Goal: Transaction & Acquisition: Purchase product/service

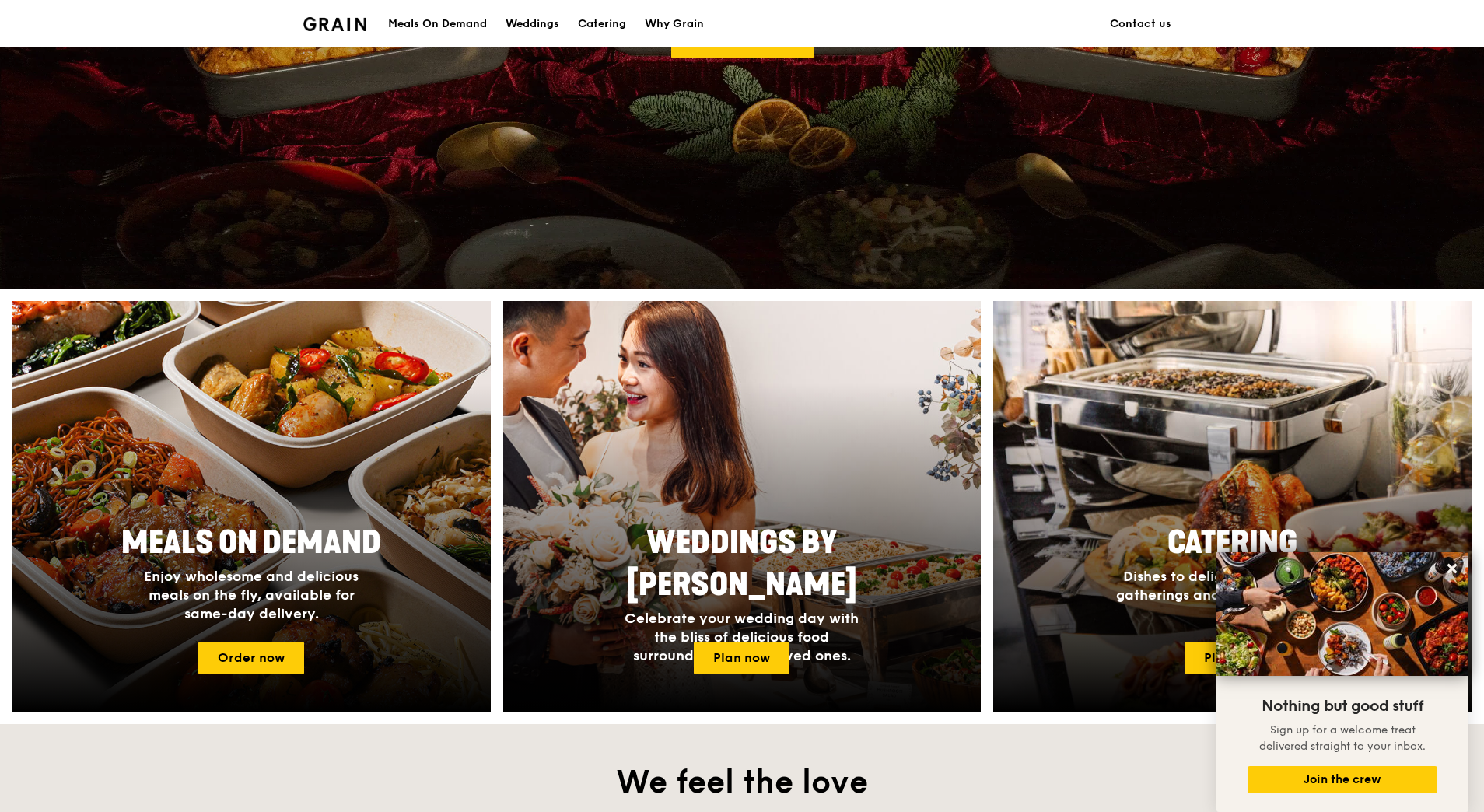
scroll to position [333, 0]
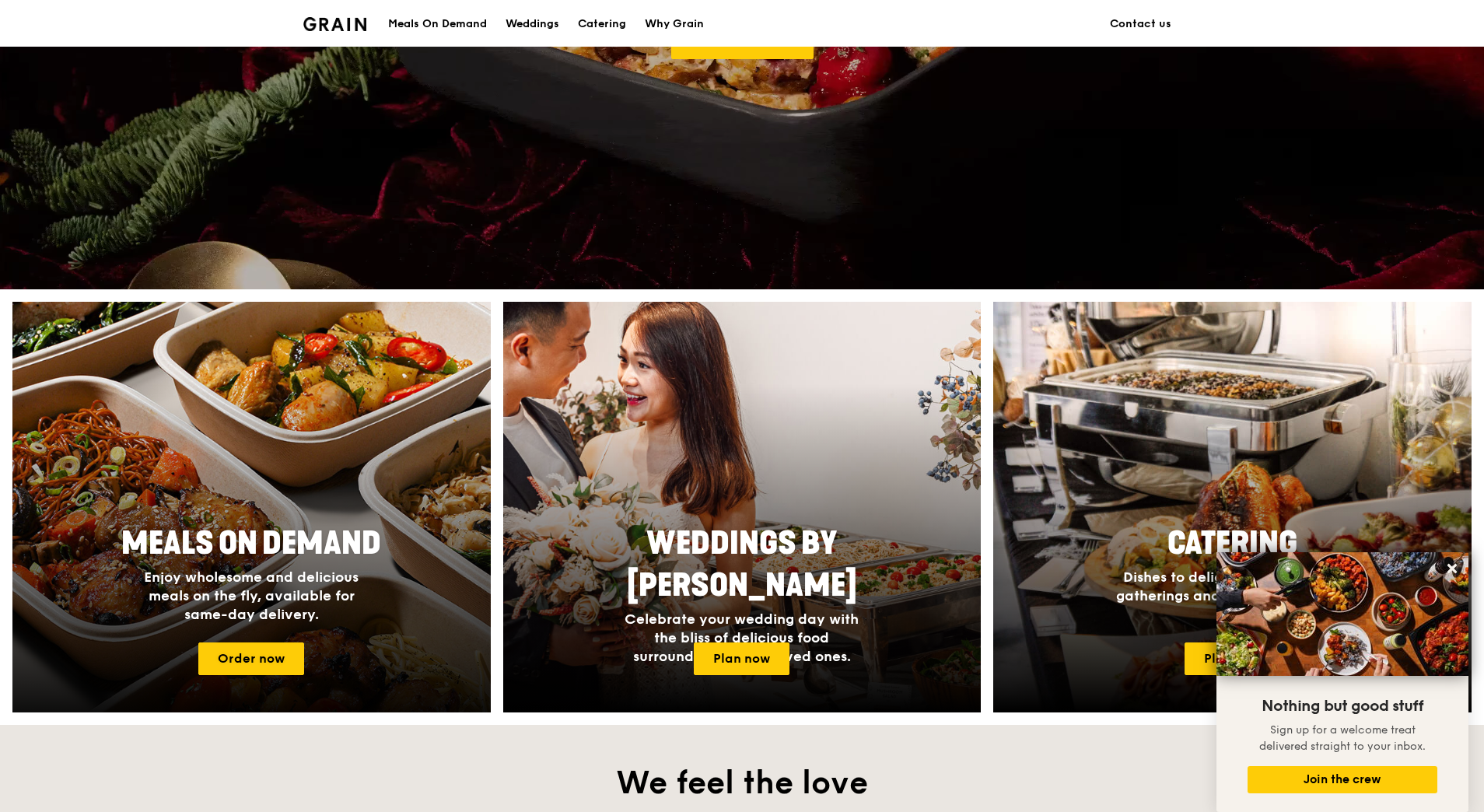
click at [255, 481] on div at bounding box center [251, 507] width 526 height 452
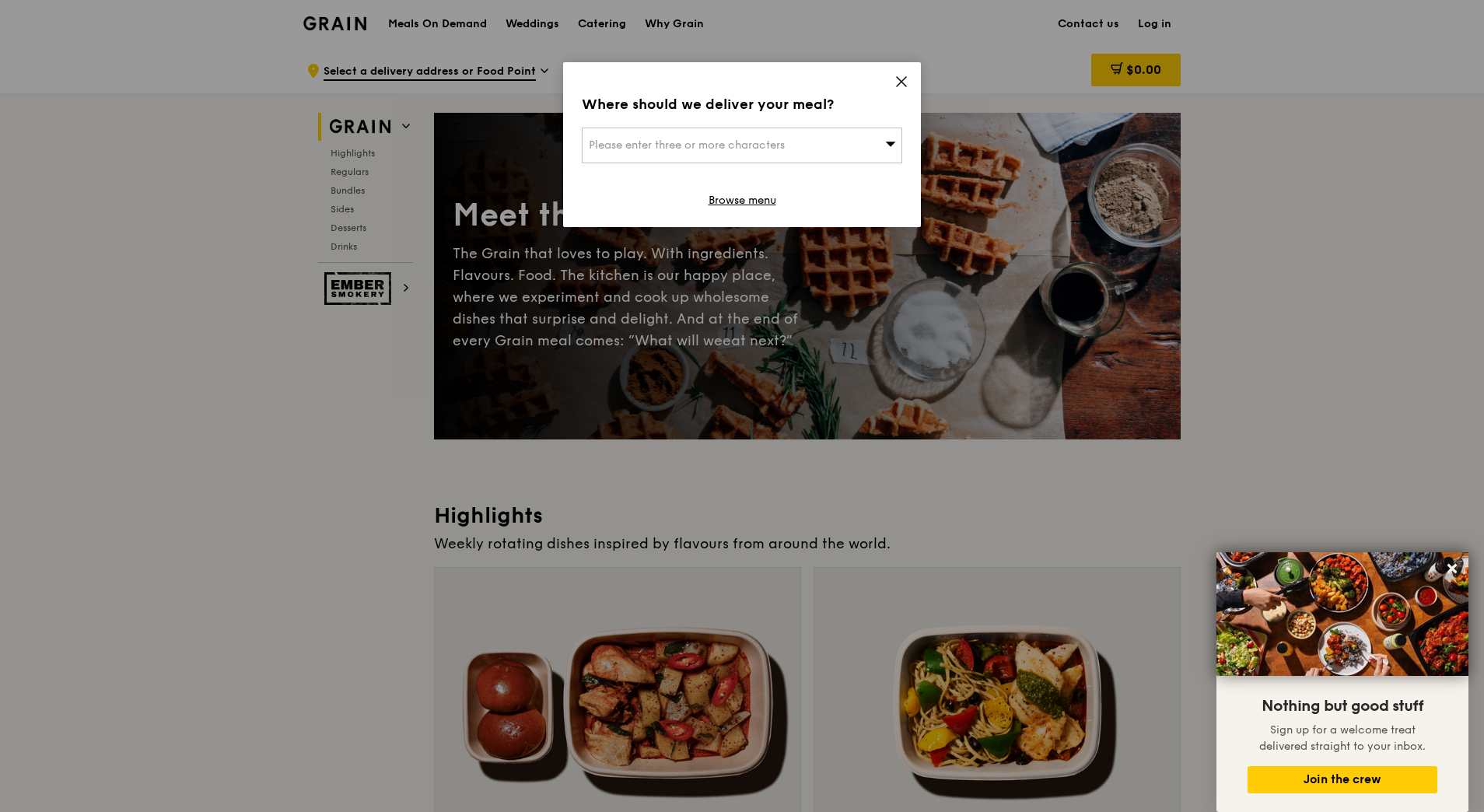
click at [885, 145] on icon at bounding box center [891, 143] width 11 height 12
click at [903, 80] on icon at bounding box center [902, 82] width 9 height 9
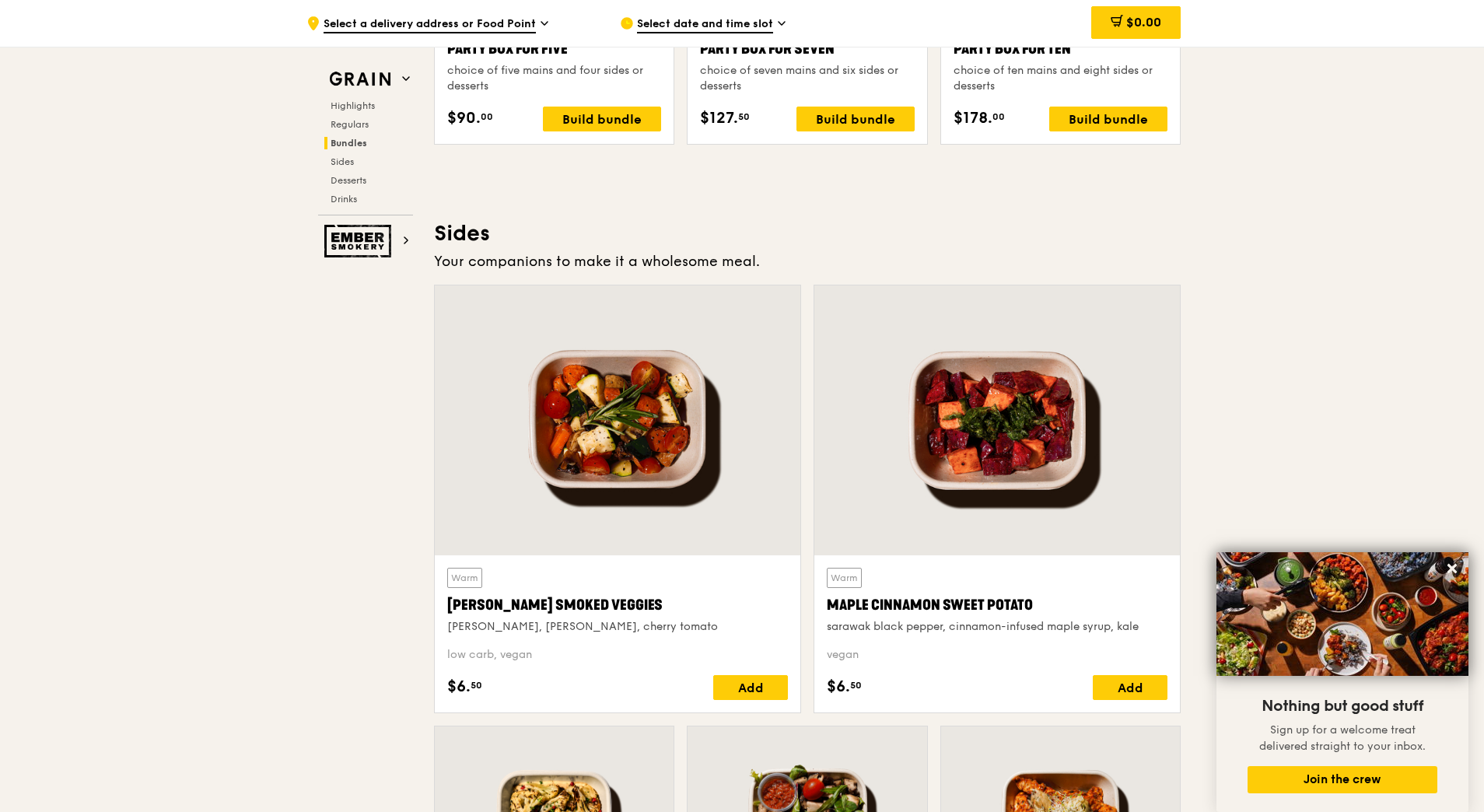
scroll to position [3309, 0]
click at [532, 27] on span "Select a delivery address or Food Point" at bounding box center [430, 25] width 213 height 17
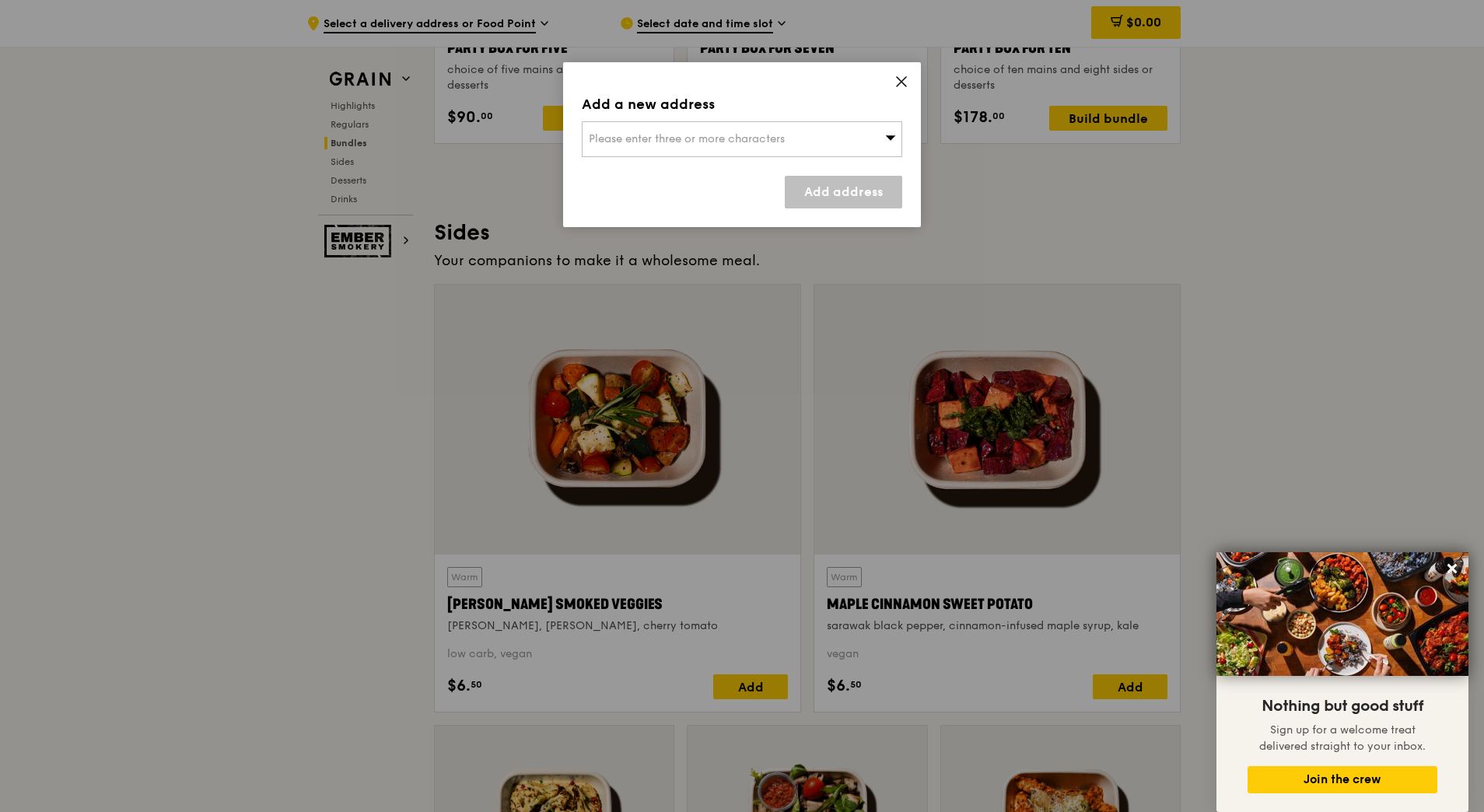
click at [899, 78] on icon at bounding box center [901, 81] width 14 height 14
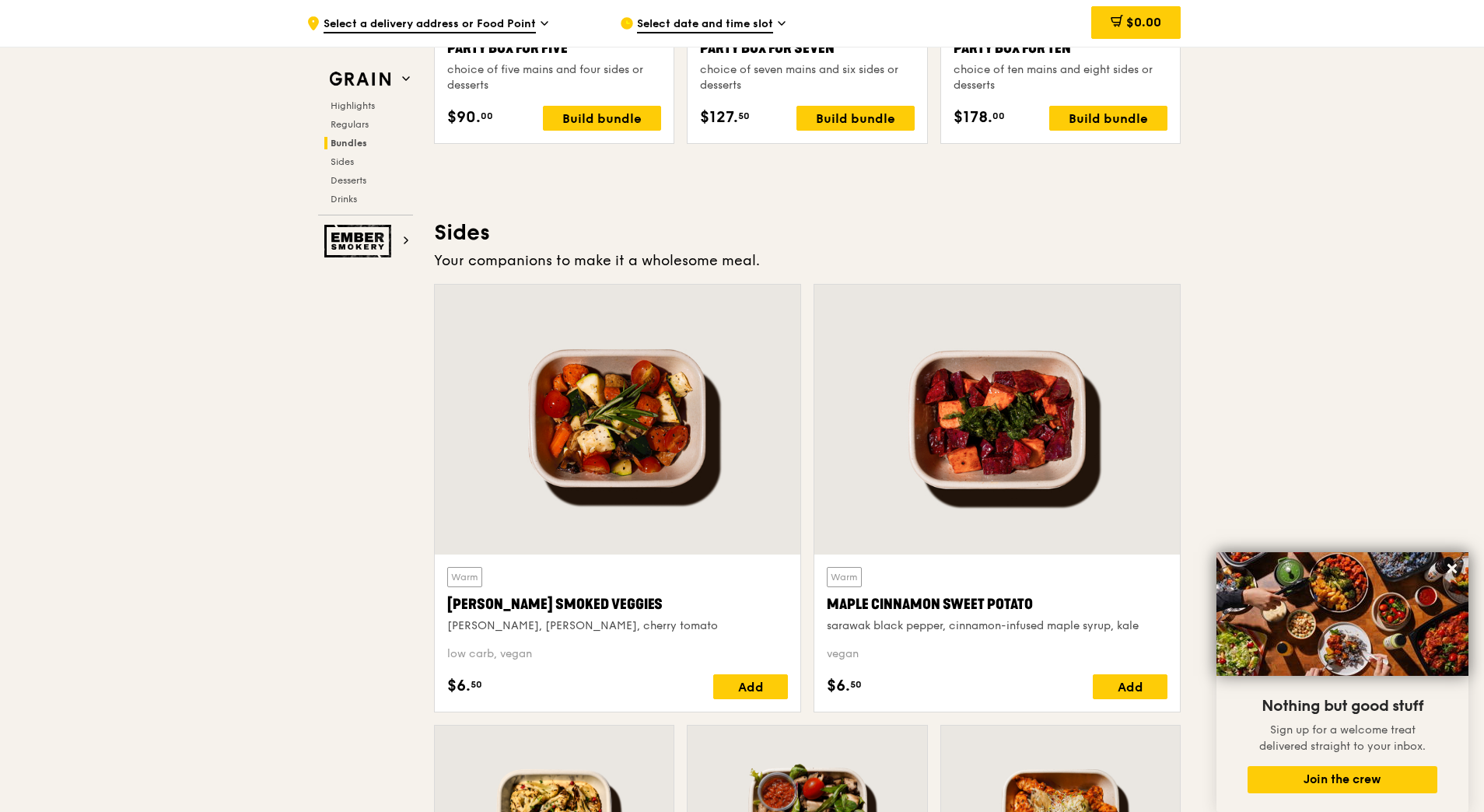
click at [1222, 176] on div ".cls-1 { fill: none; stroke: #fff; stroke-linecap: round; stroke-linejoin: roun…" at bounding box center [742, 21] width 1484 height 6568
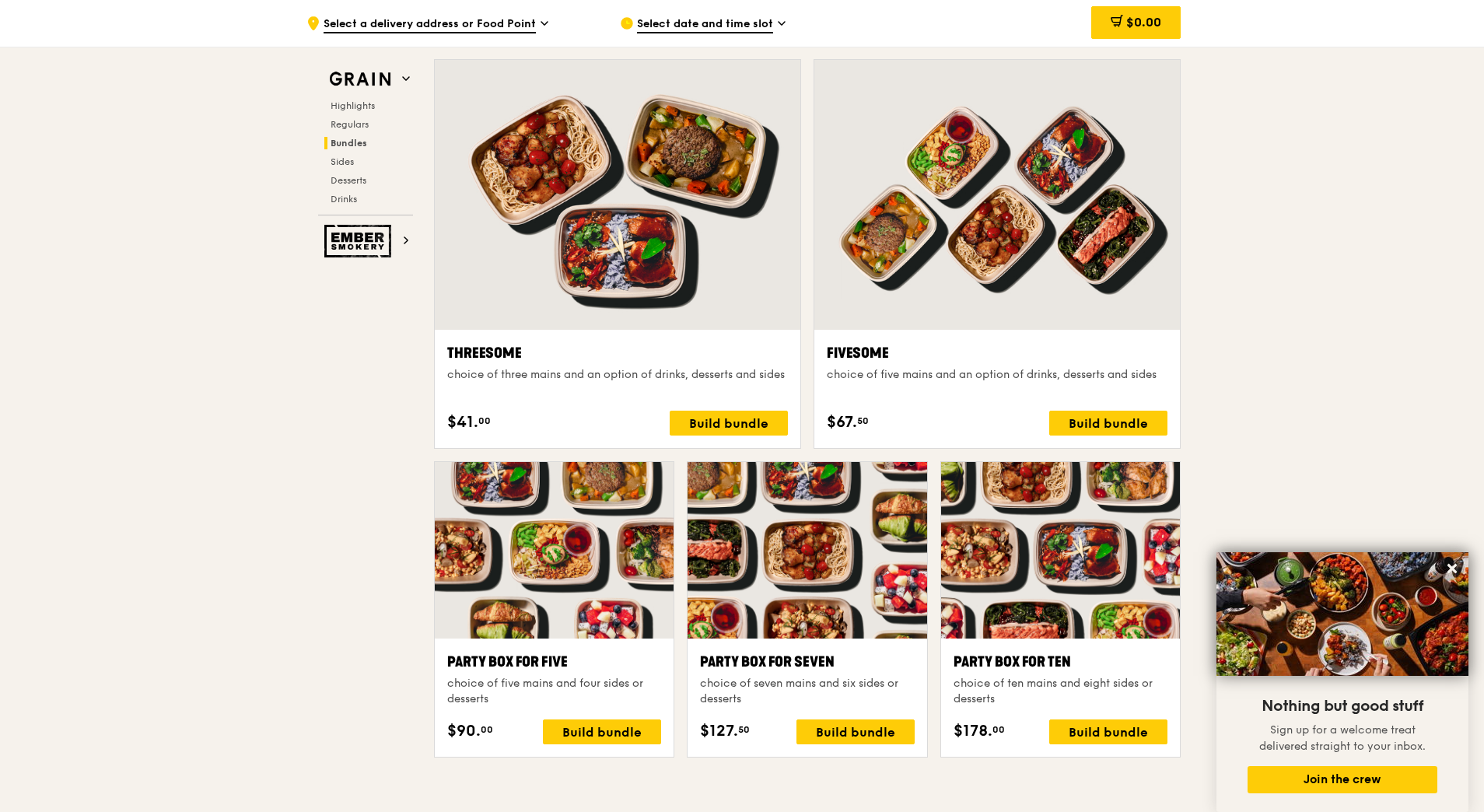
scroll to position [2660, 0]
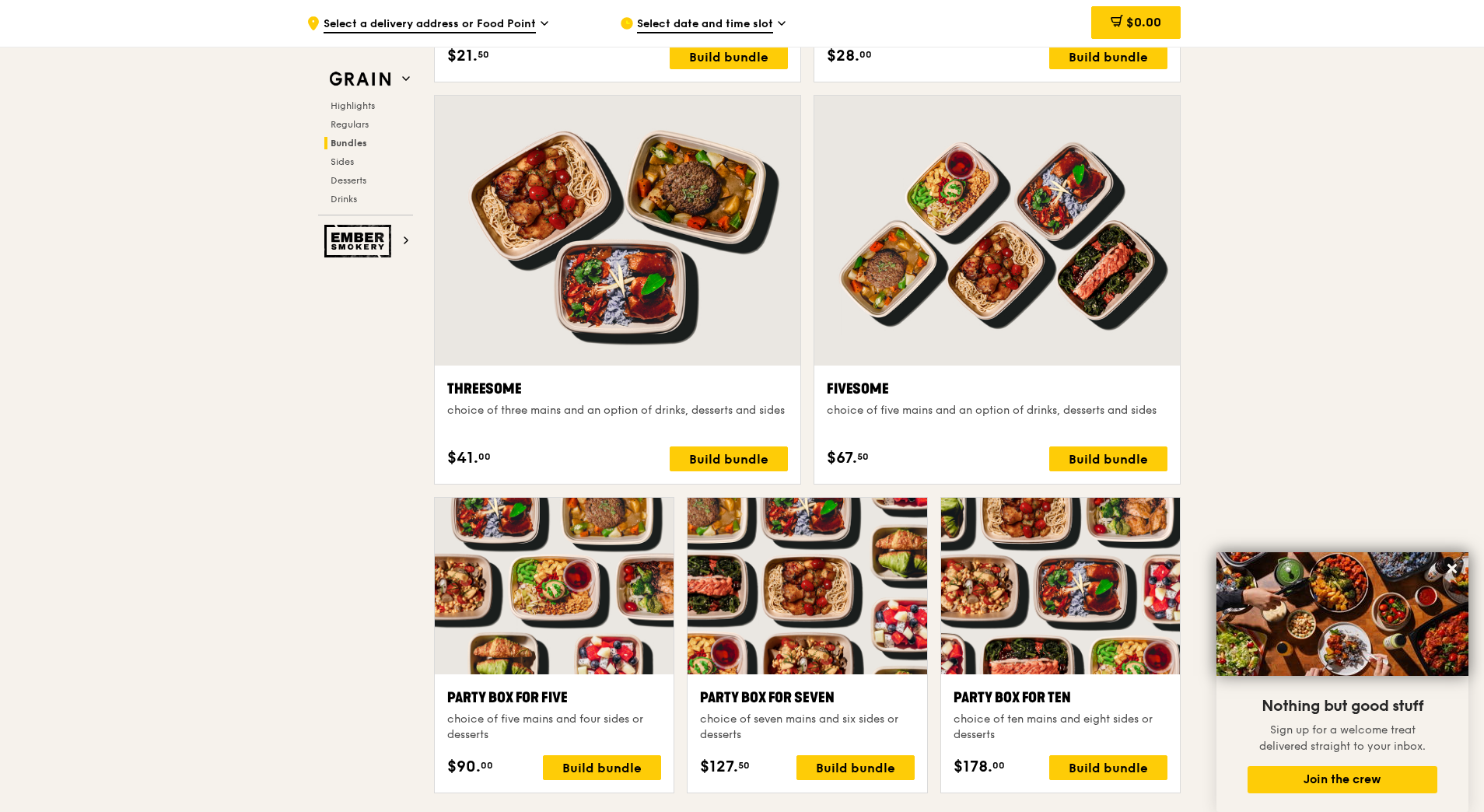
click at [492, 23] on span "Select a delivery address or Food Point" at bounding box center [430, 25] width 213 height 17
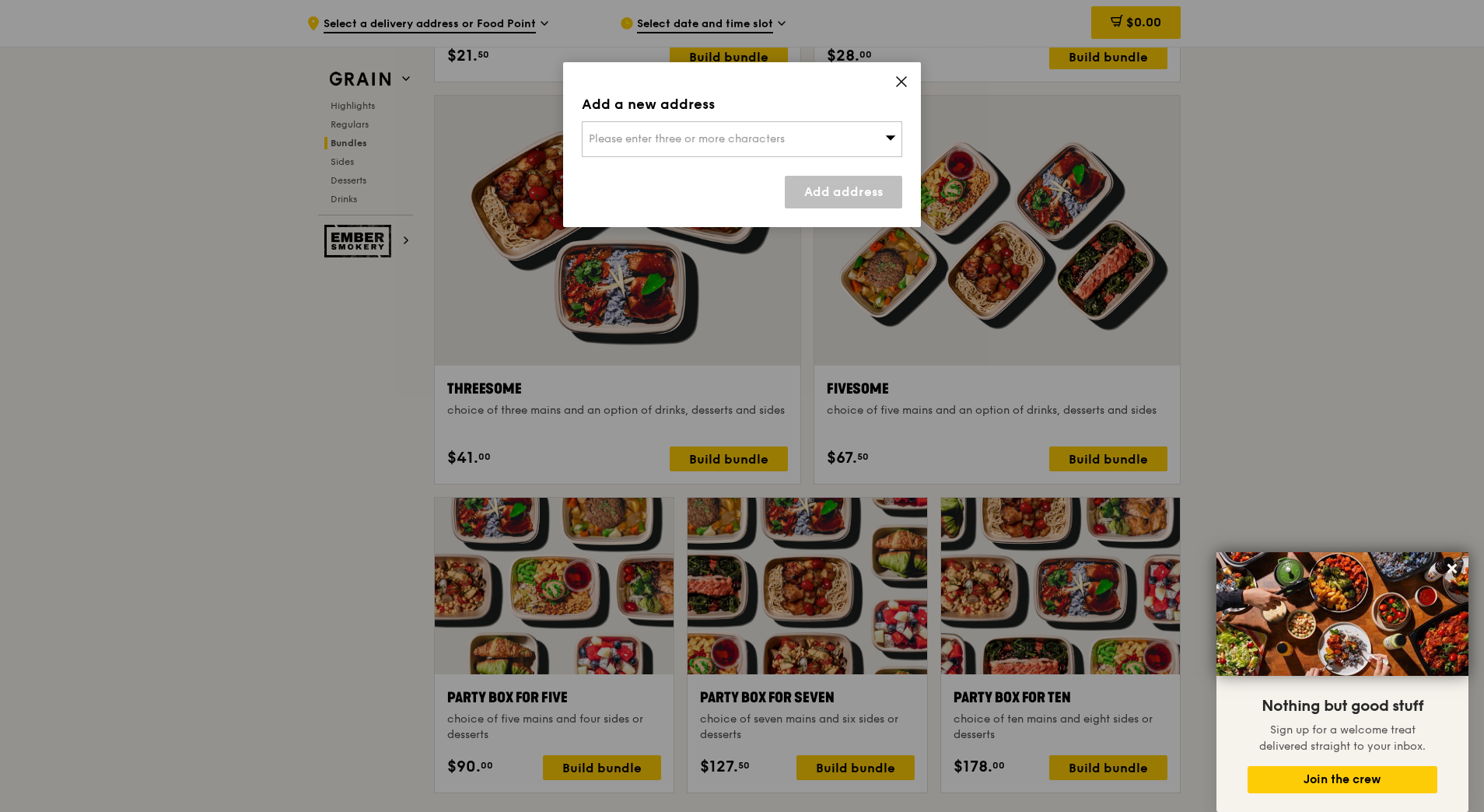
click at [709, 149] on div "Please enter three or more characters" at bounding box center [742, 138] width 321 height 36
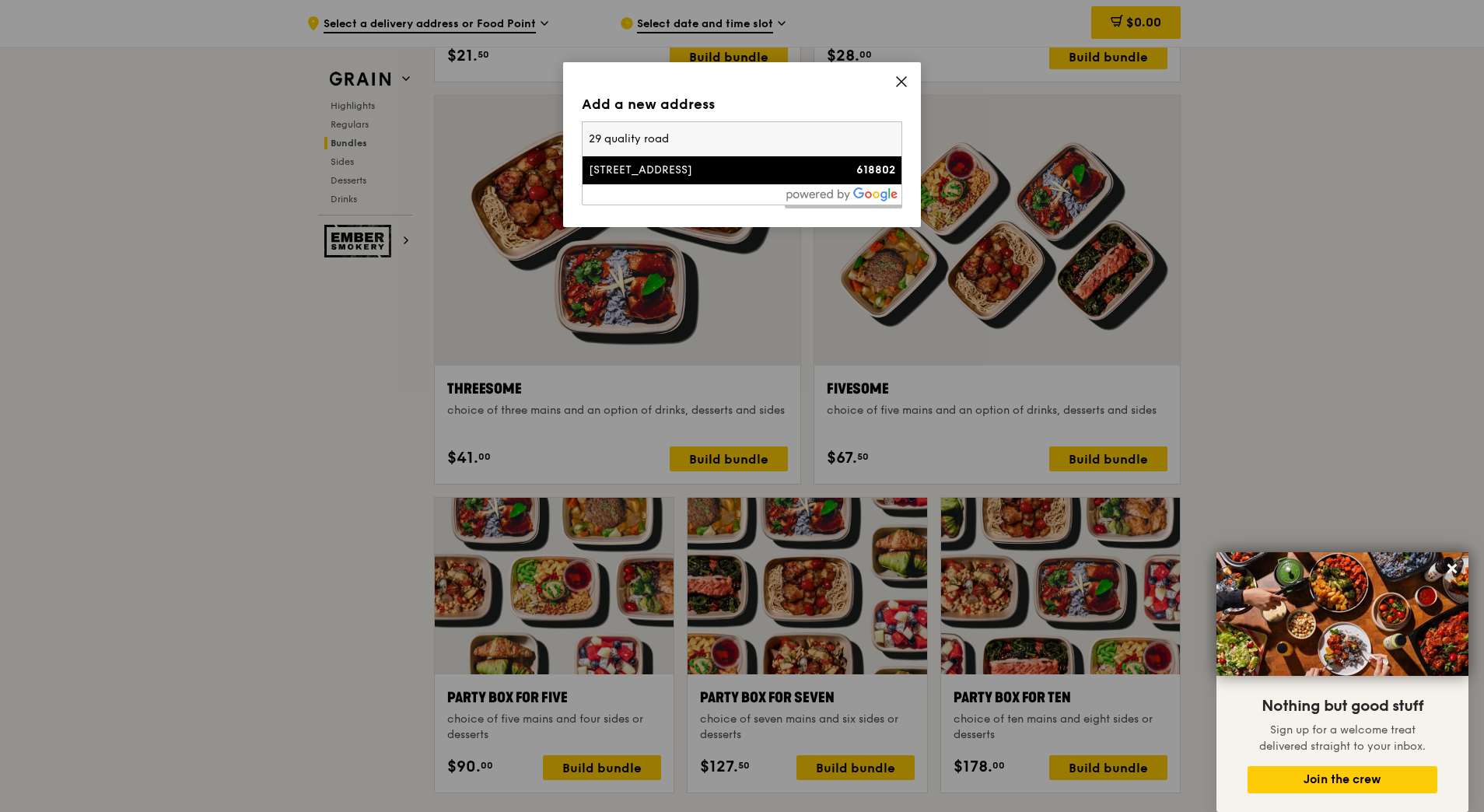
type input "29 quality road"
click at [697, 174] on div "[STREET_ADDRESS]" at bounding box center [703, 170] width 230 height 16
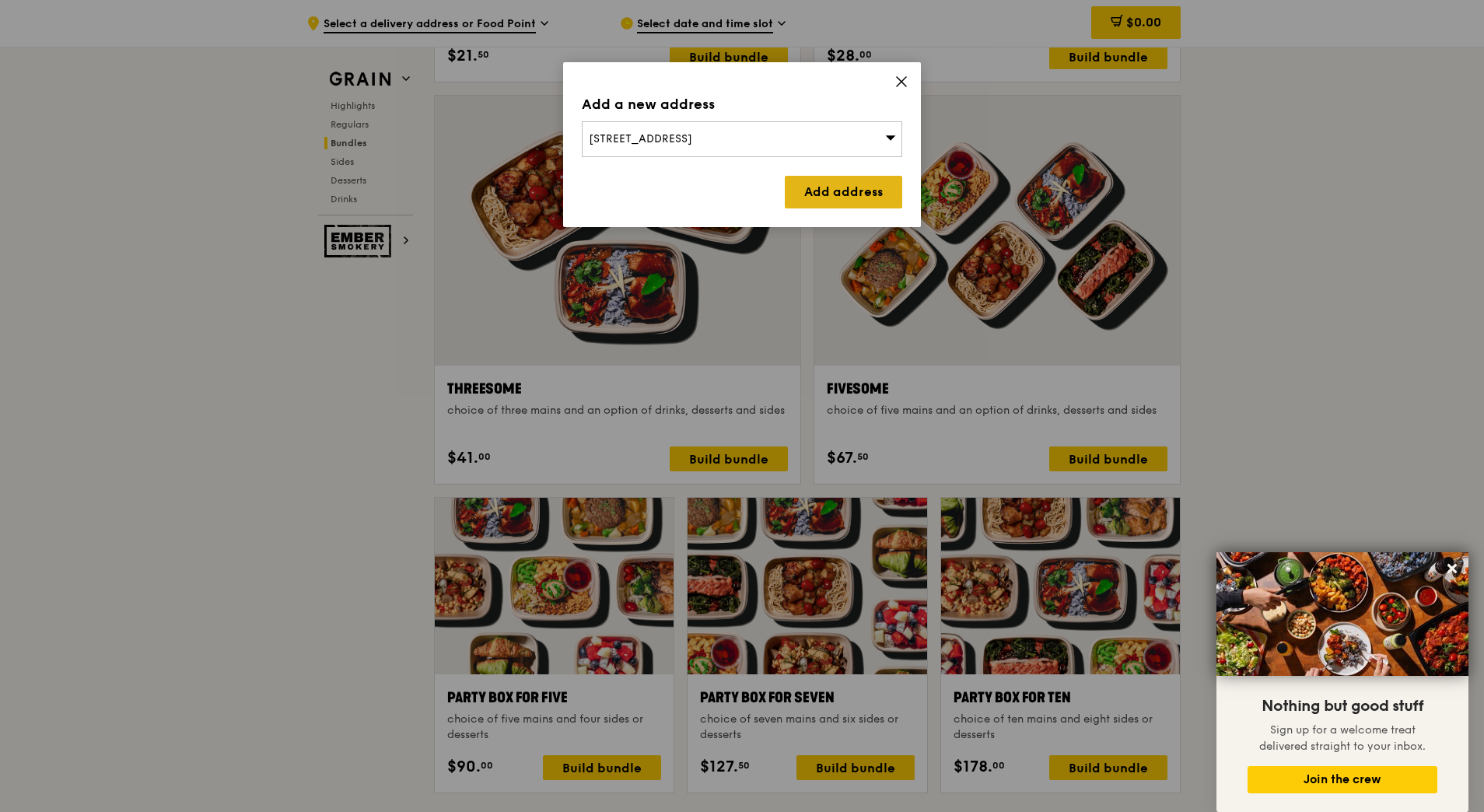
click at [835, 198] on link "Add address" at bounding box center [843, 192] width 117 height 33
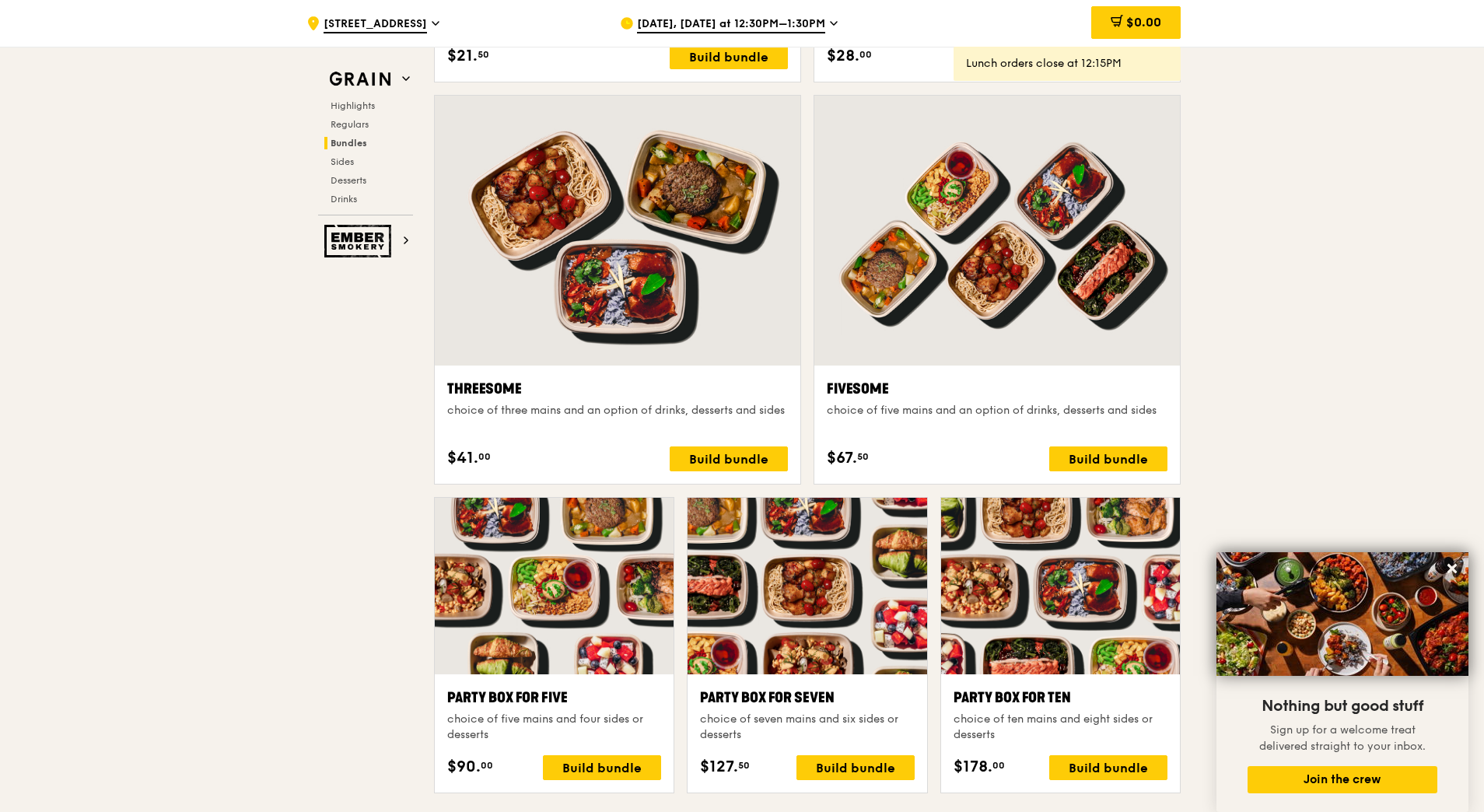
click at [717, 30] on span "[DATE], [DATE] at 12:30PM–1:30PM" at bounding box center [731, 25] width 188 height 17
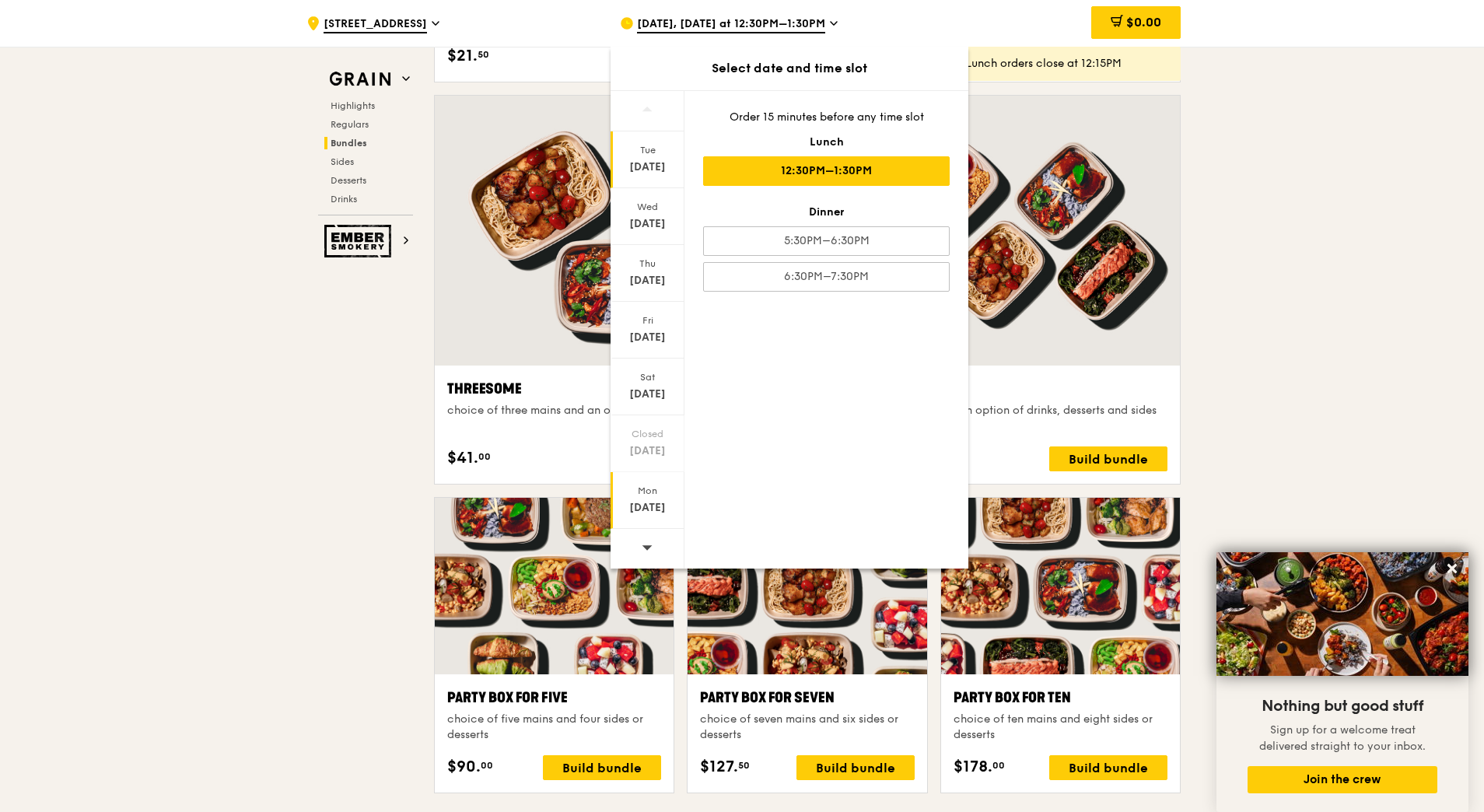
click at [643, 500] on div "[DATE]" at bounding box center [648, 508] width 70 height 16
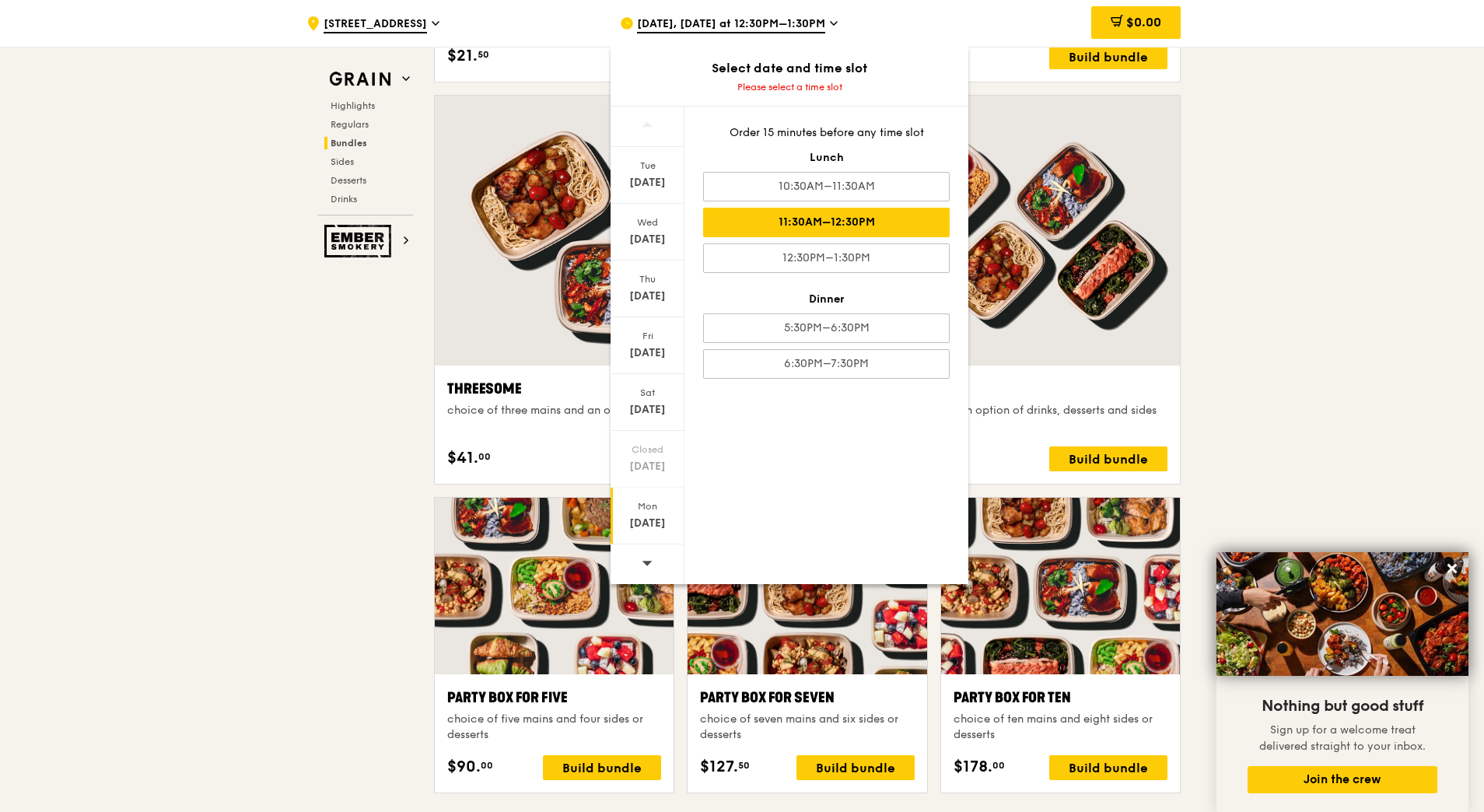
click at [826, 219] on div "11:30AM–12:30PM" at bounding box center [826, 223] width 247 height 29
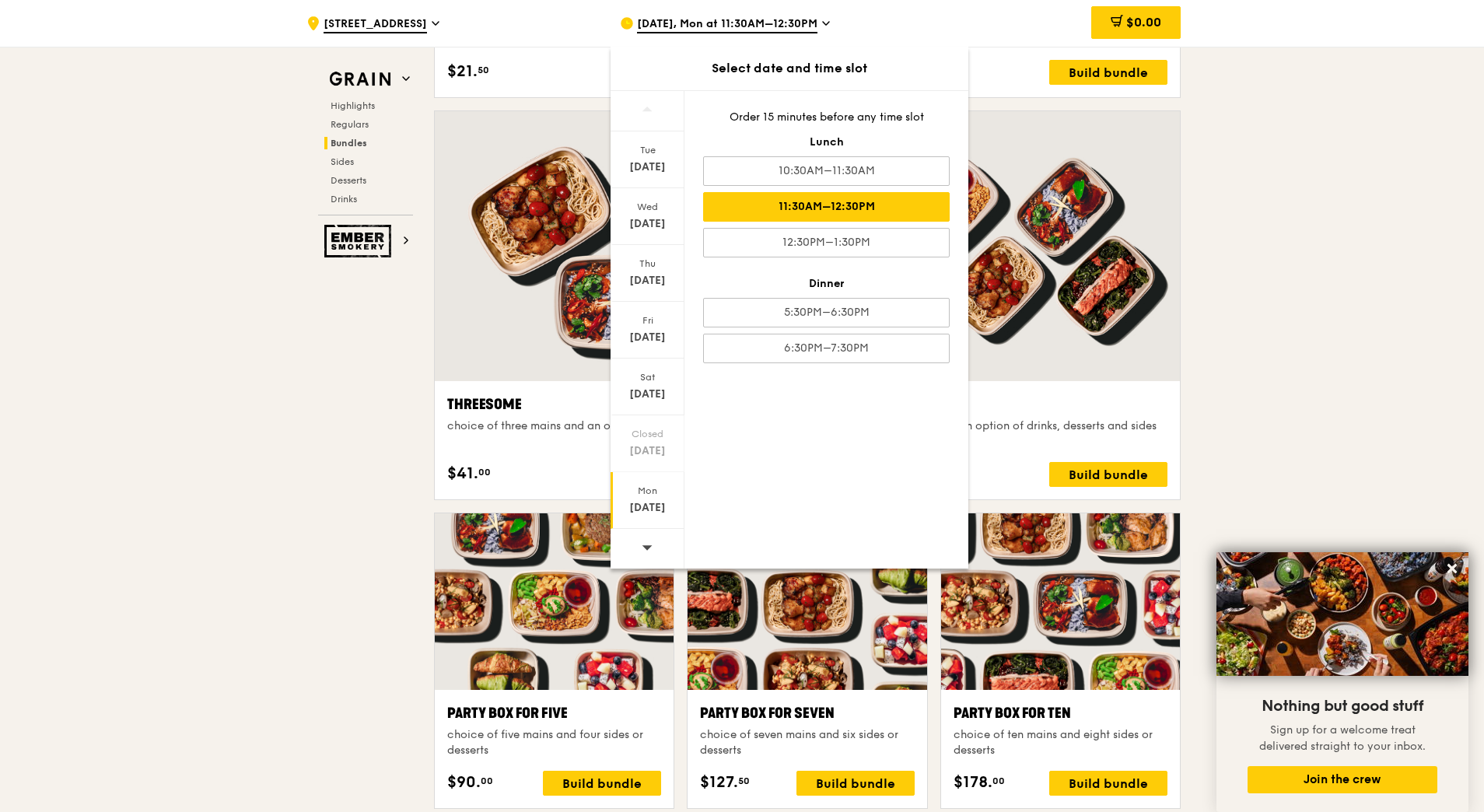
scroll to position [2675, 0]
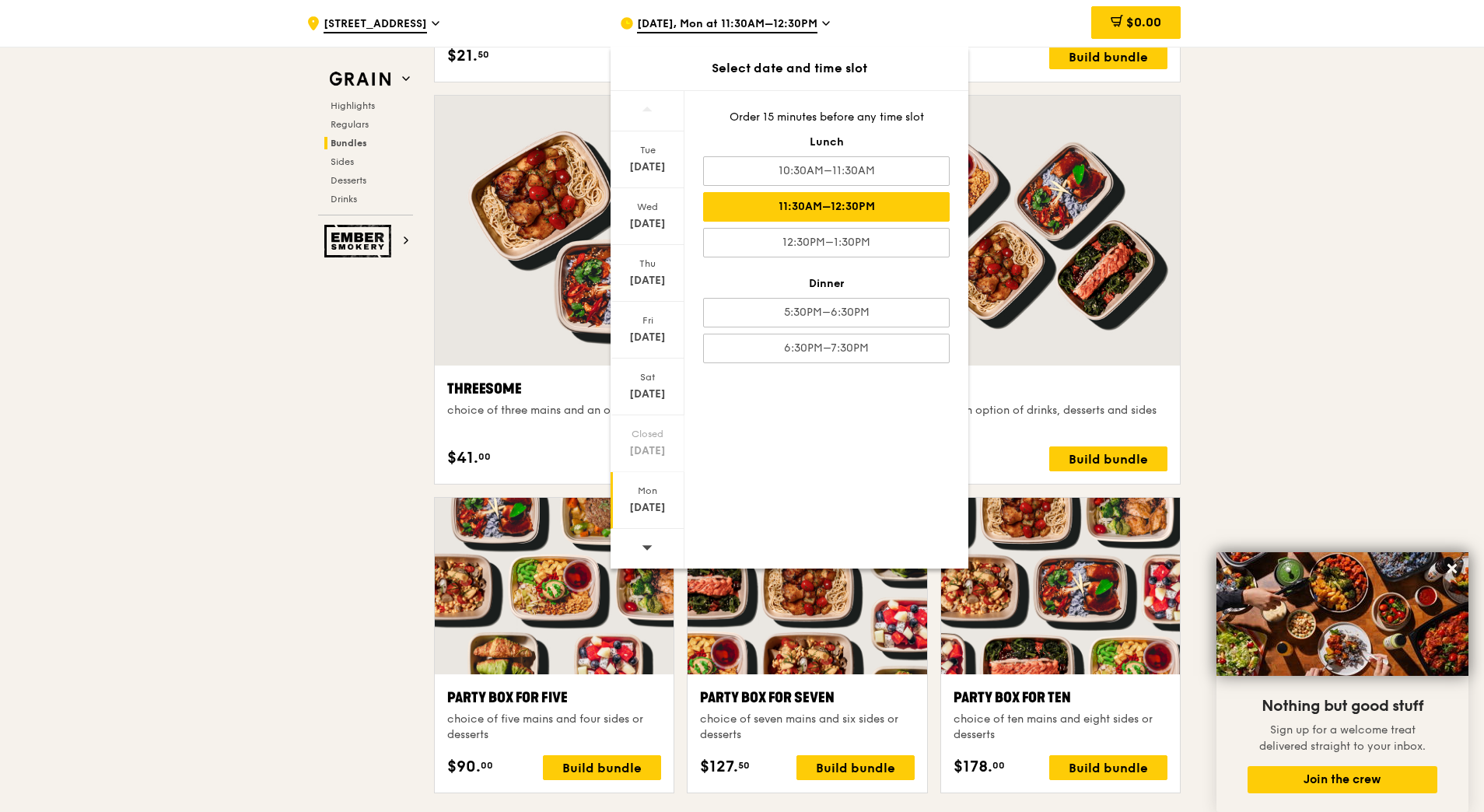
click at [1284, 333] on div ".cls-1 { fill: none; stroke: #fff; stroke-linecap: round; stroke-linejoin: roun…" at bounding box center [742, 664] width 1484 height 6584
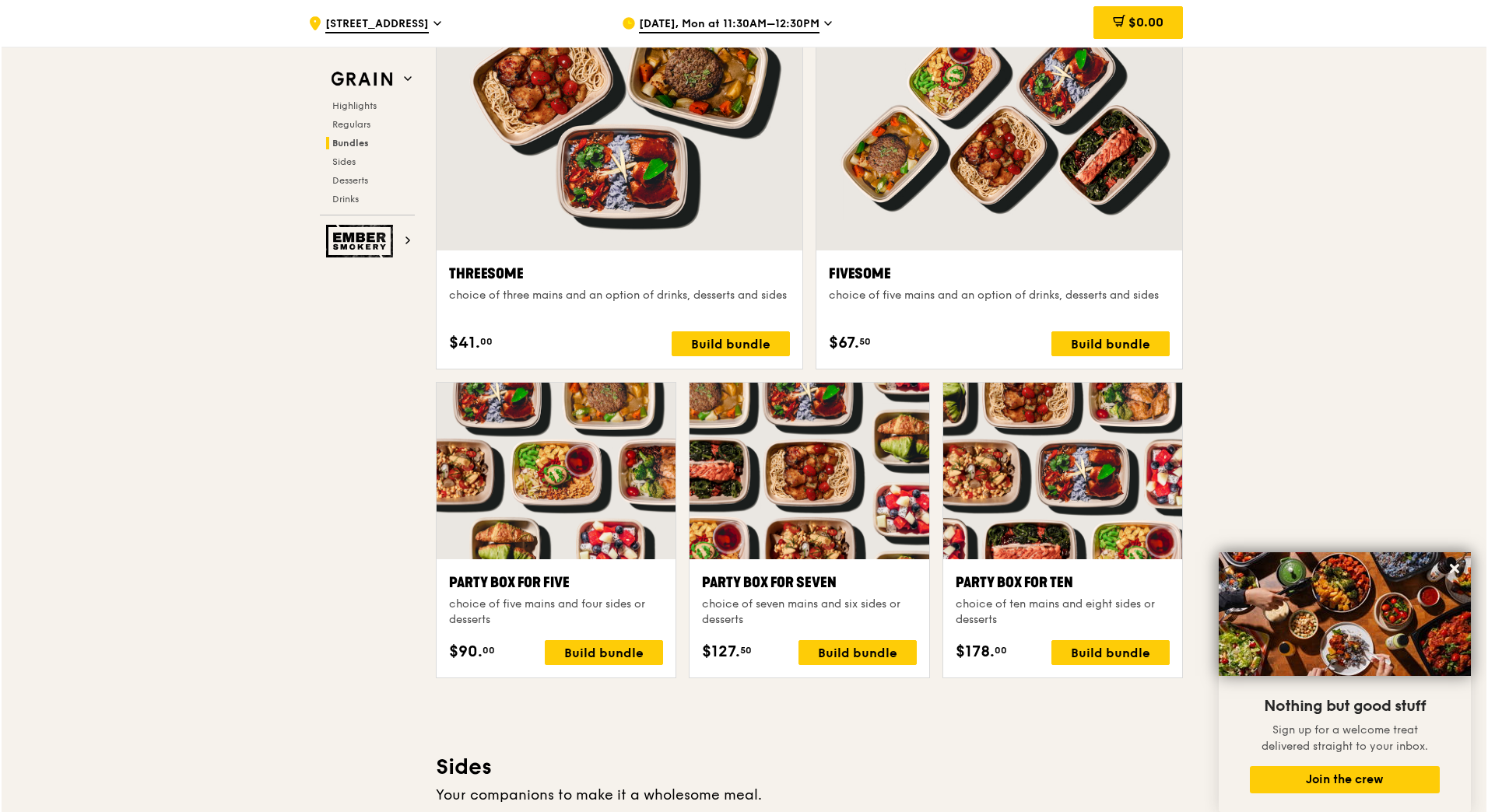
scroll to position [2822, 0]
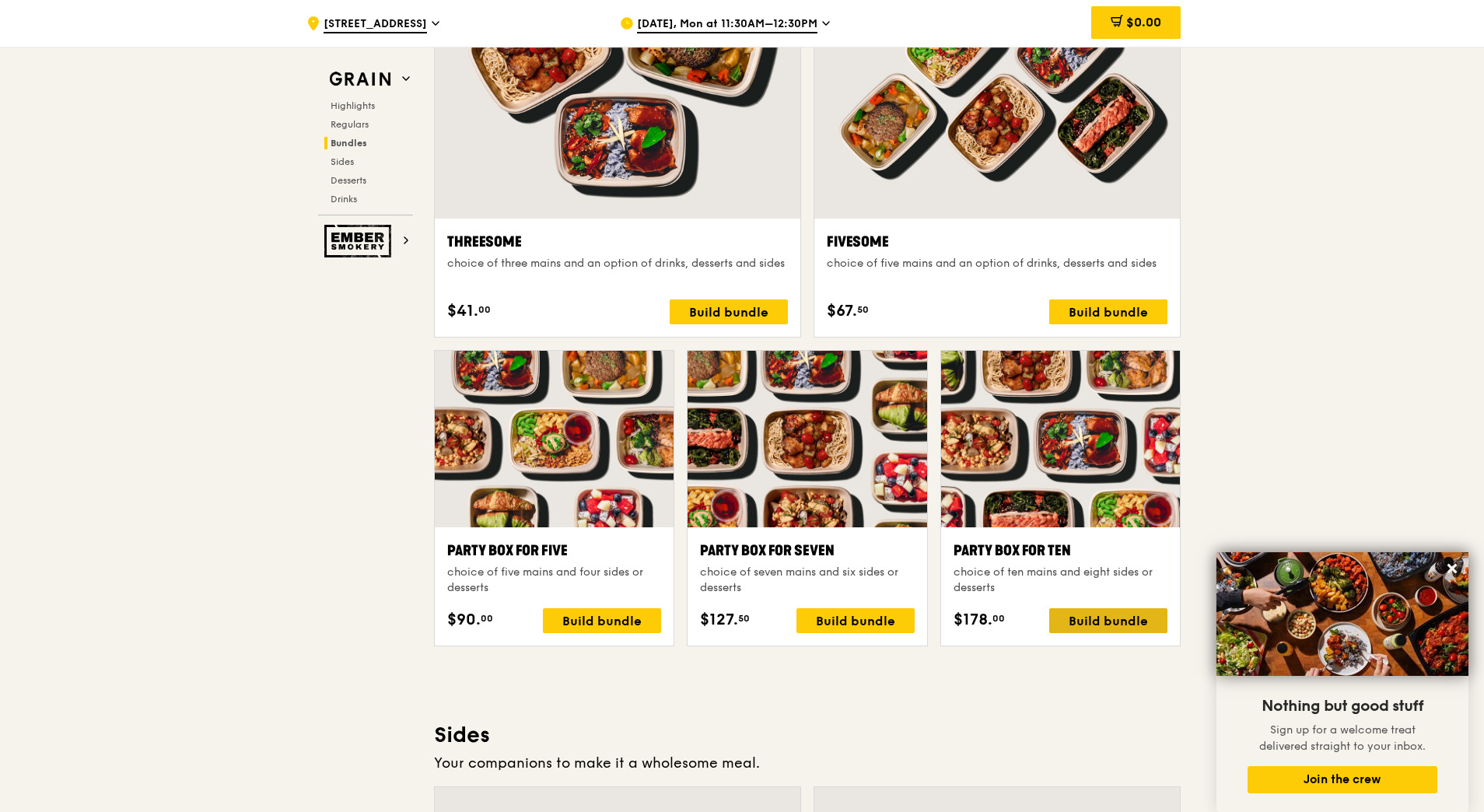
click at [1070, 620] on div "Build bundle" at bounding box center [1108, 620] width 118 height 25
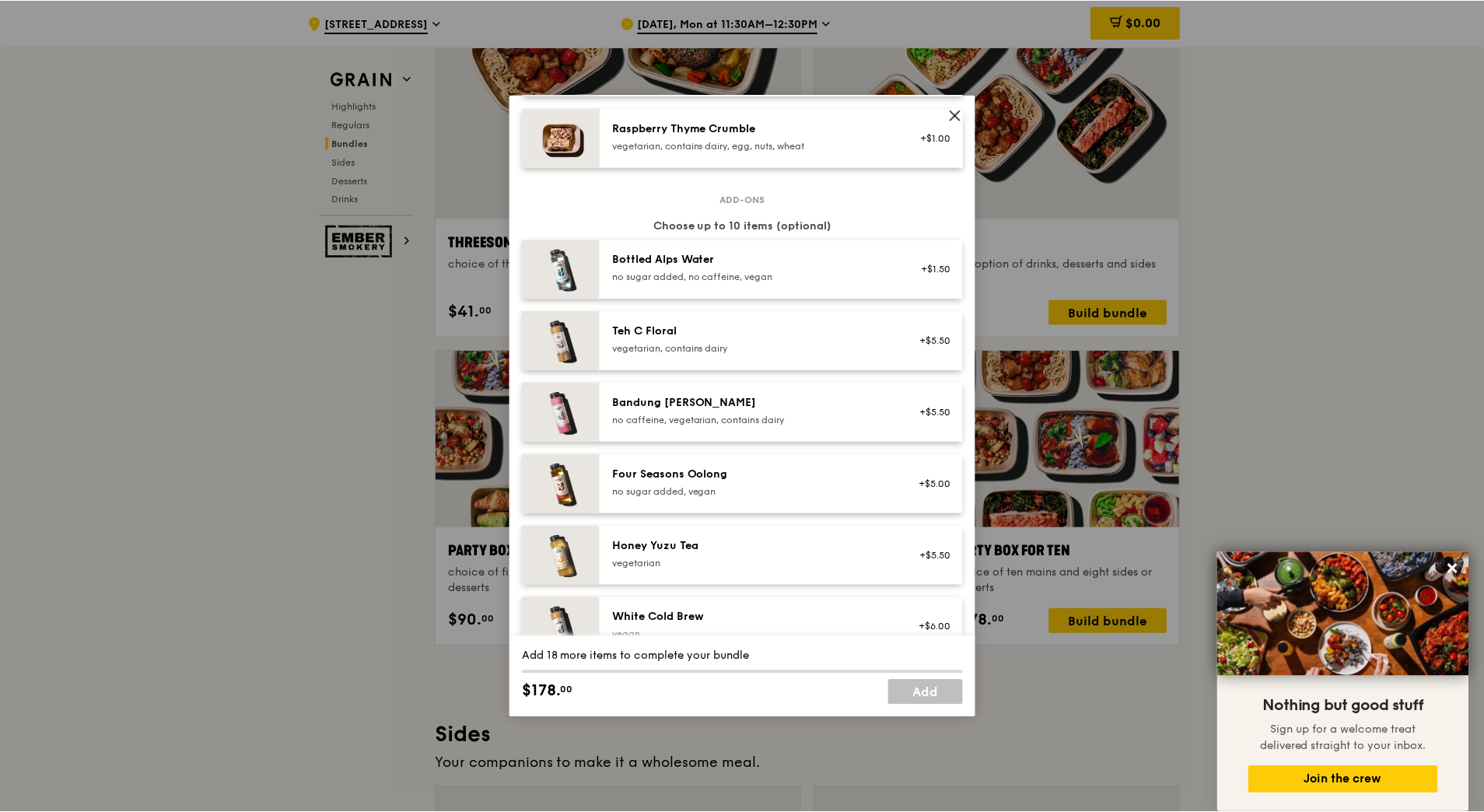
scroll to position [1781, 0]
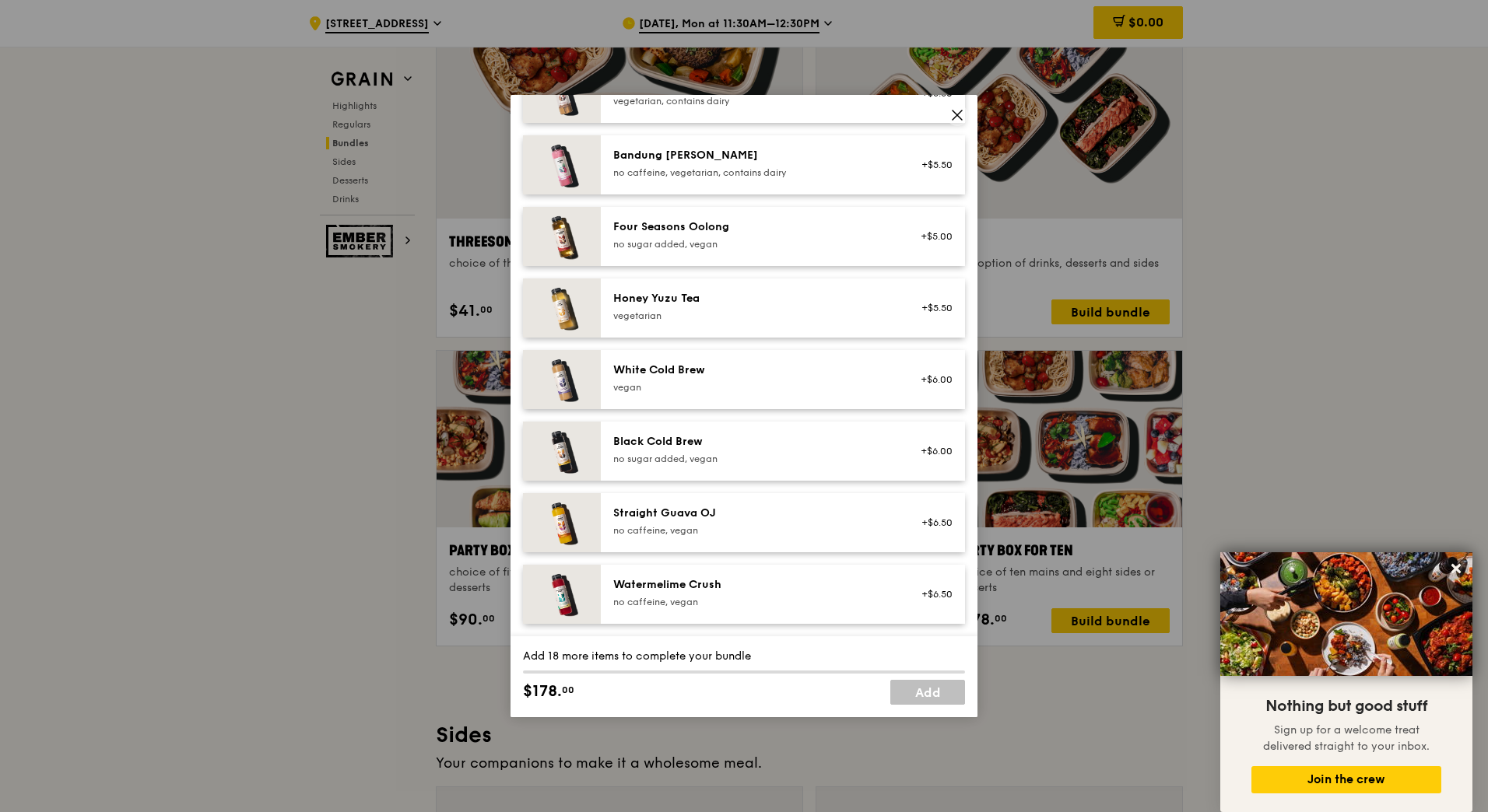
click at [960, 115] on icon at bounding box center [956, 115] width 14 height 14
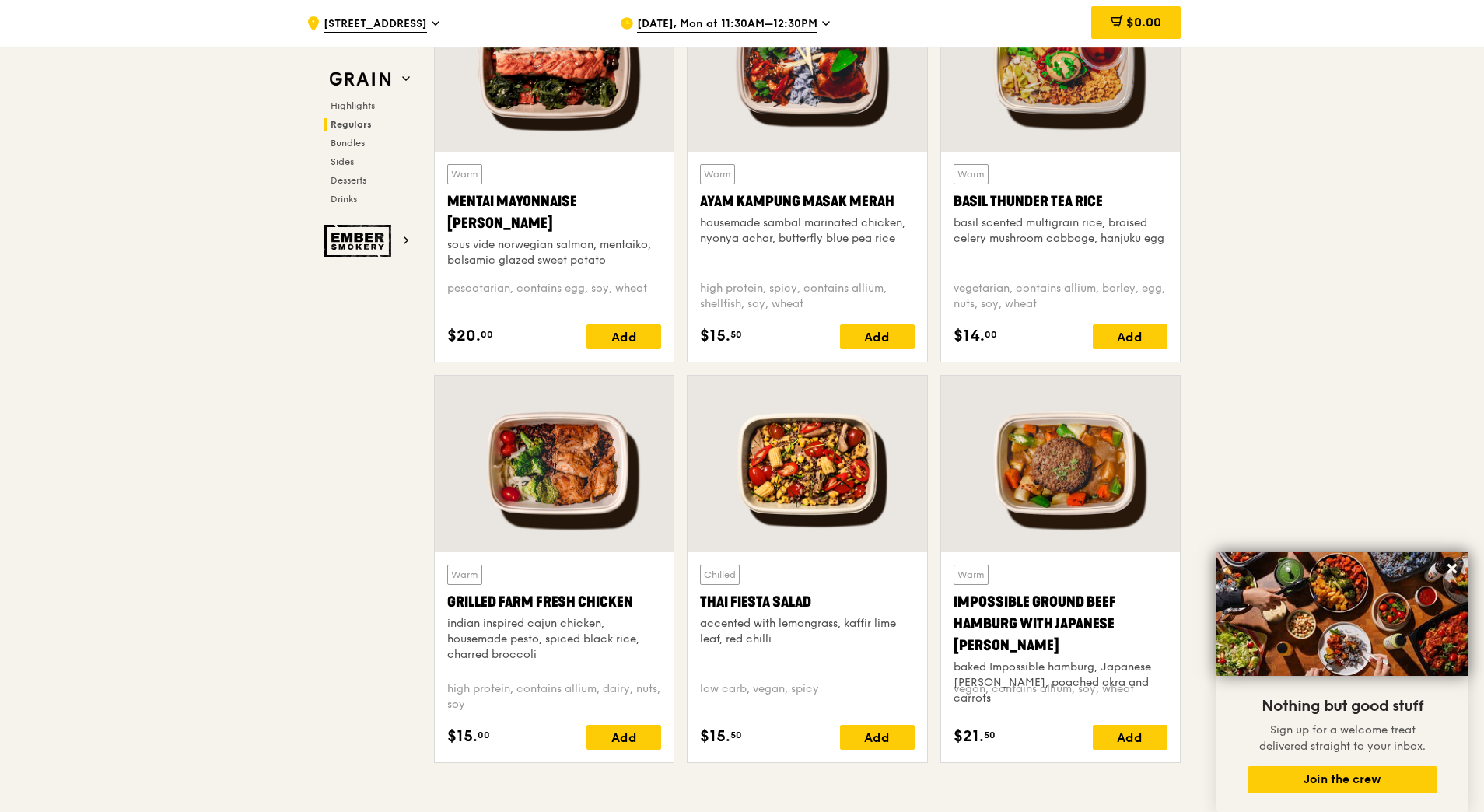
scroll to position [1479, 0]
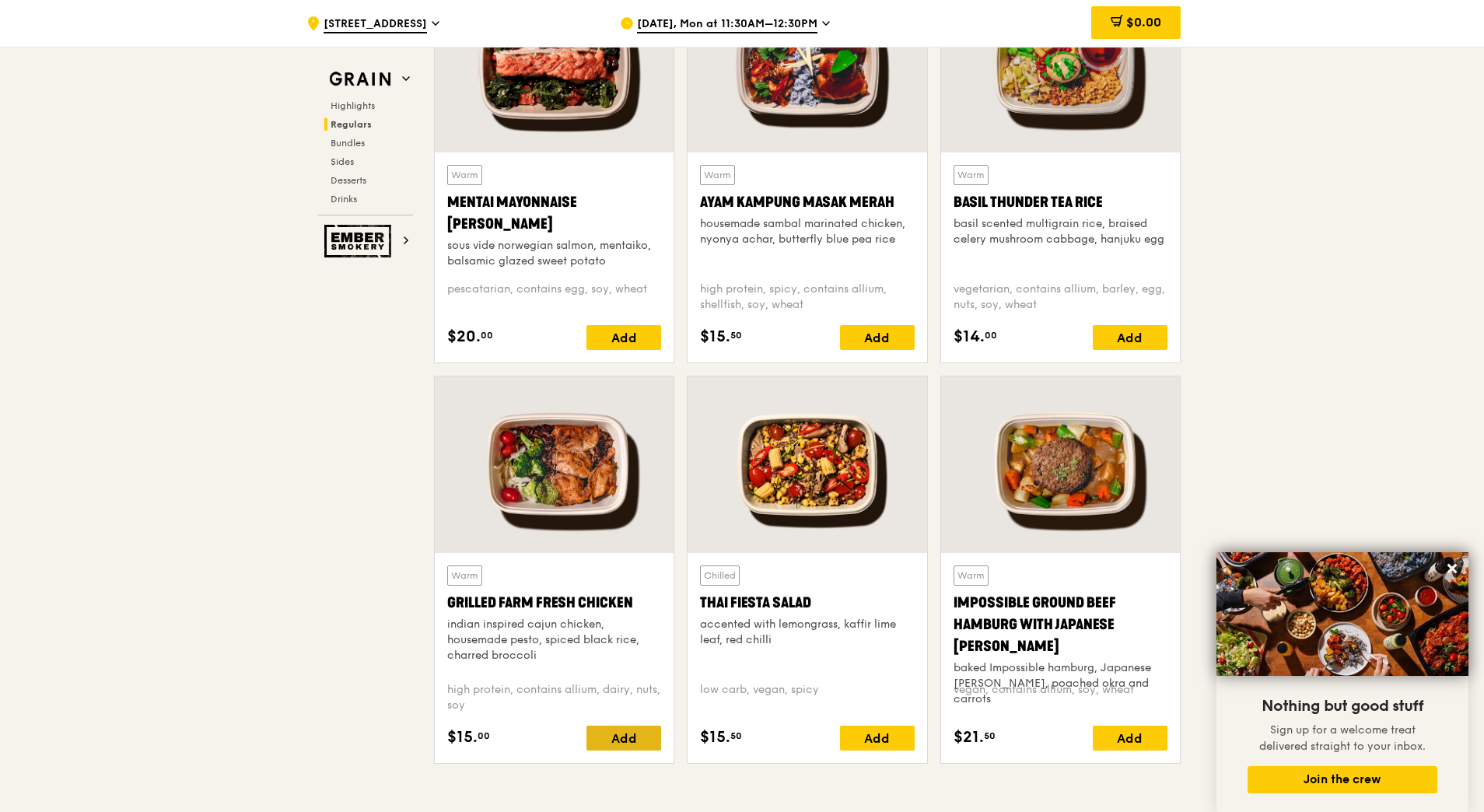
click at [625, 743] on div "Add" at bounding box center [623, 738] width 74 height 25
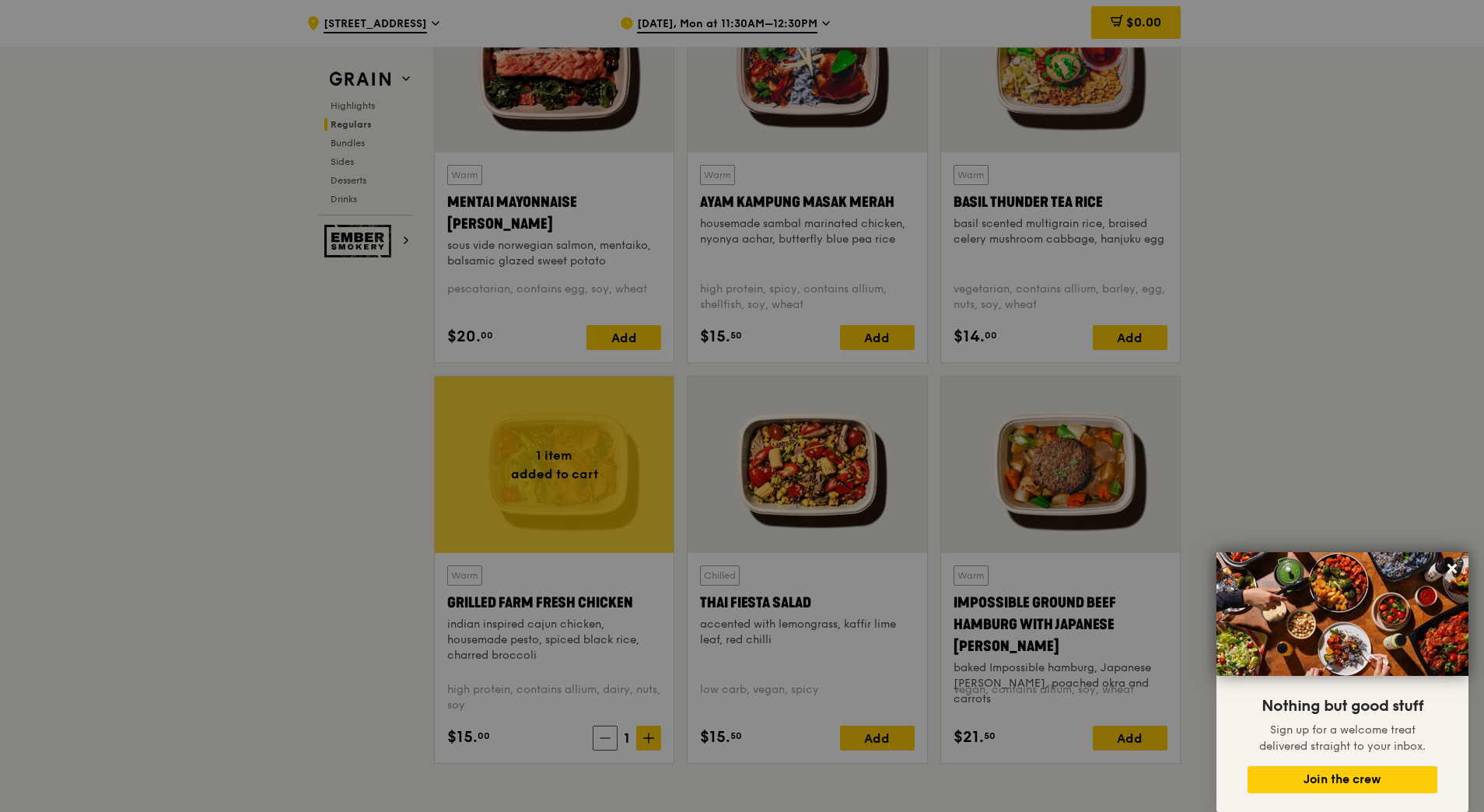
click at [647, 740] on div at bounding box center [742, 406] width 1484 height 812
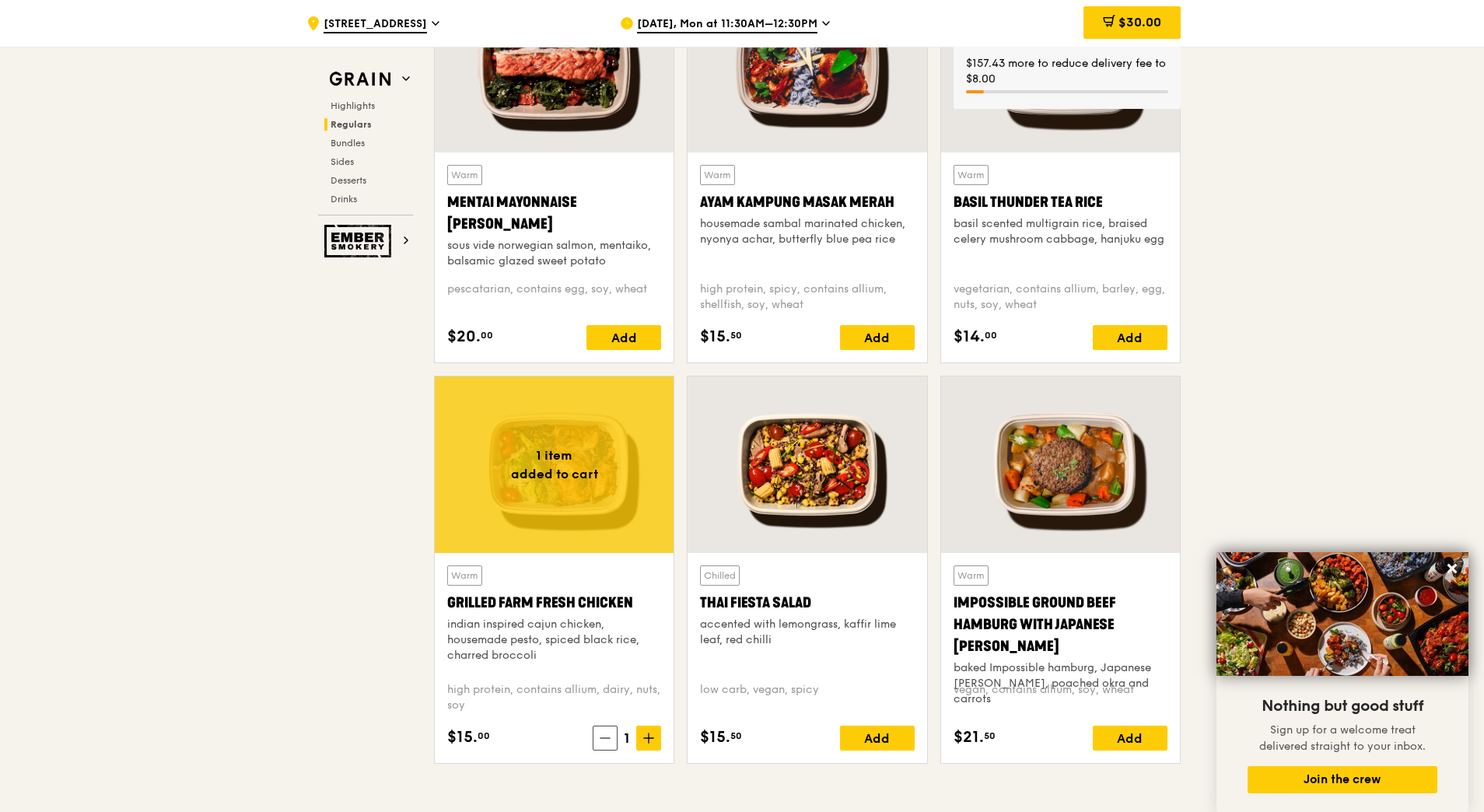
click at [647, 740] on icon at bounding box center [649, 739] width 11 height 11
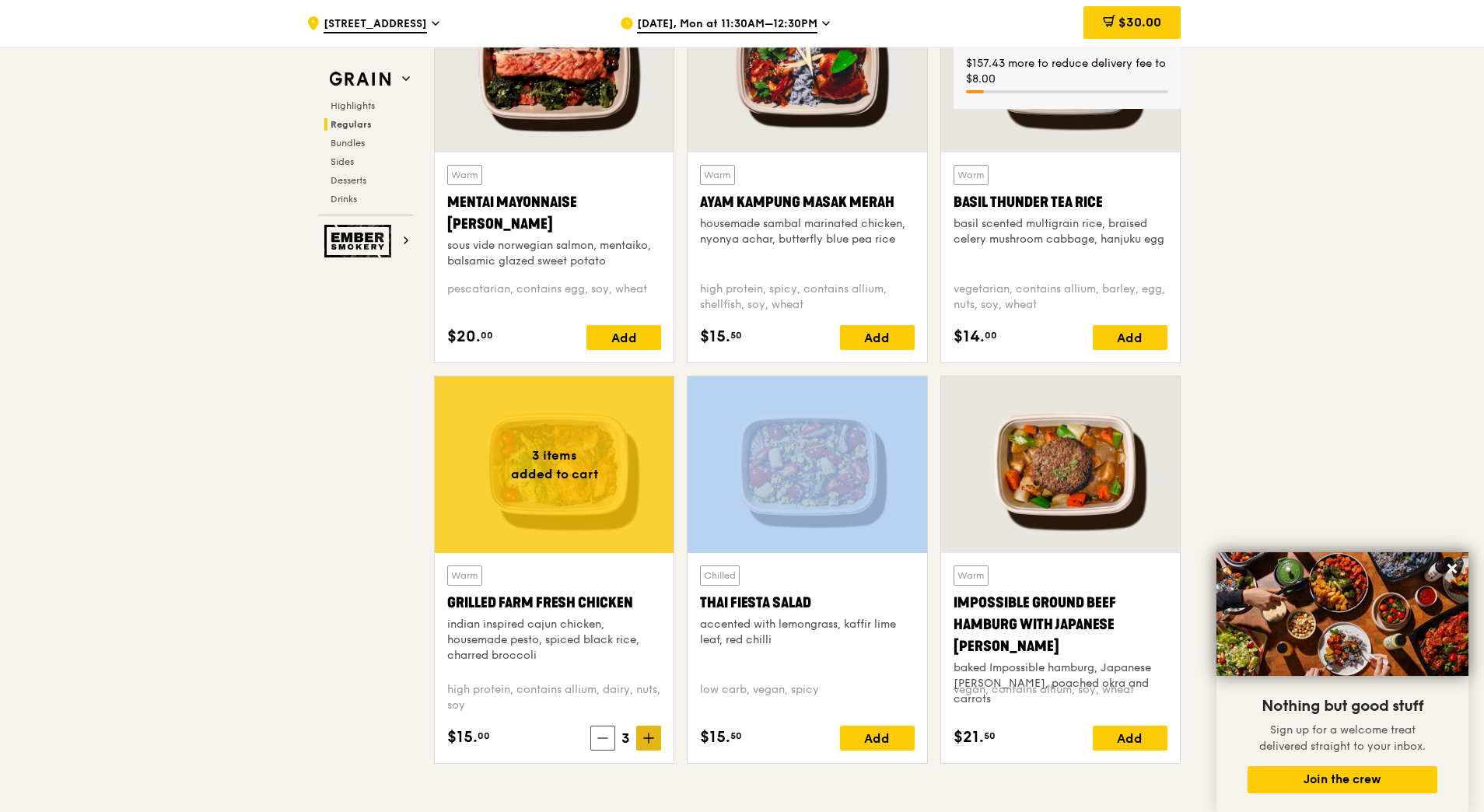
drag, startPoint x: 629, startPoint y: 742, endPoint x: 647, endPoint y: 740, distance: 18.1
click at [647, 740] on icon at bounding box center [649, 739] width 11 height 11
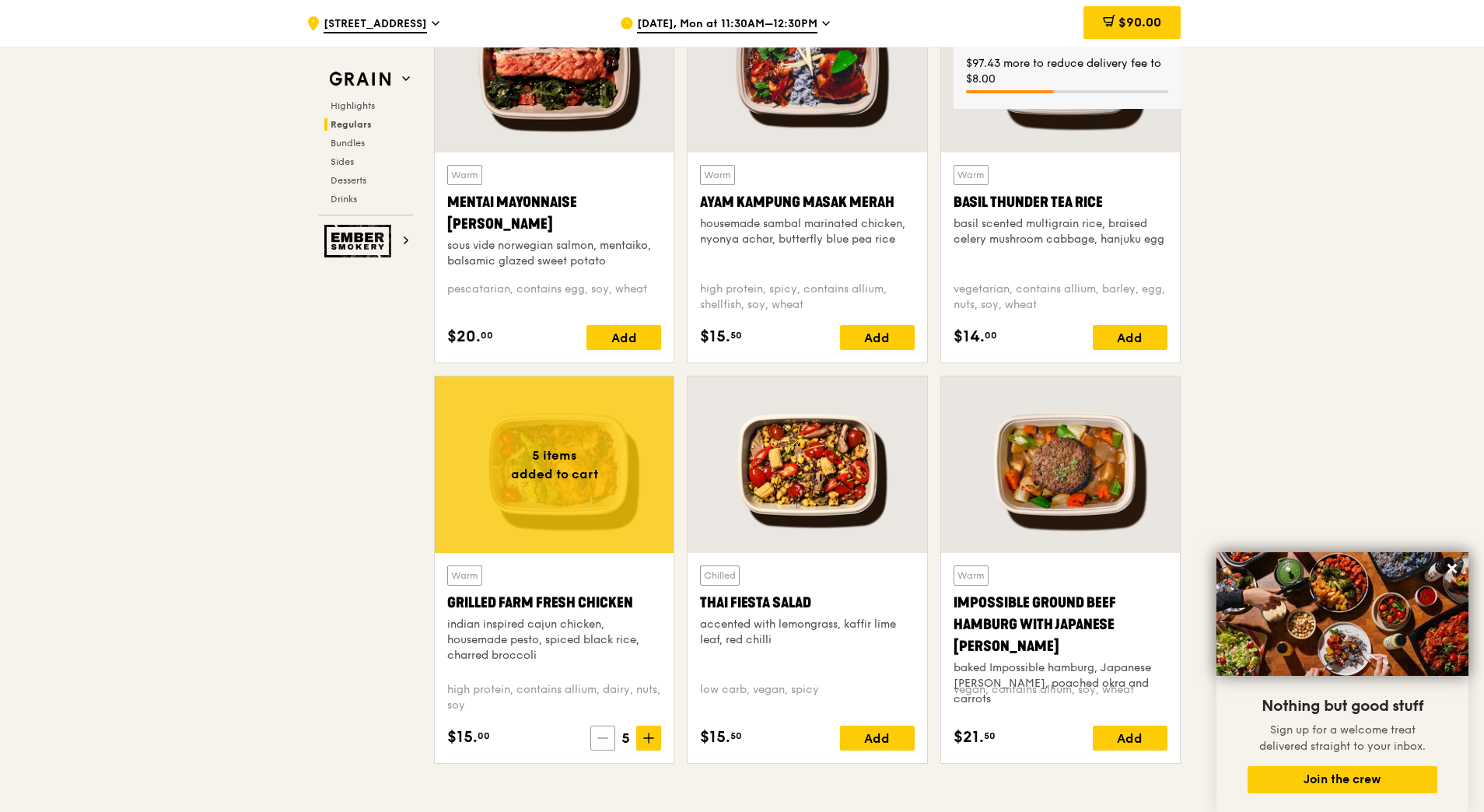
drag, startPoint x: 647, startPoint y: 740, endPoint x: 604, endPoint y: 738, distance: 43.0
click at [604, 738] on icon at bounding box center [603, 739] width 11 height 11
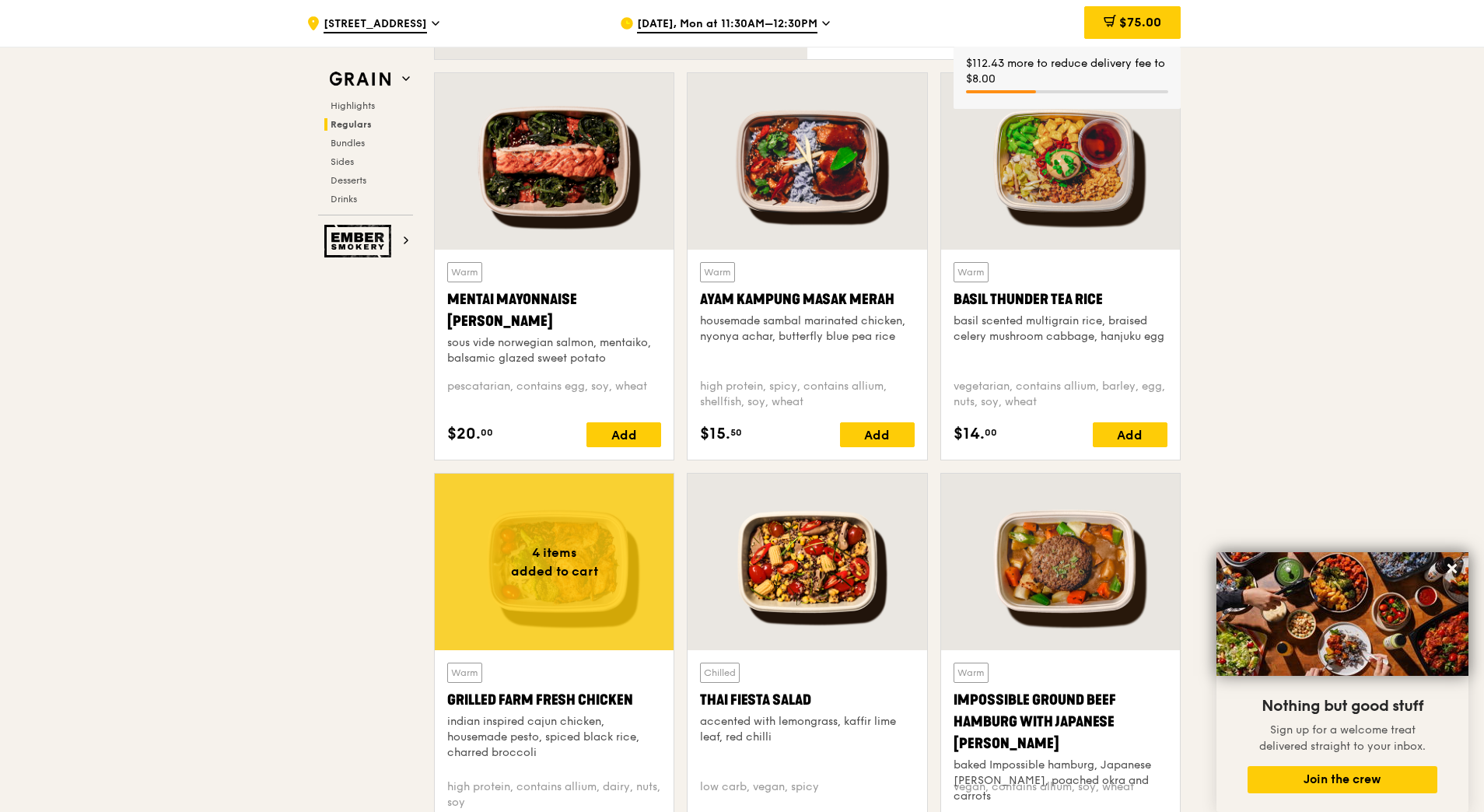
scroll to position [1381, 0]
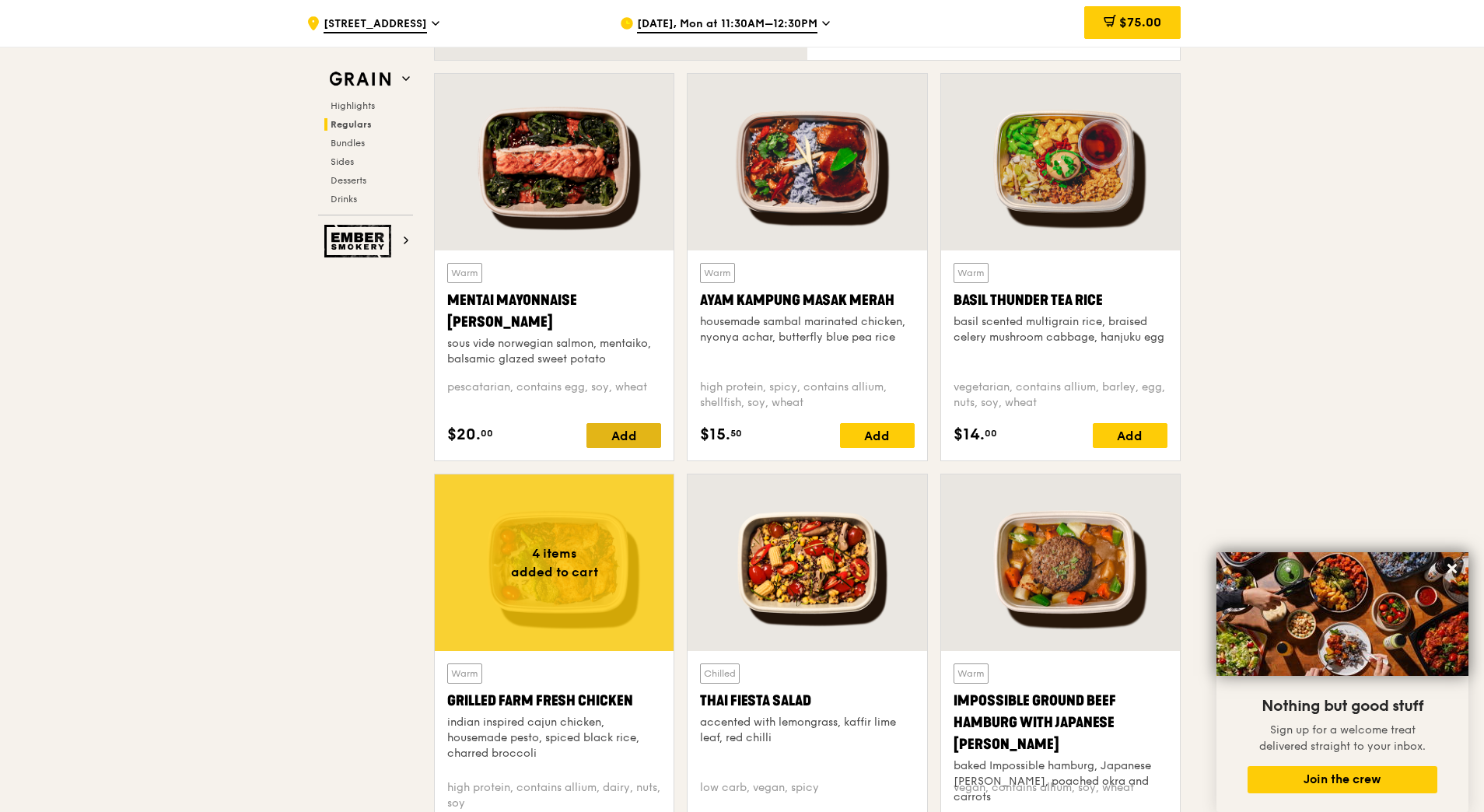
click at [643, 436] on div "Add" at bounding box center [623, 435] width 74 height 25
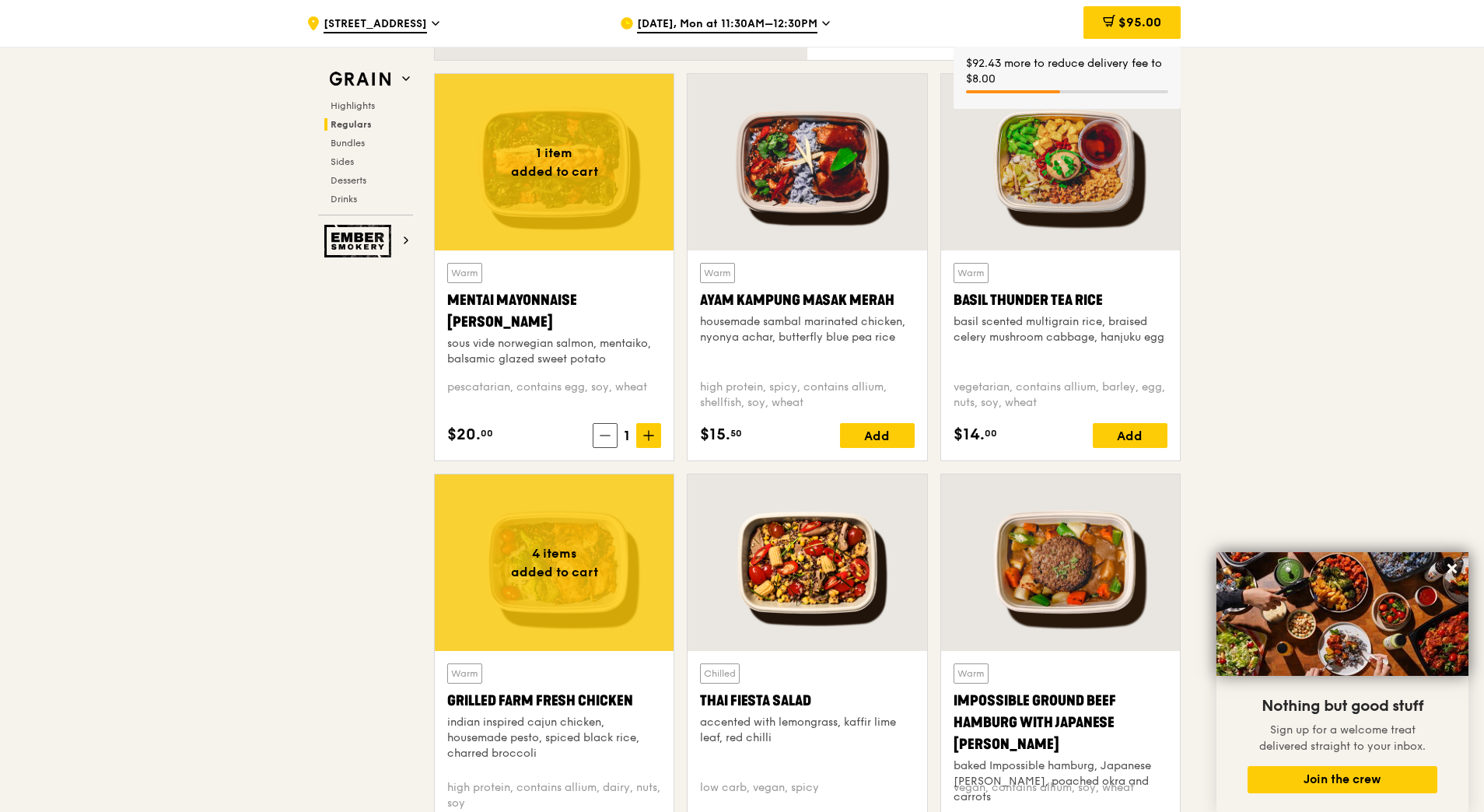
click at [643, 436] on icon at bounding box center [649, 435] width 11 height 11
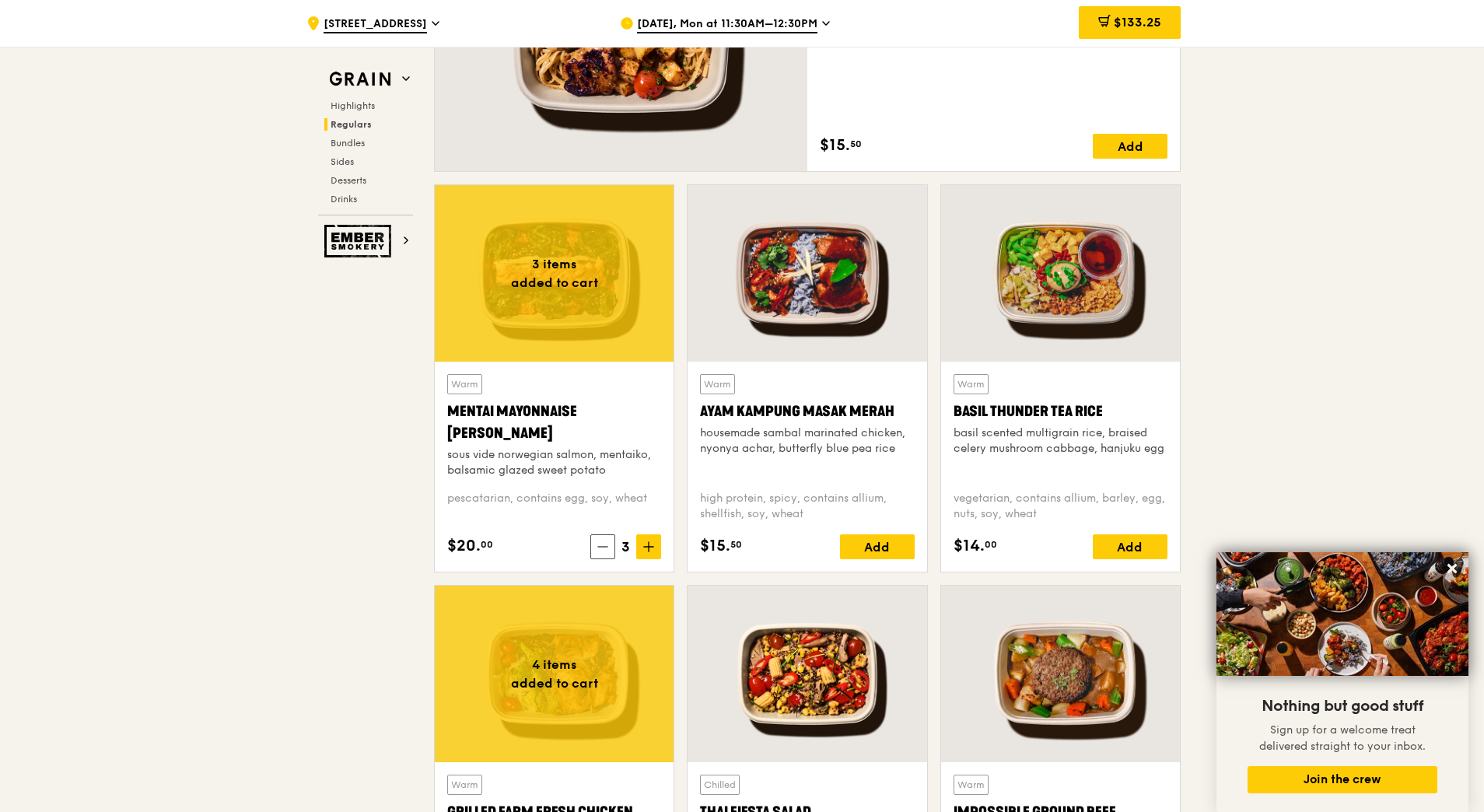
scroll to position [1271, 0]
click at [892, 546] on div "Add" at bounding box center [877, 545] width 74 height 25
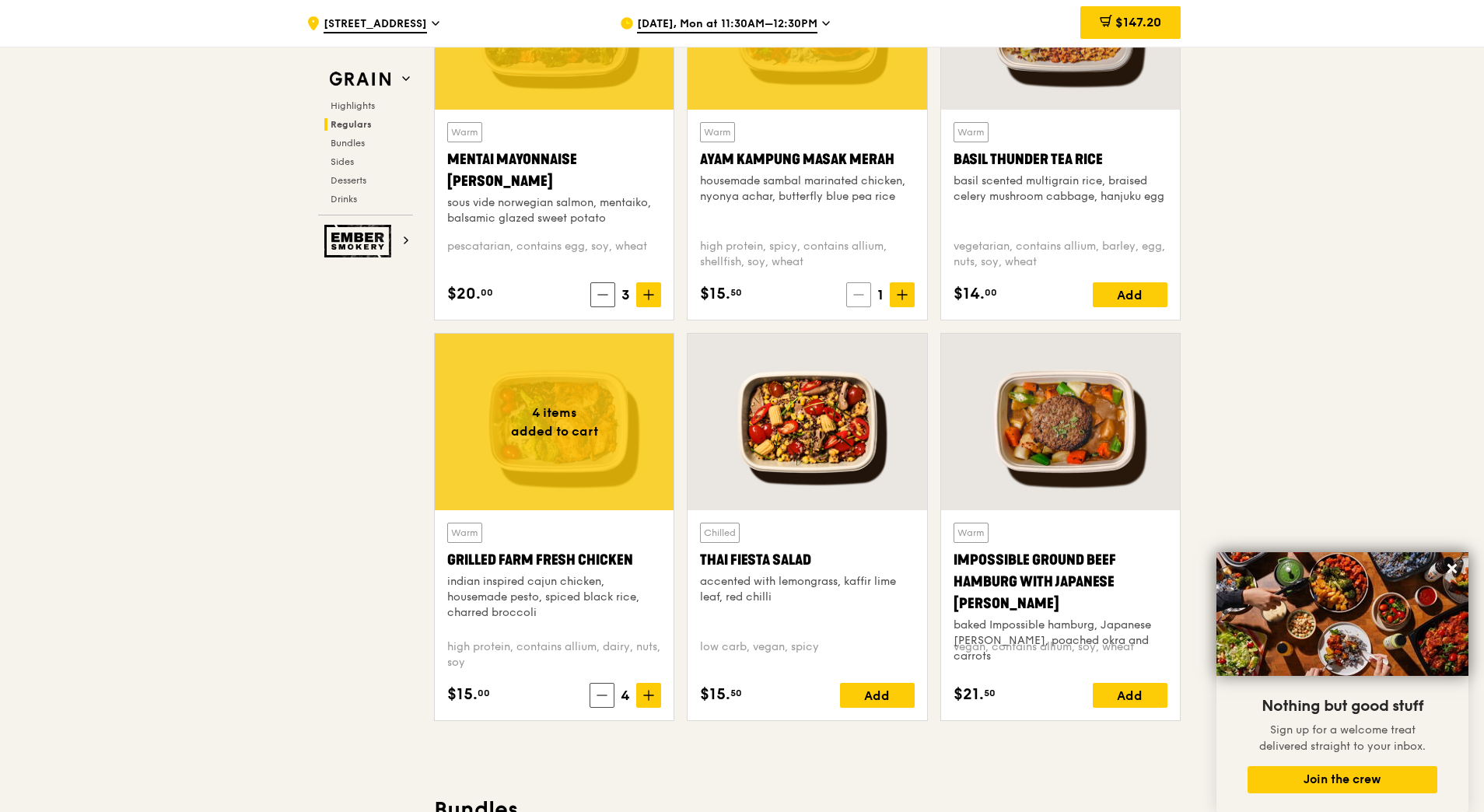
scroll to position [1547, 0]
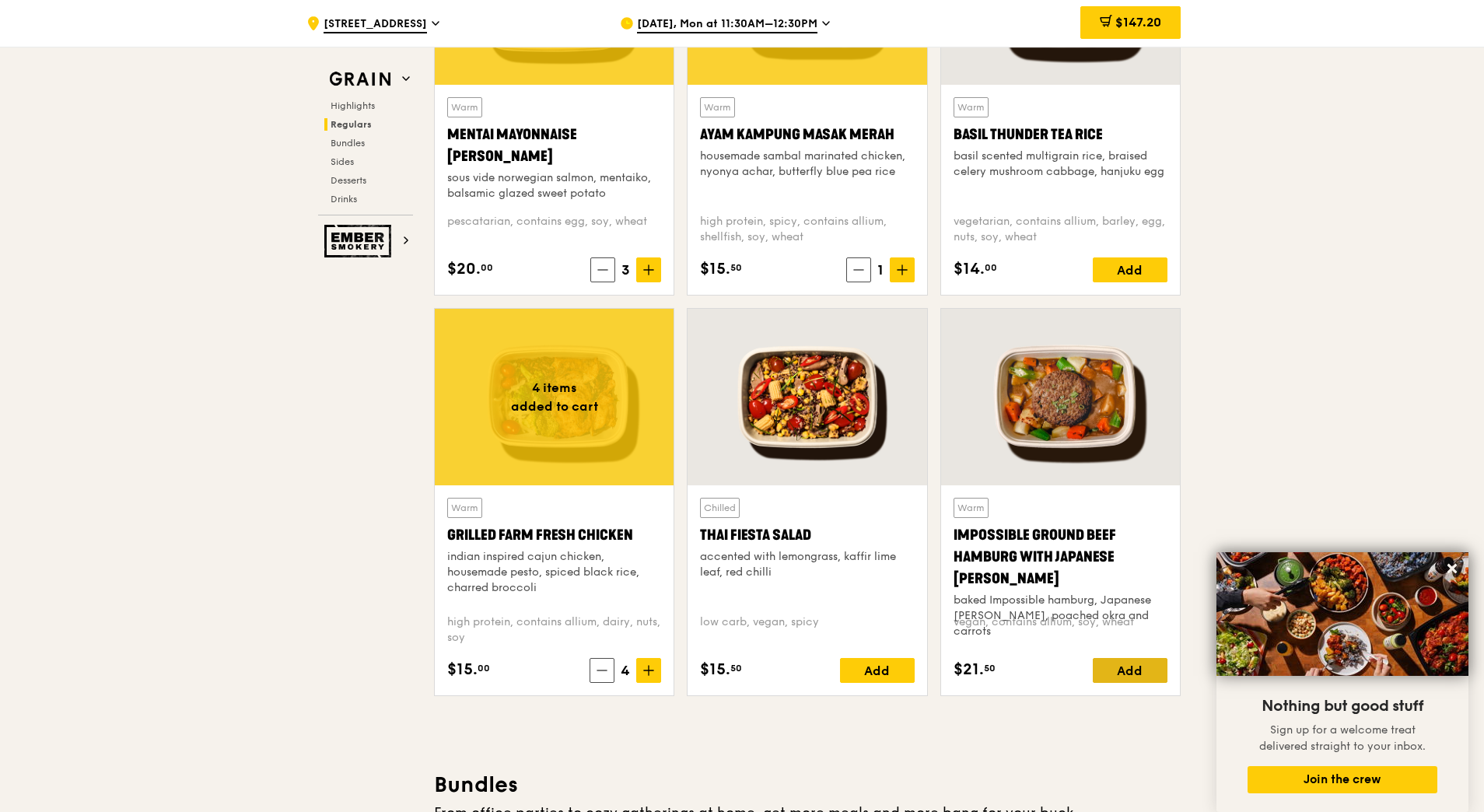
click at [1122, 673] on div "Add" at bounding box center [1129, 670] width 74 height 25
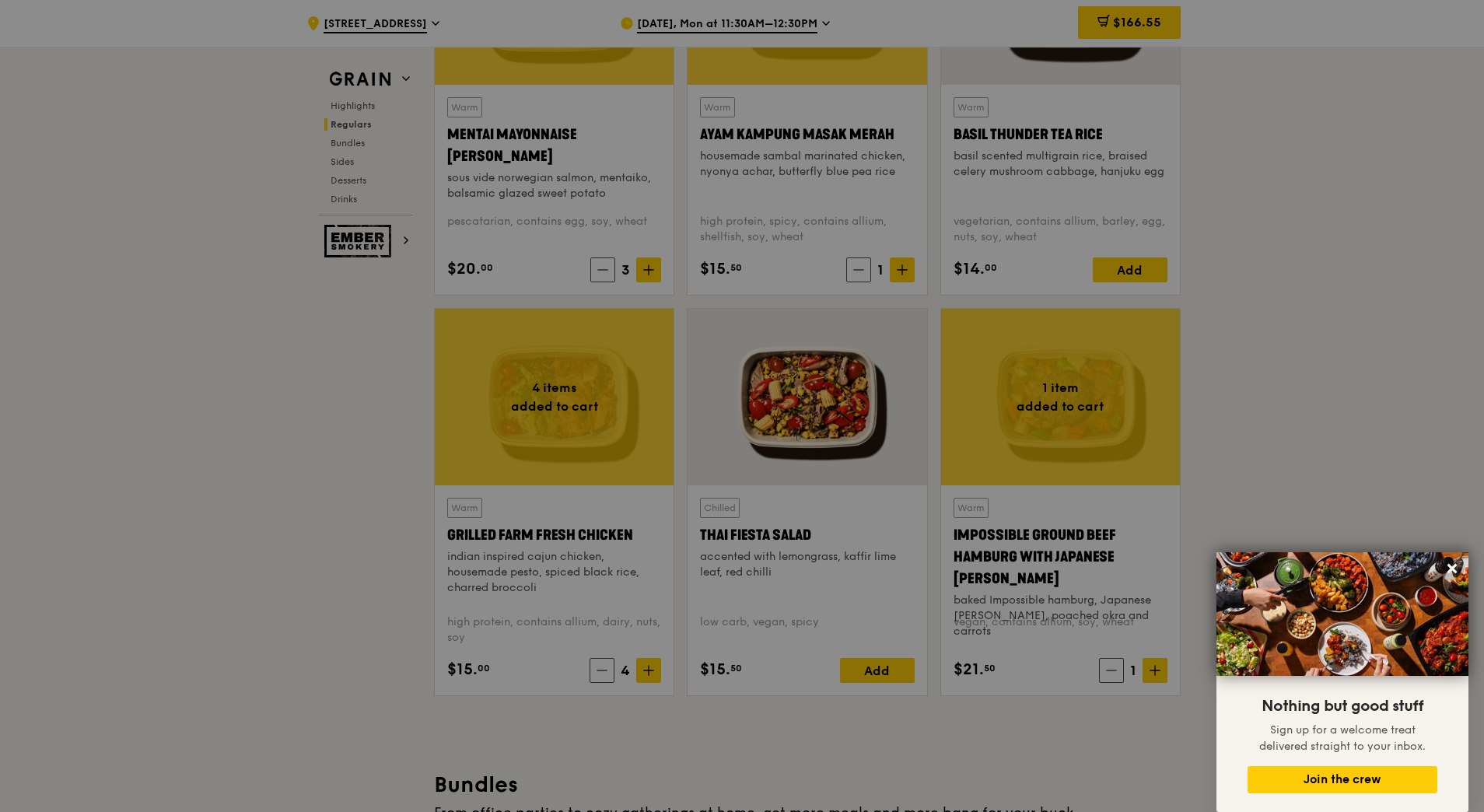
click at [1160, 671] on div at bounding box center [742, 406] width 1484 height 812
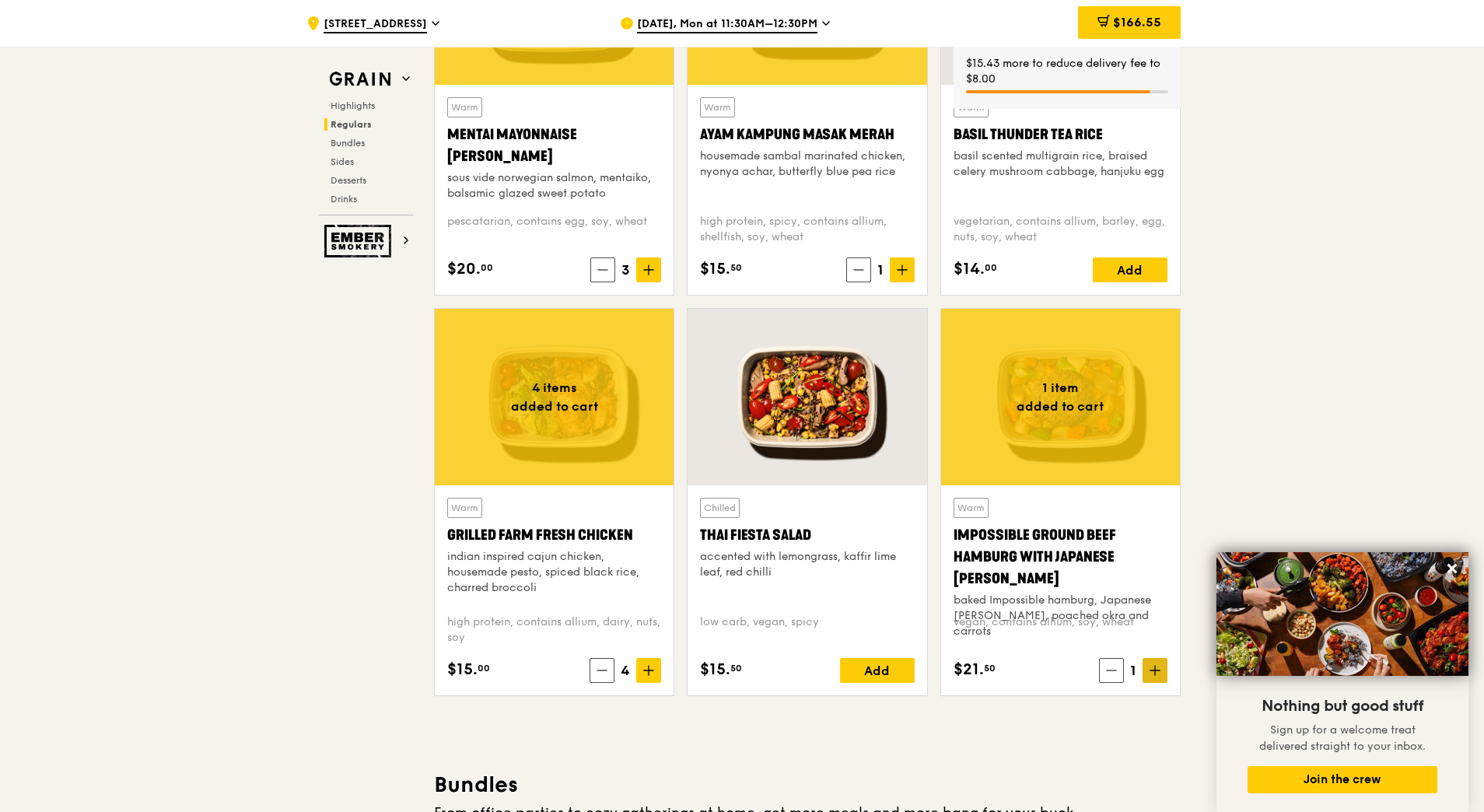
click at [1153, 671] on icon at bounding box center [1155, 671] width 9 height 0
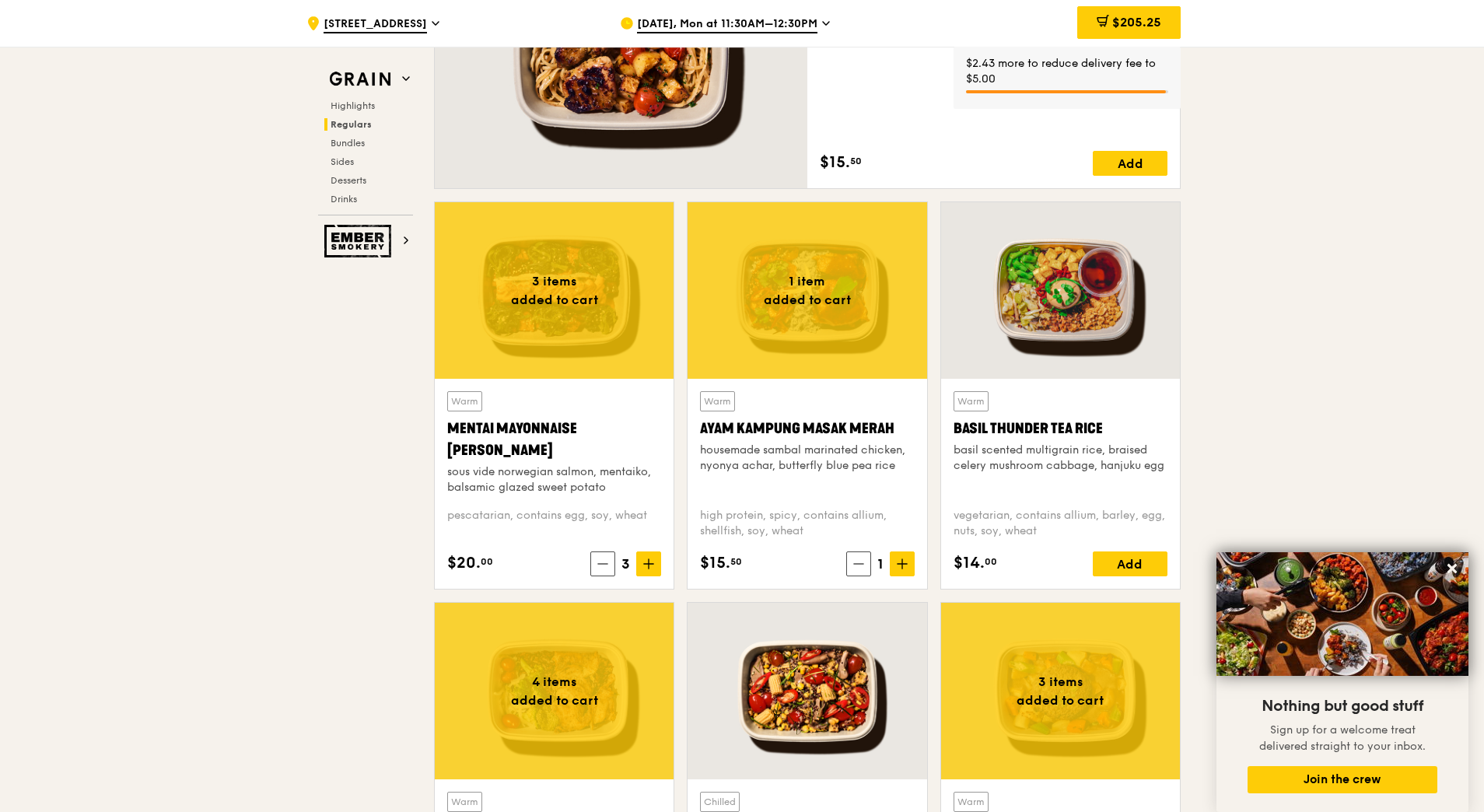
scroll to position [1251, 0]
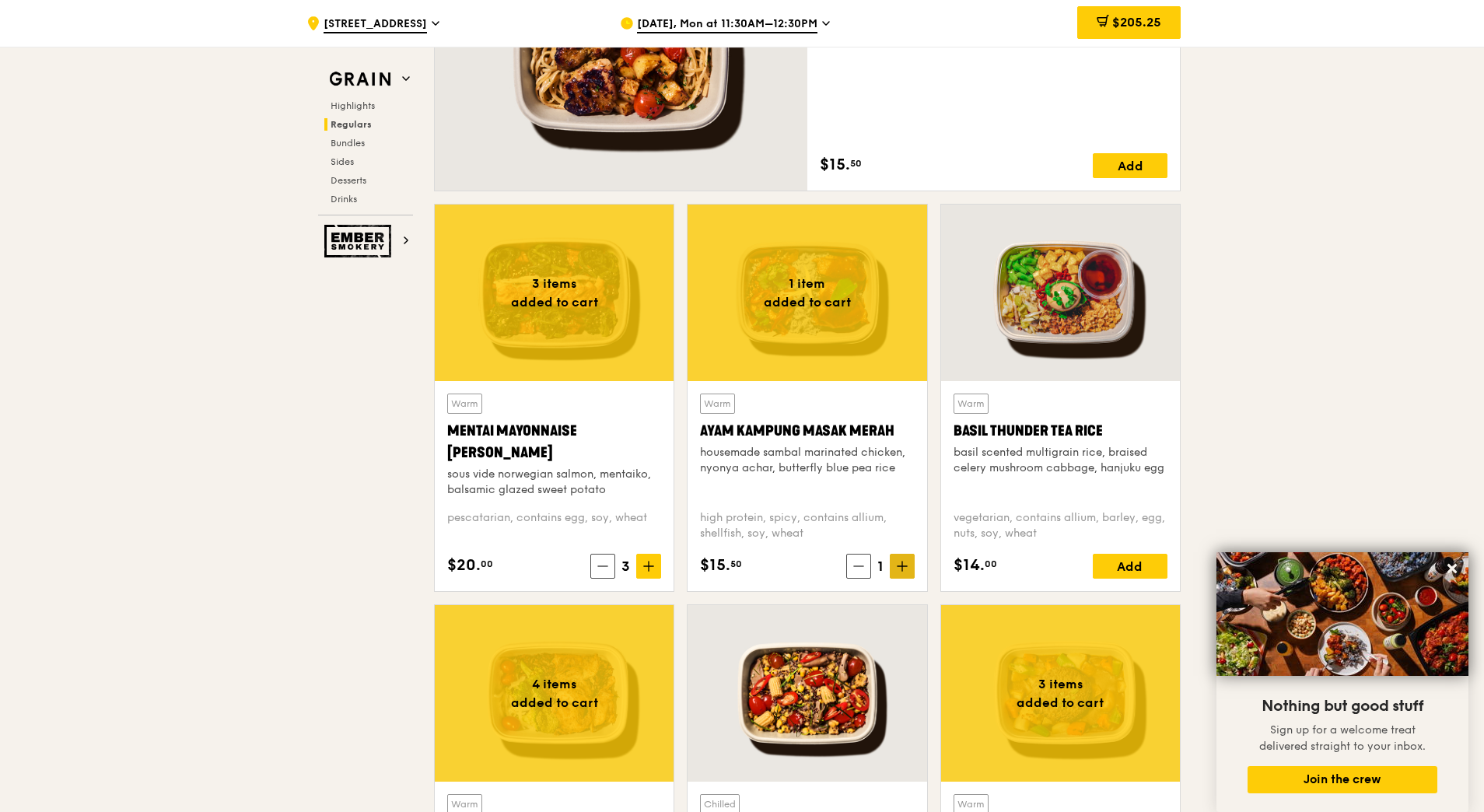
click at [903, 565] on icon at bounding box center [903, 566] width 0 height 9
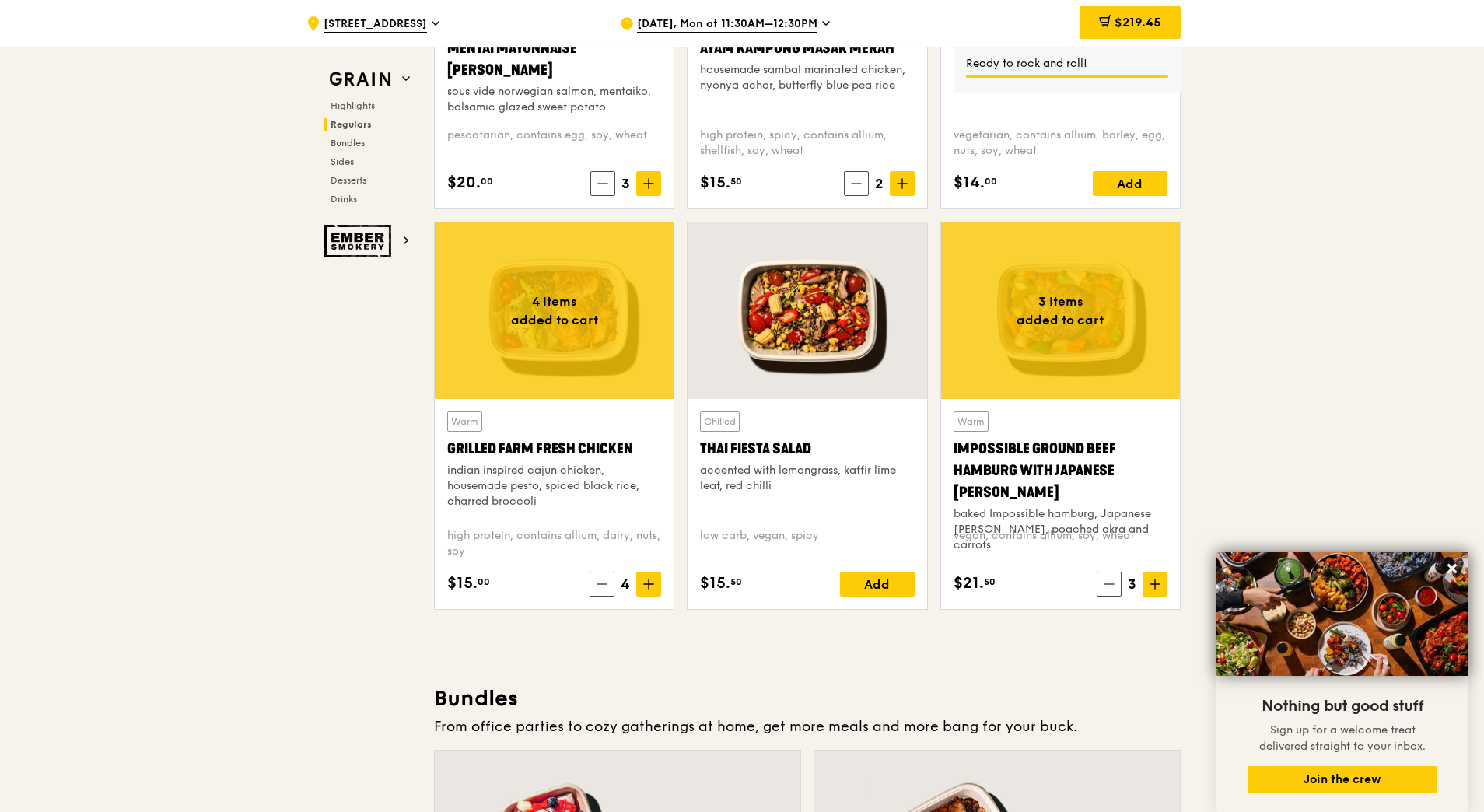
scroll to position [1634, 0]
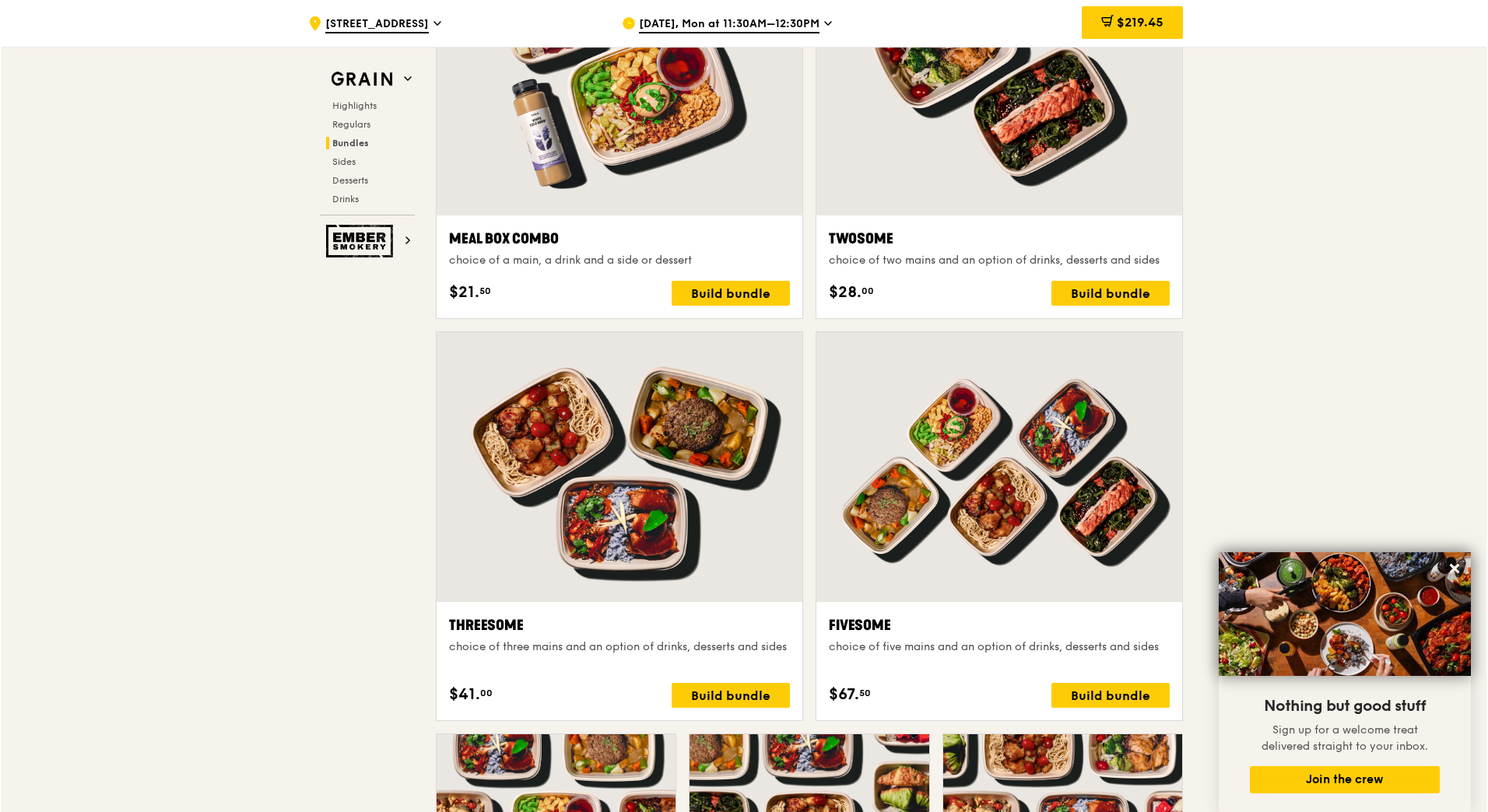
scroll to position [2494, 0]
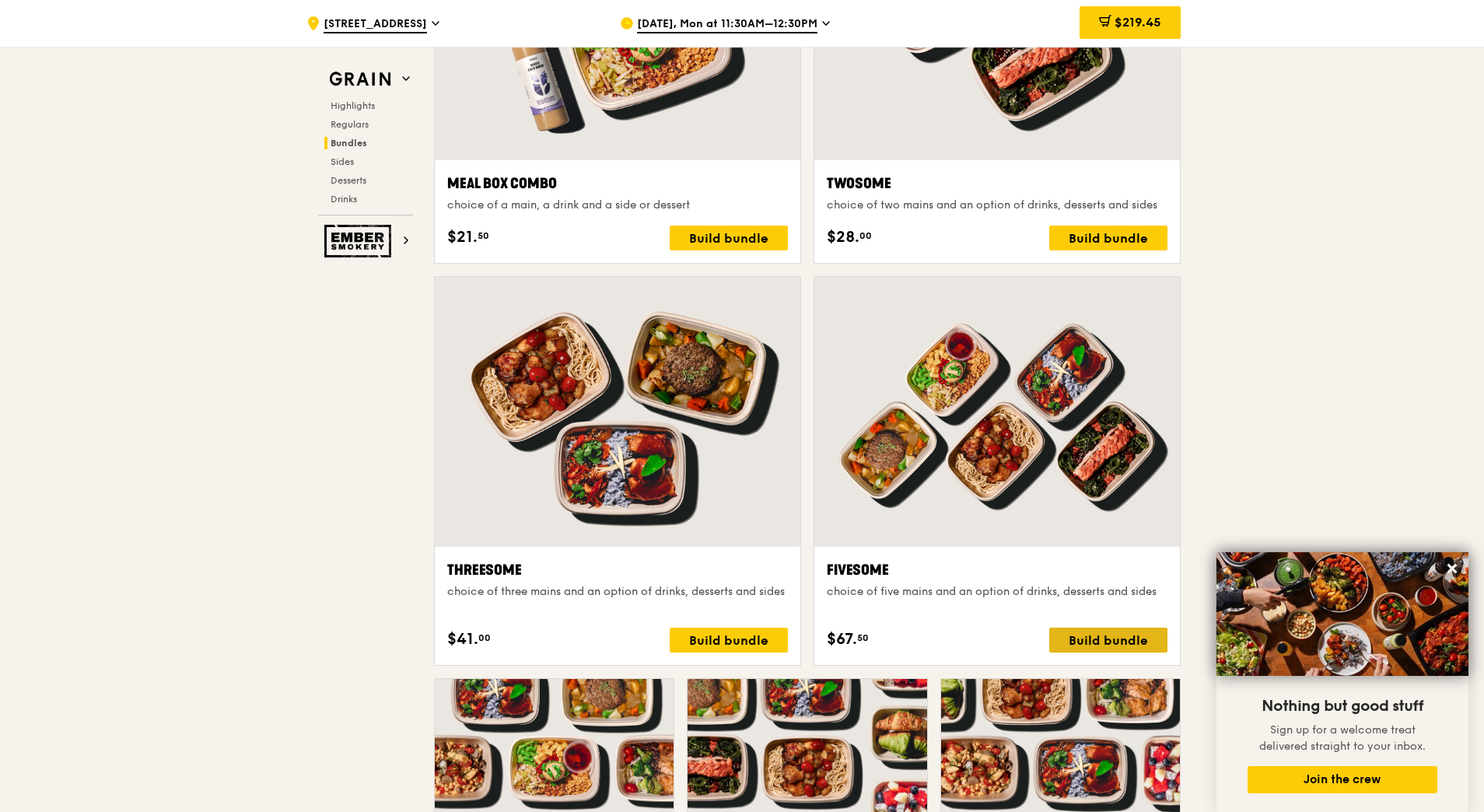
click at [1126, 642] on div "Build bundle" at bounding box center [1108, 640] width 118 height 25
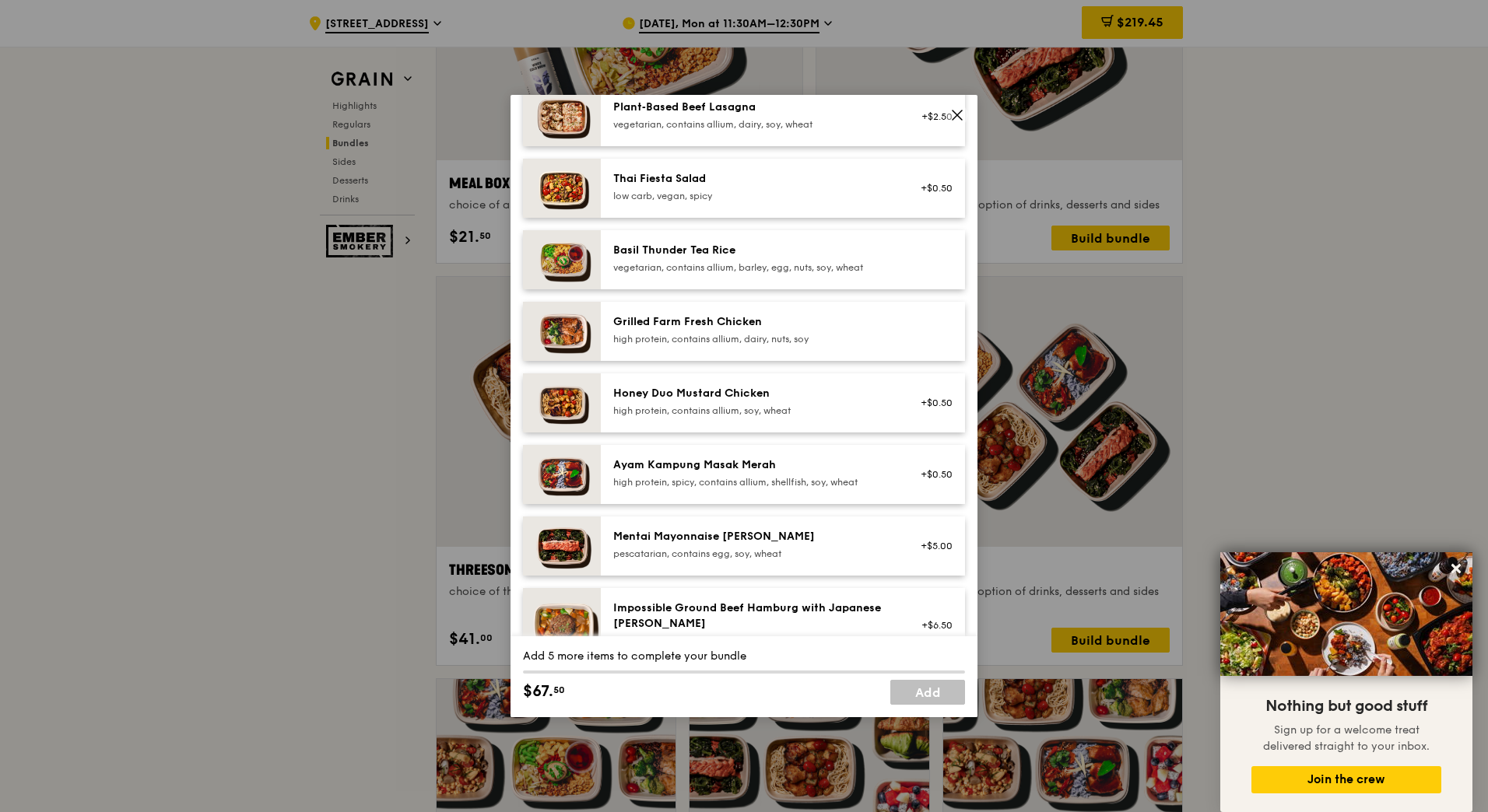
scroll to position [246, 0]
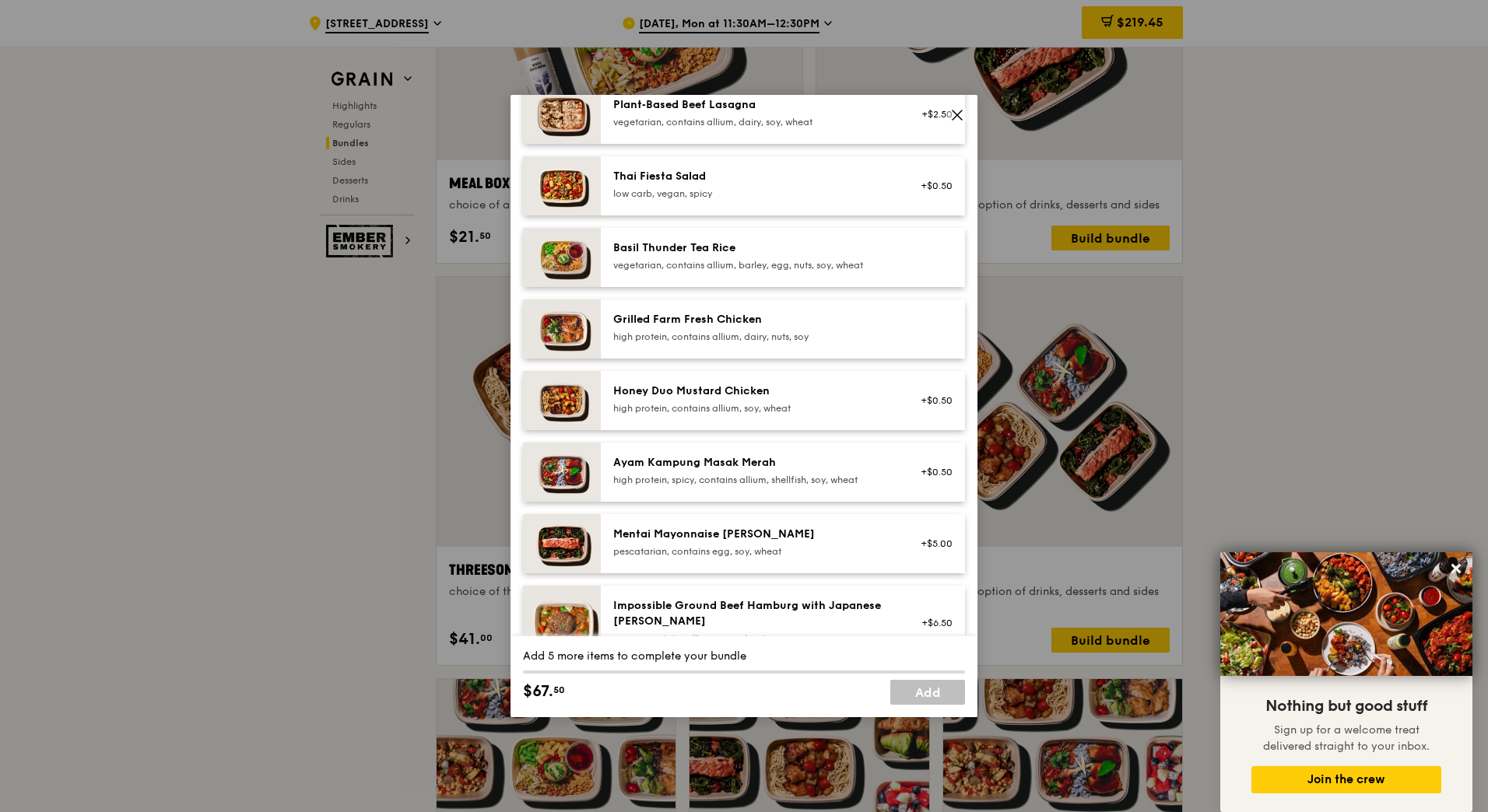
click at [862, 331] on div "high protein, contains allium, dairy, nuts, soy" at bounding box center [753, 337] width 280 height 13
click at [876, 407] on div "high protein, contains allium, soy, wheat" at bounding box center [753, 409] width 280 height 13
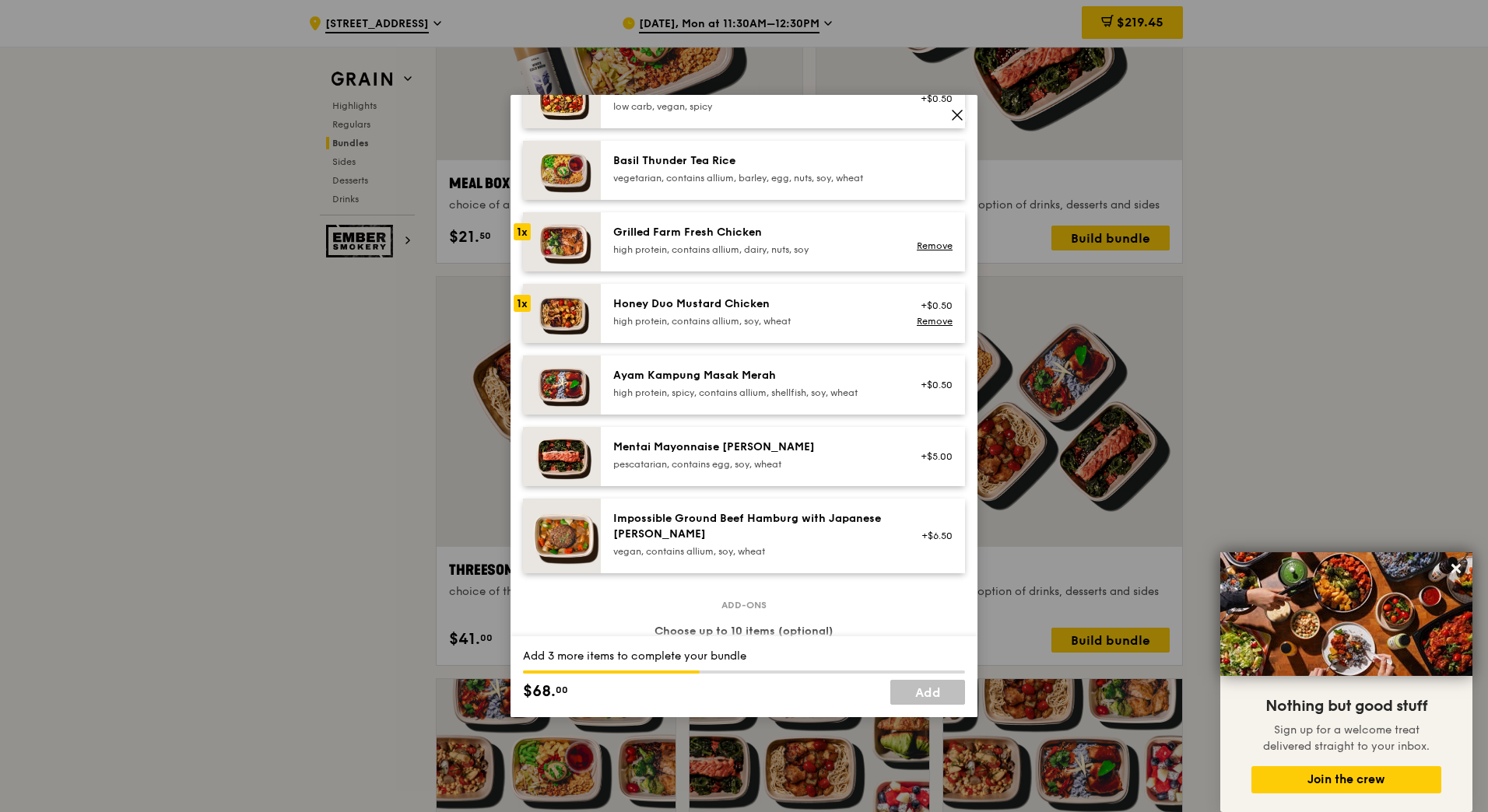
scroll to position [349, 0]
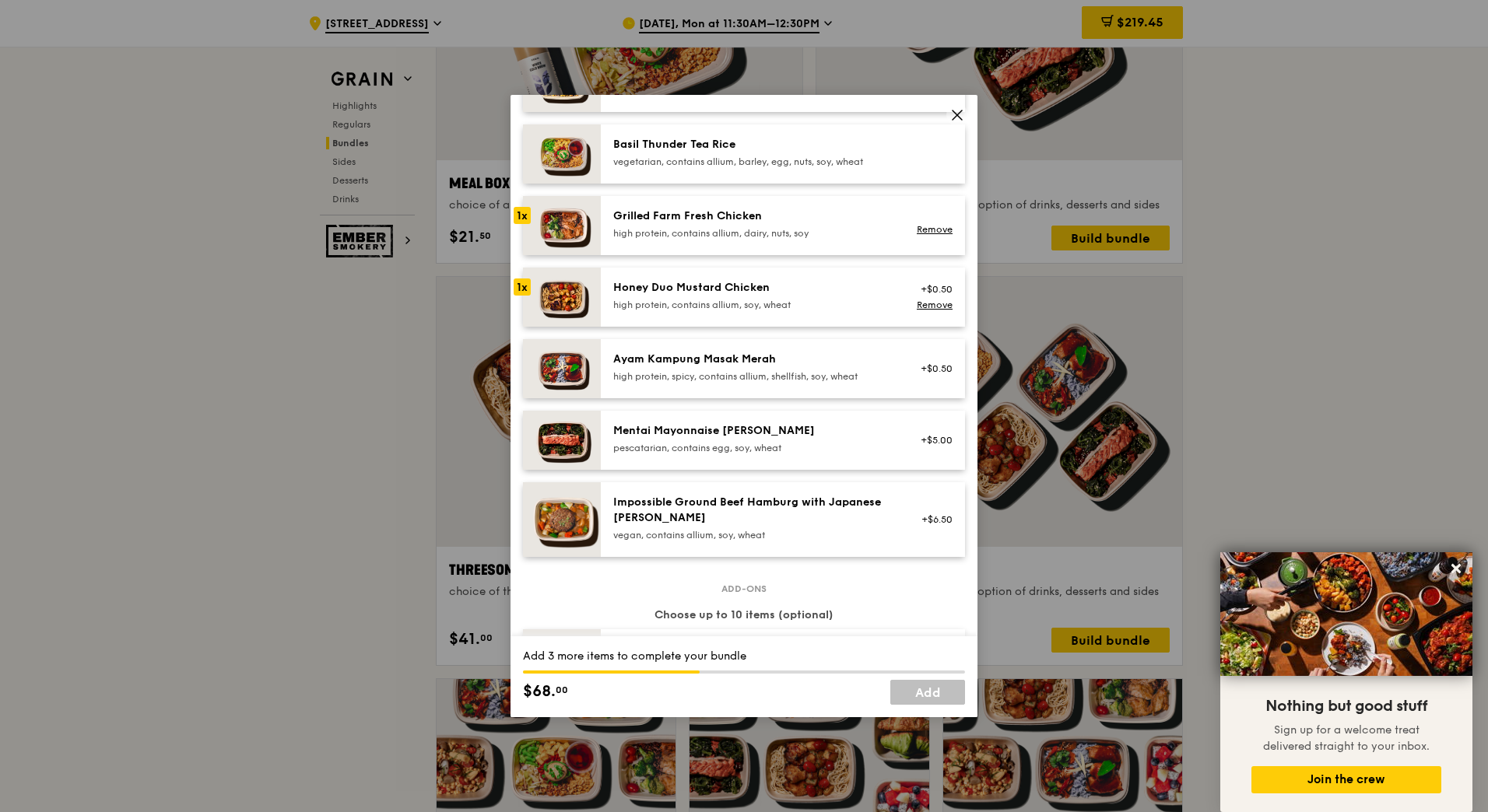
click at [865, 449] on div "pescatarian, contains egg, soy, wheat" at bounding box center [753, 448] width 280 height 13
click at [837, 518] on div "Impossible Ground Beef Hamburg with Japanese [PERSON_NAME]" at bounding box center [753, 510] width 280 height 31
click at [841, 362] on div "Ayam Kampung Masak Merah" at bounding box center [753, 359] width 280 height 16
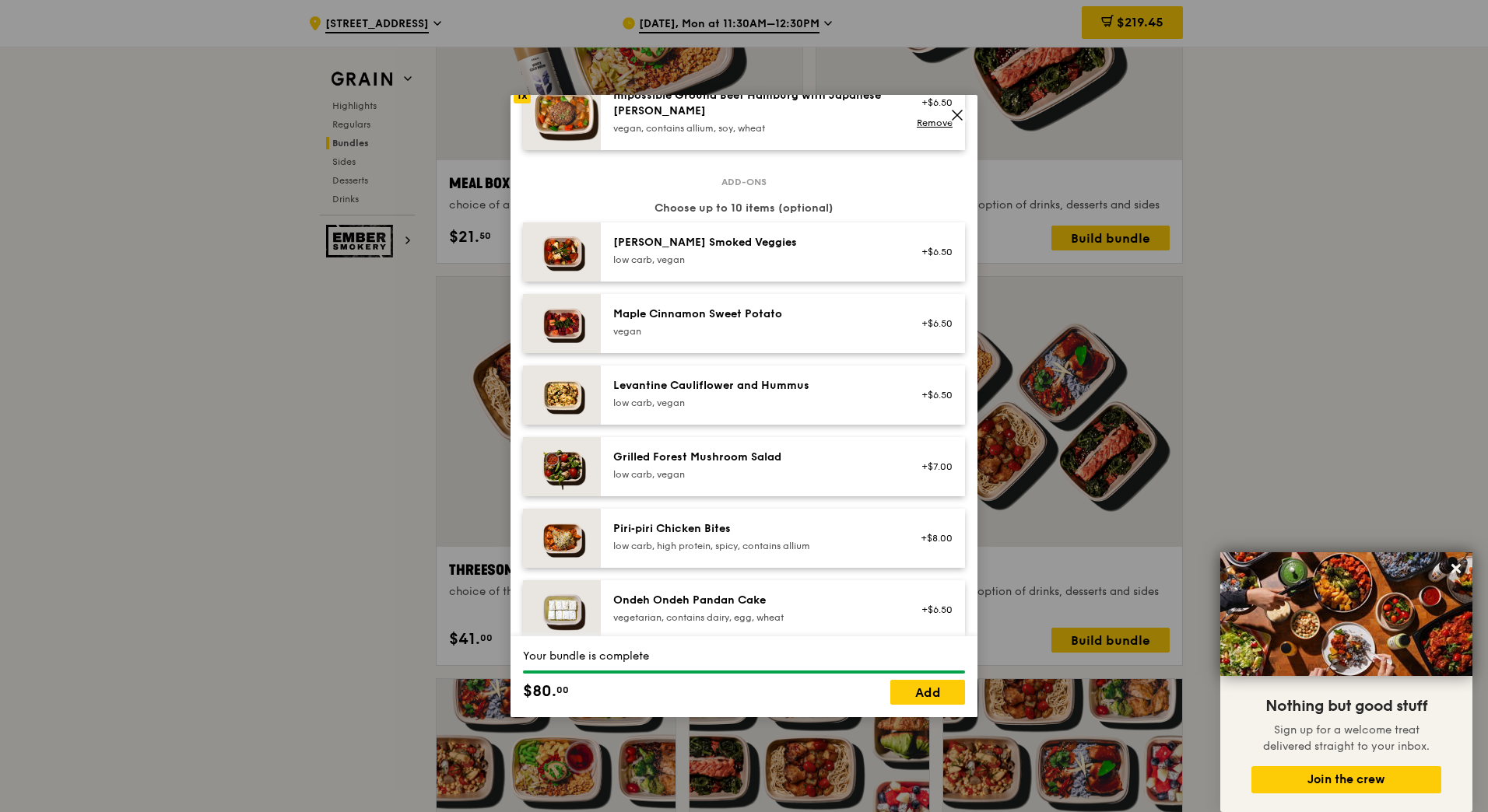
scroll to position [756, 0]
click at [769, 455] on div "Grilled Forest Mushroom Salad" at bounding box center [753, 457] width 280 height 16
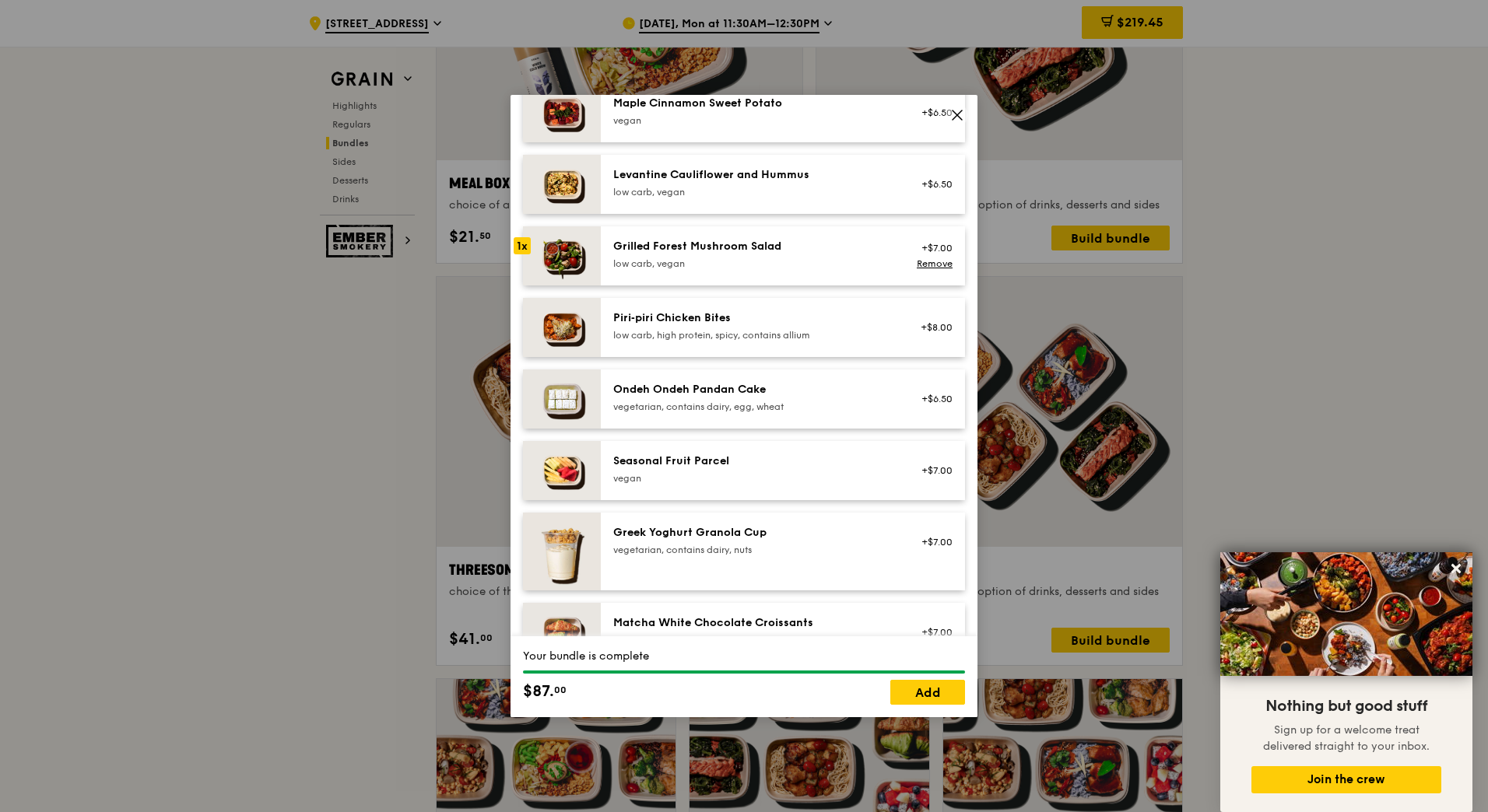
scroll to position [970, 0]
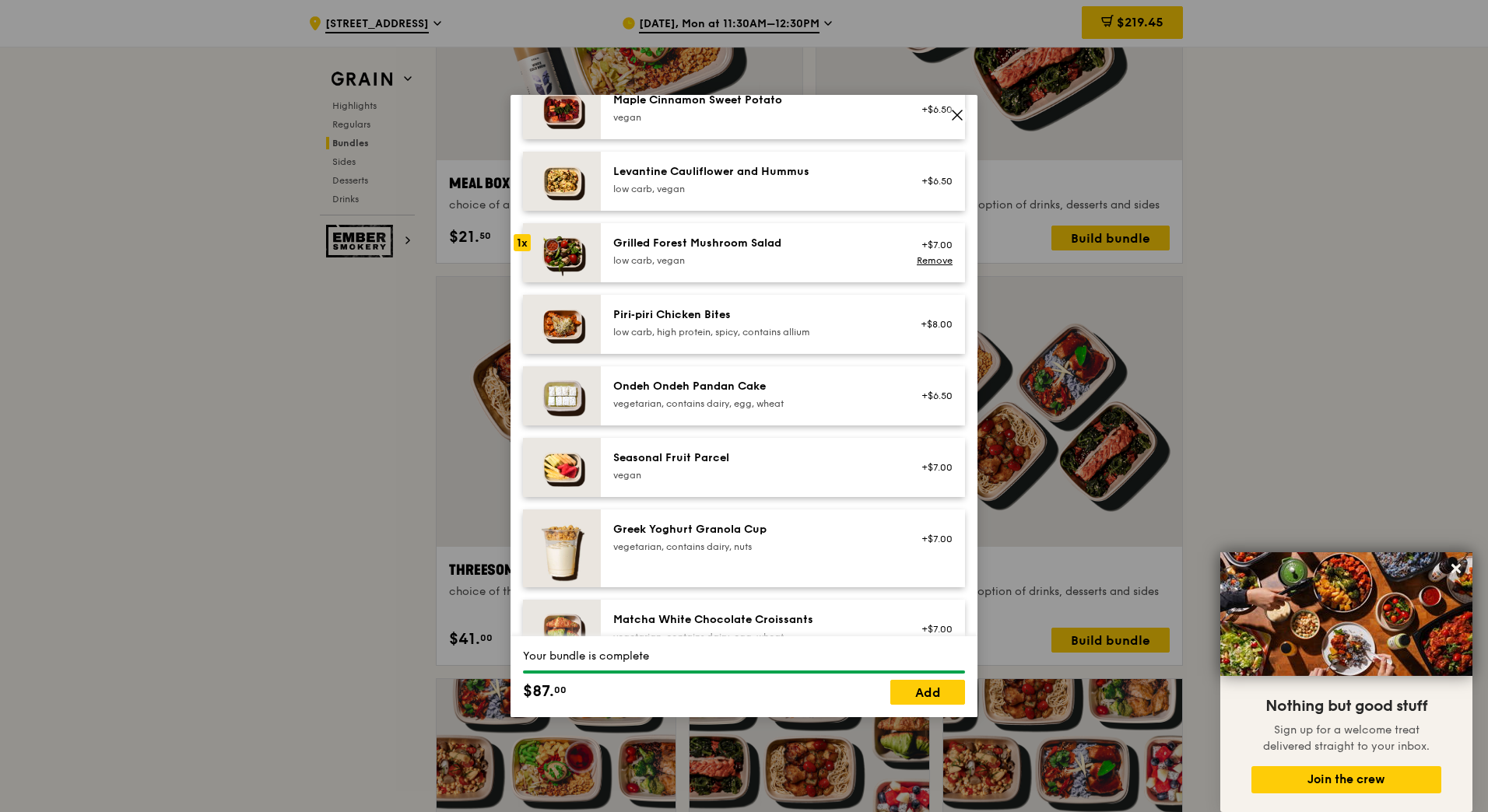
click at [777, 390] on div "Ondeh Ondeh Pandan Cake" at bounding box center [753, 386] width 280 height 16
click at [781, 391] on div "Ondeh Ondeh Pandan Cake" at bounding box center [753, 386] width 280 height 16
click at [794, 266] on div "low carb, vegan" at bounding box center [753, 261] width 280 height 13
click at [744, 472] on div "vegan" at bounding box center [753, 476] width 280 height 13
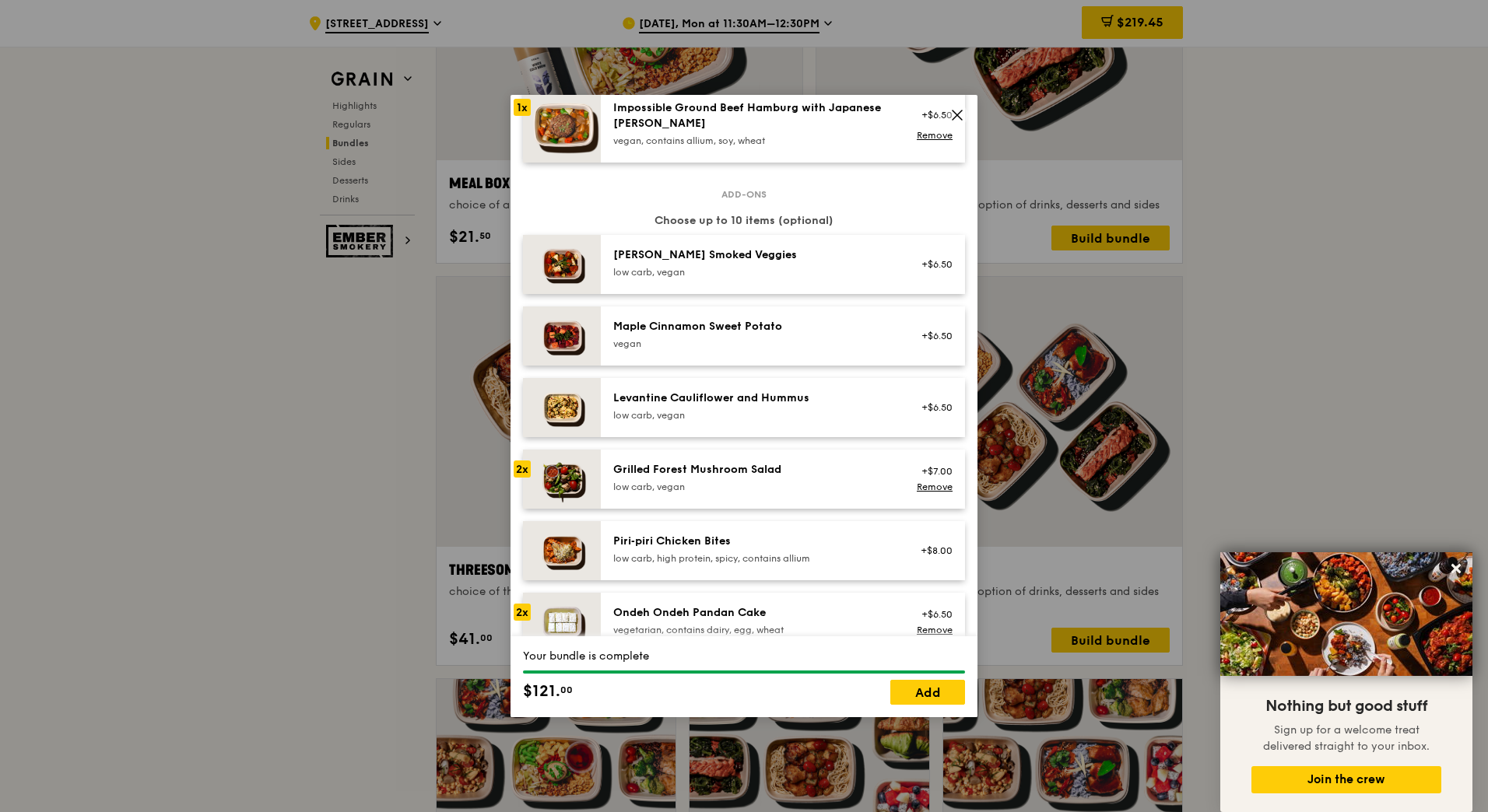
scroll to position [743, 0]
click at [751, 270] on div "low carb, vegan" at bounding box center [753, 273] width 280 height 13
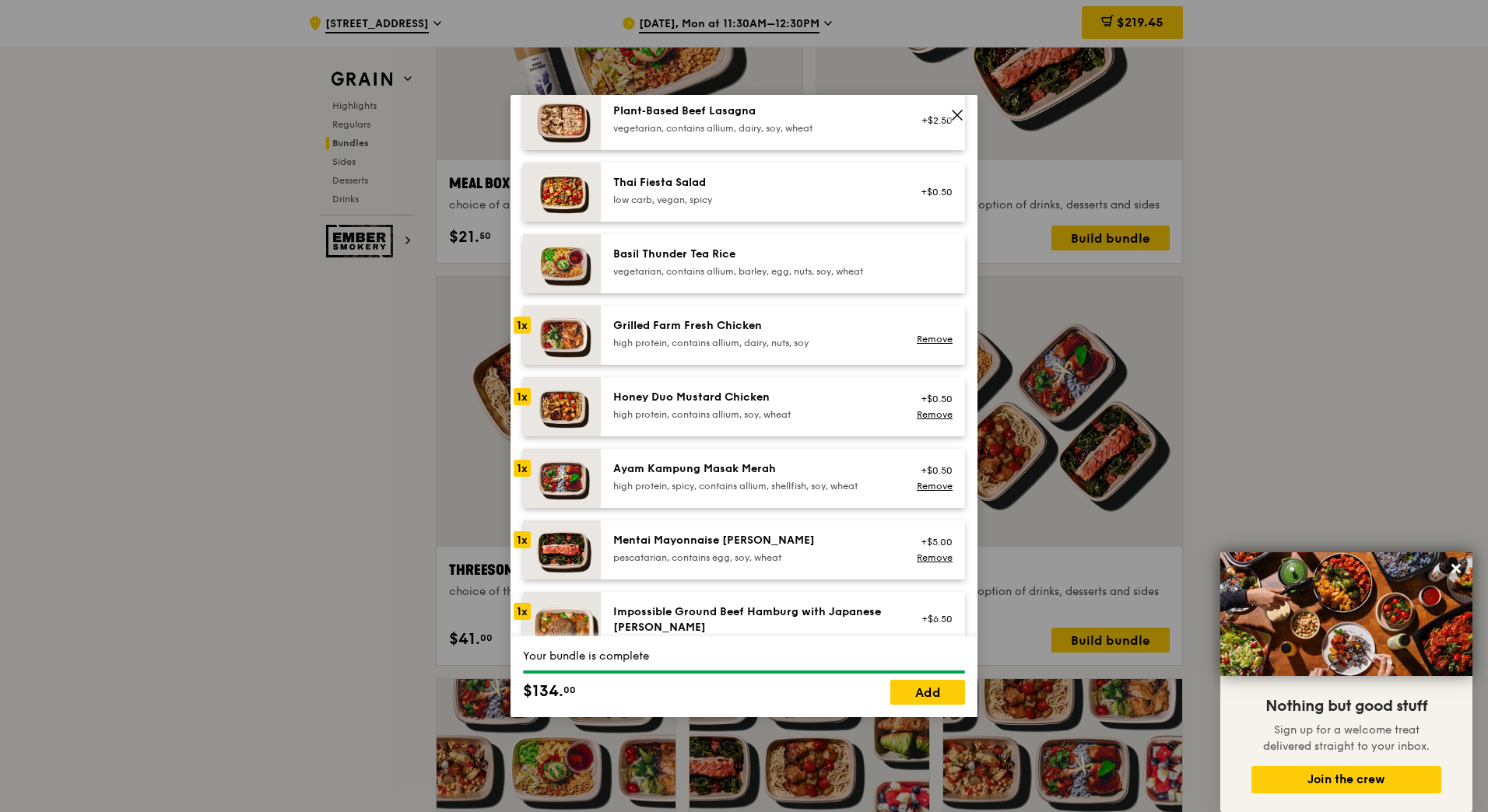
scroll to position [244, 0]
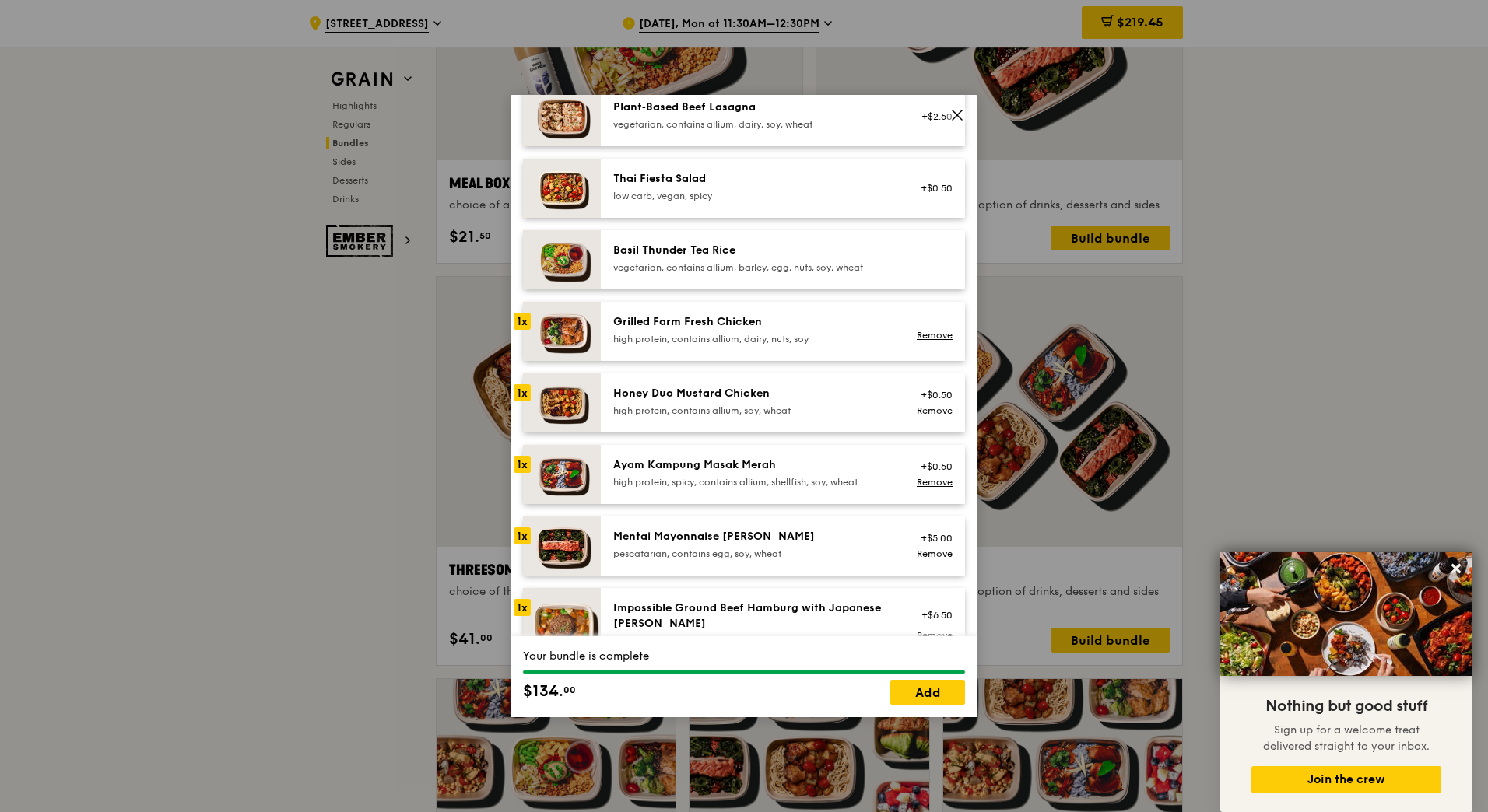
click at [733, 324] on div "Grilled Farm Fresh Chicken" at bounding box center [753, 322] width 280 height 16
click at [777, 326] on div "Grilled Farm Fresh Chicken" at bounding box center [753, 322] width 280 height 16
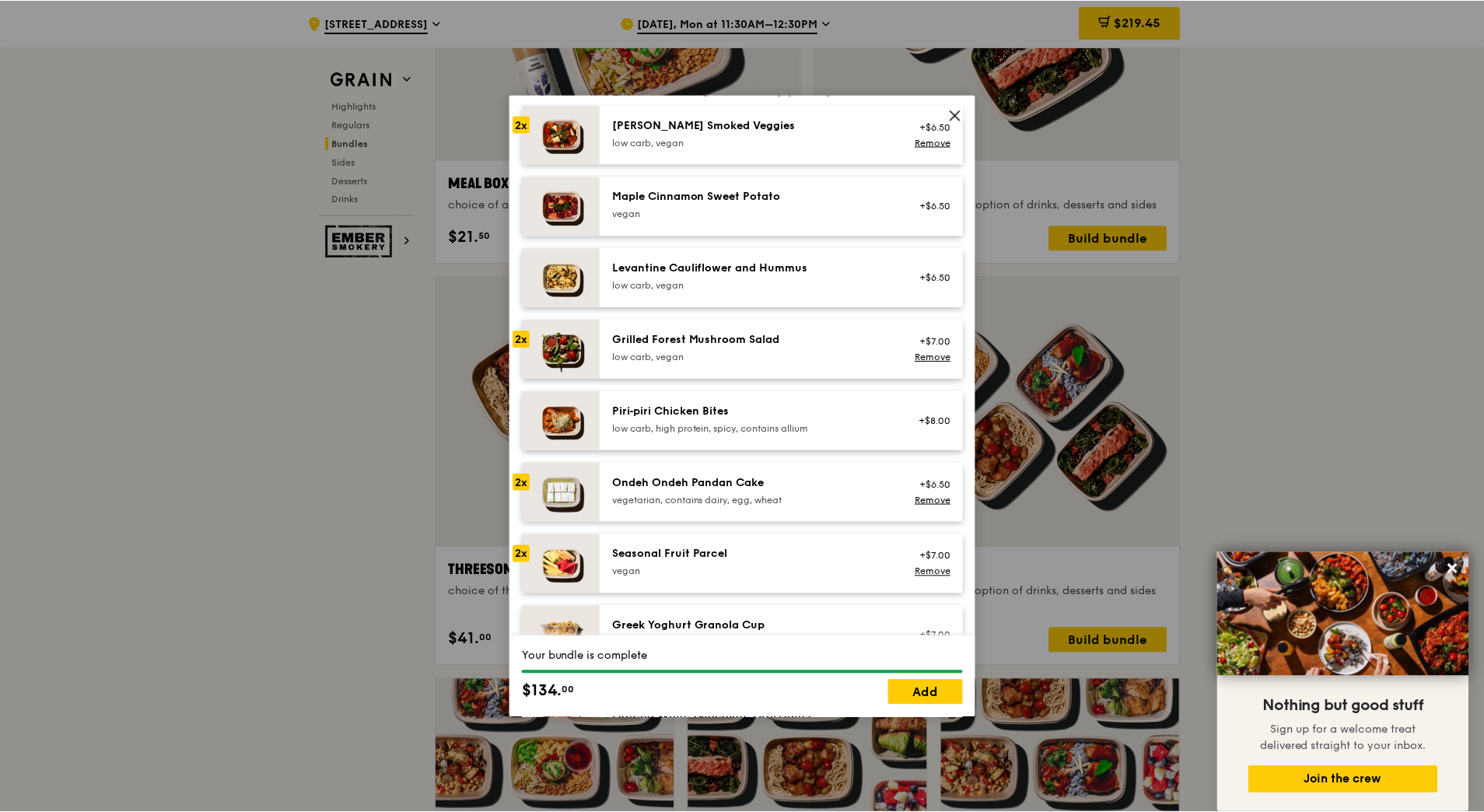
scroll to position [0, 0]
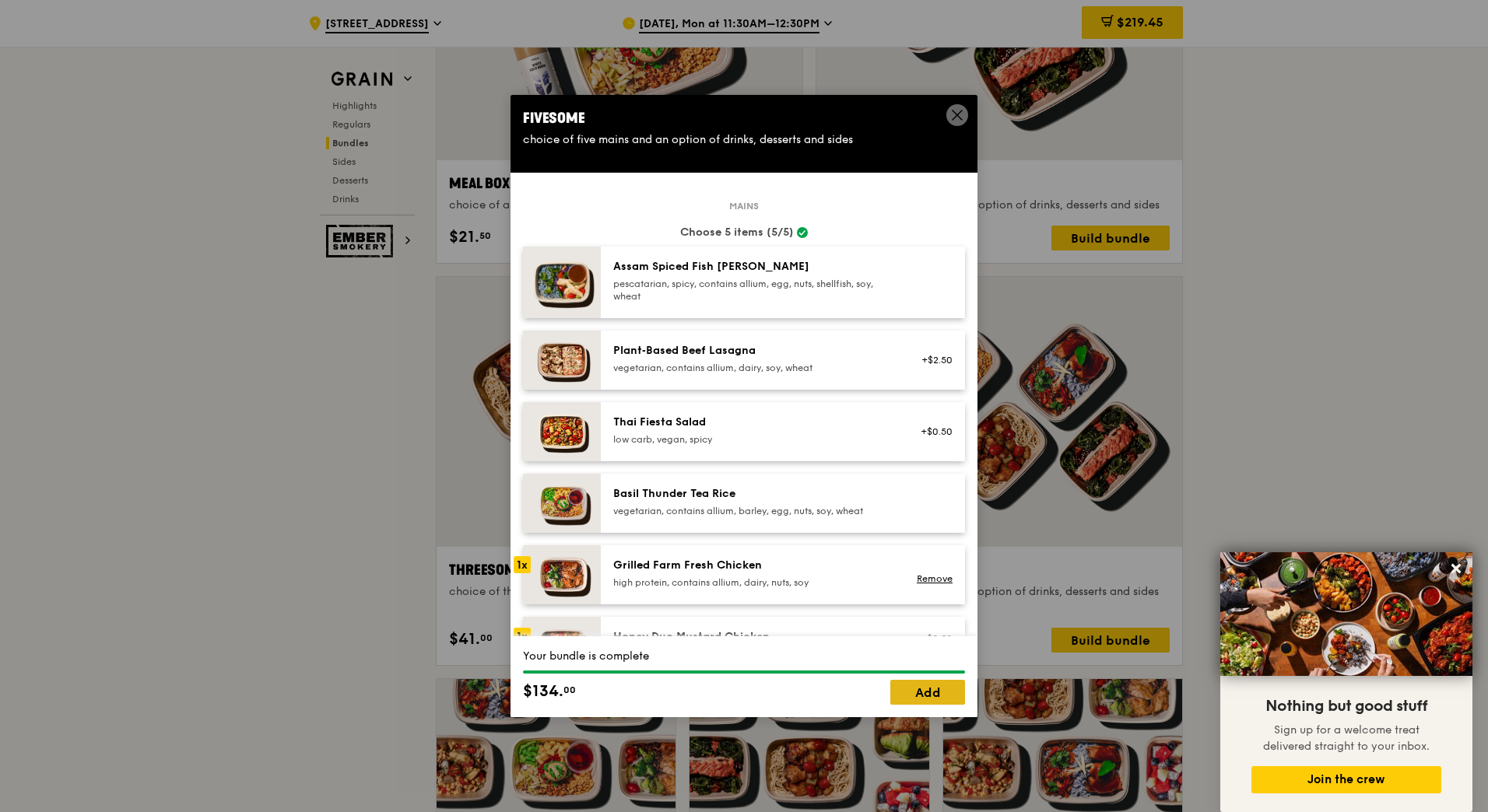
click at [923, 694] on link "Add" at bounding box center [927, 692] width 74 height 25
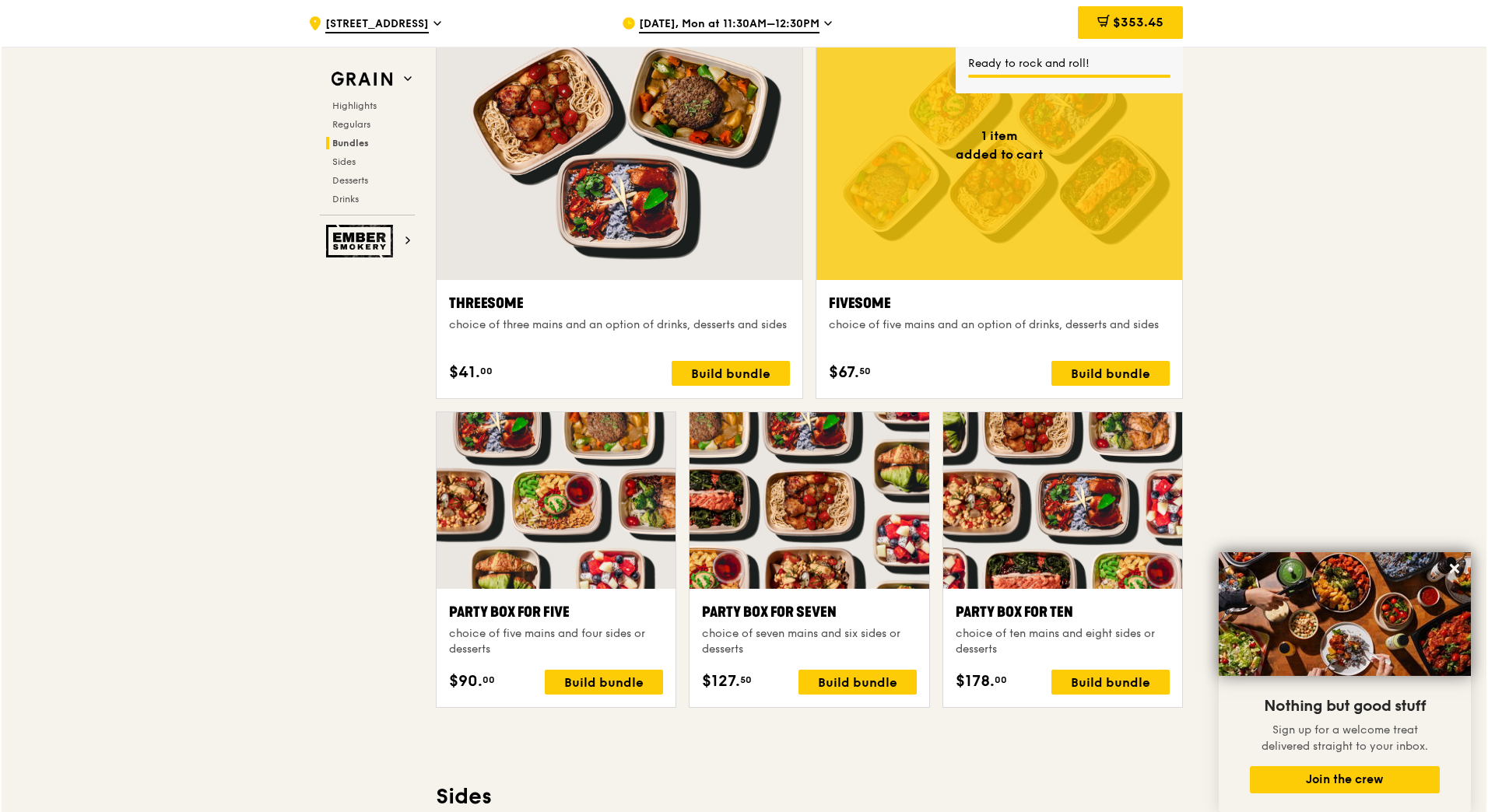
scroll to position [2761, 0]
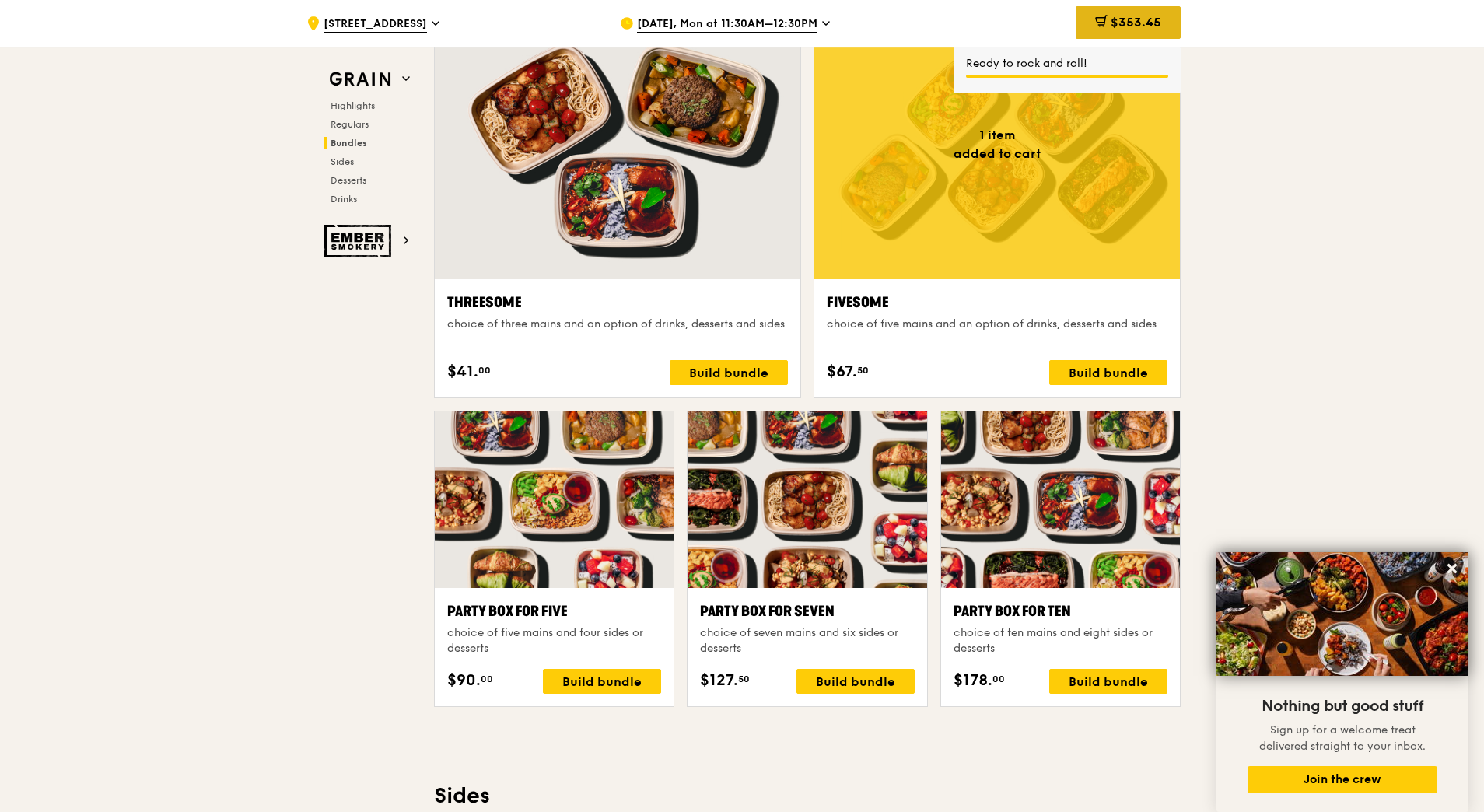
click at [1104, 19] on icon at bounding box center [1102, 20] width 8 height 9
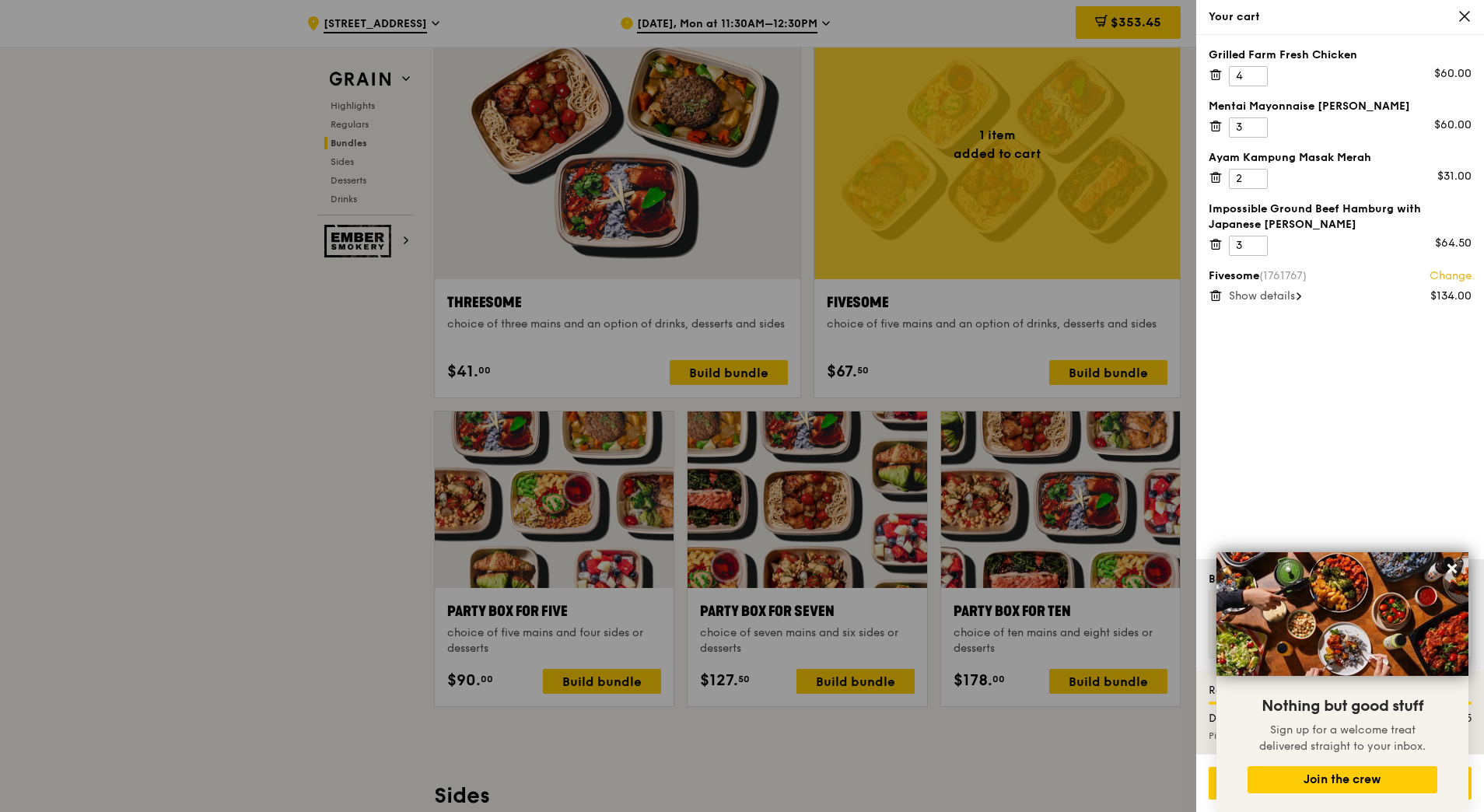
click at [1214, 77] on icon at bounding box center [1215, 74] width 14 height 14
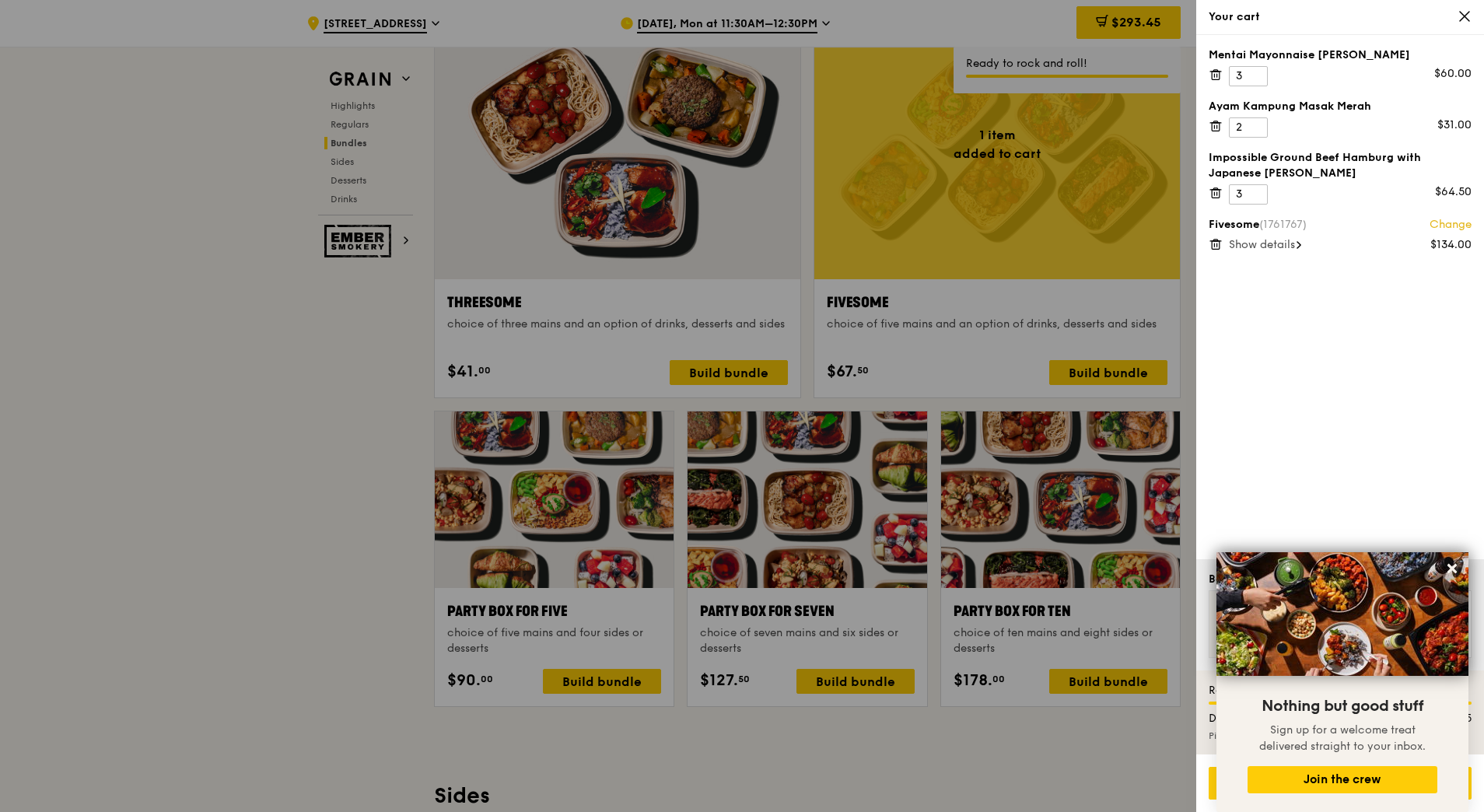
click at [1214, 77] on icon at bounding box center [1215, 74] width 14 height 14
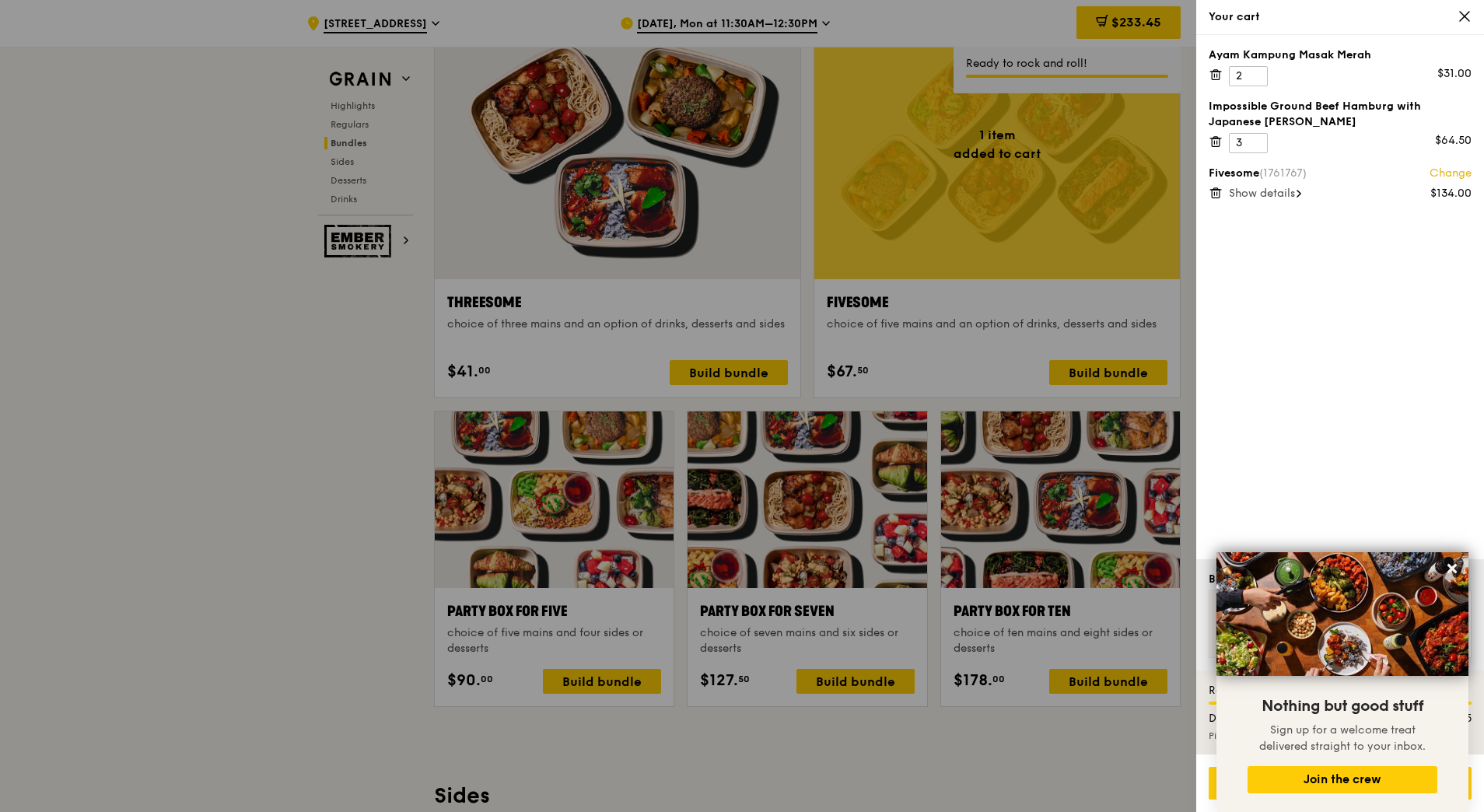
click at [1214, 77] on icon at bounding box center [1215, 74] width 14 height 14
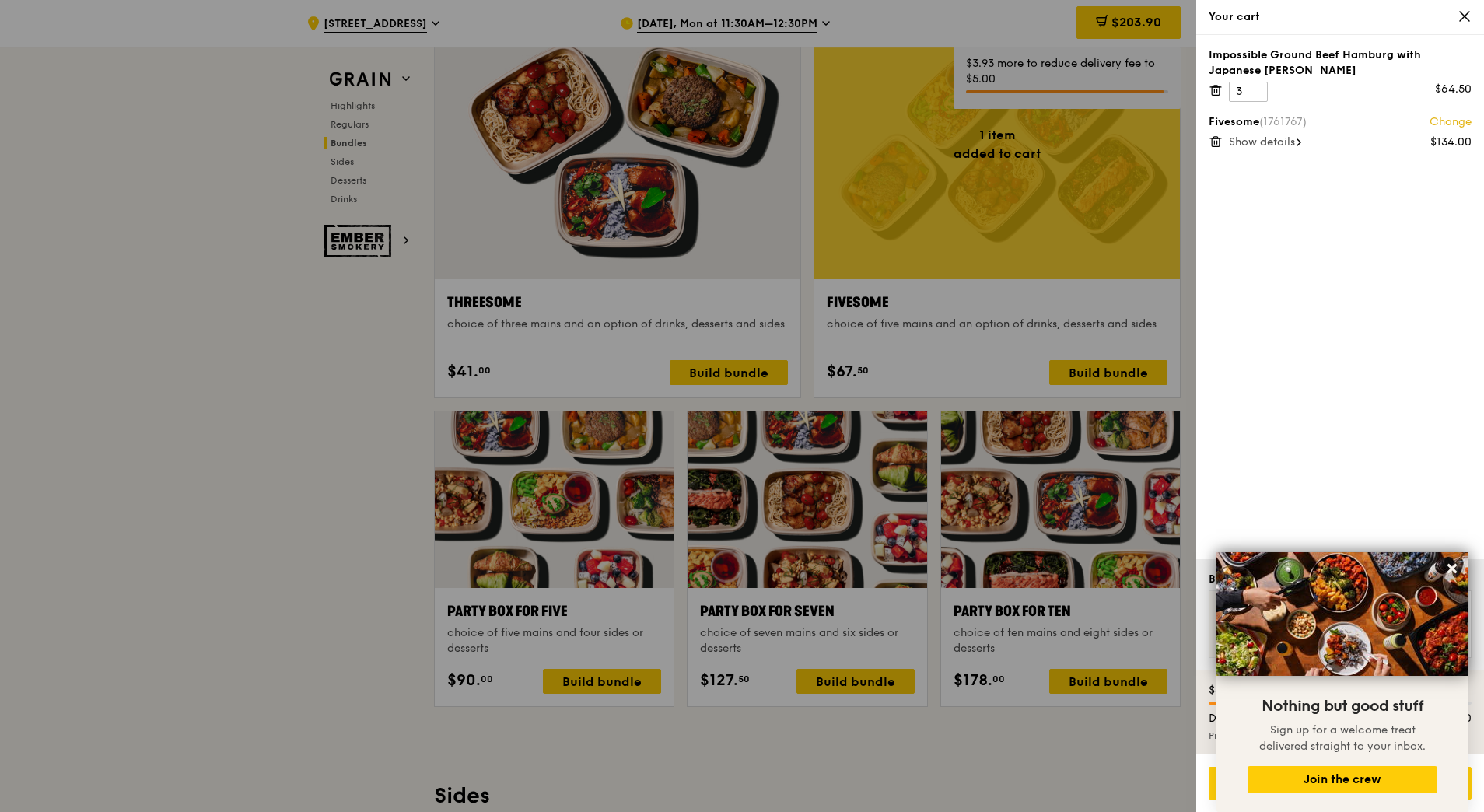
click at [1214, 77] on div "Impossible Ground Beef Hamburg with Japanese [PERSON_NAME]" at bounding box center [1340, 63] width 263 height 31
click at [1215, 95] on icon at bounding box center [1215, 91] width 7 height 7
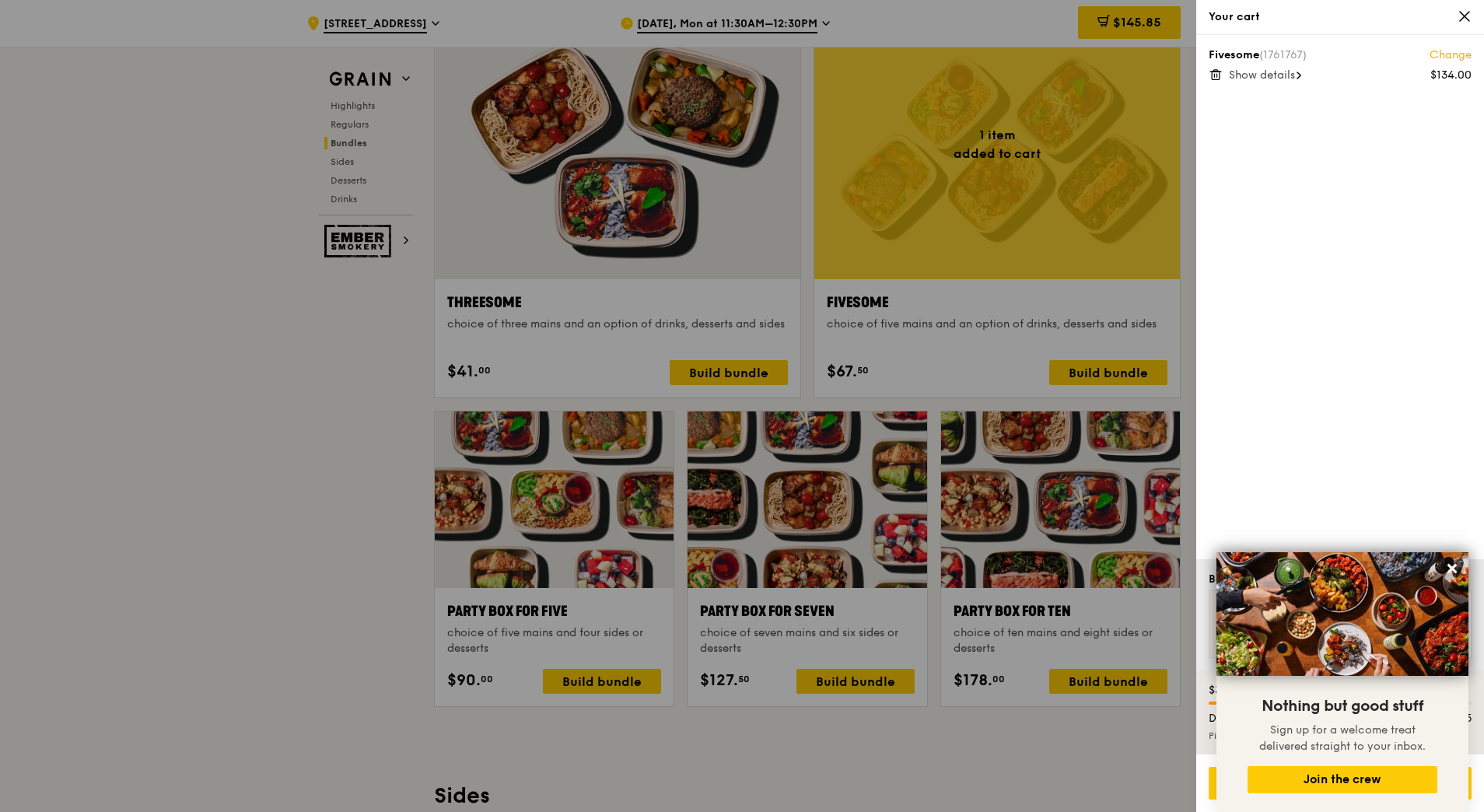
click at [1464, 16] on icon at bounding box center [1465, 16] width 9 height 9
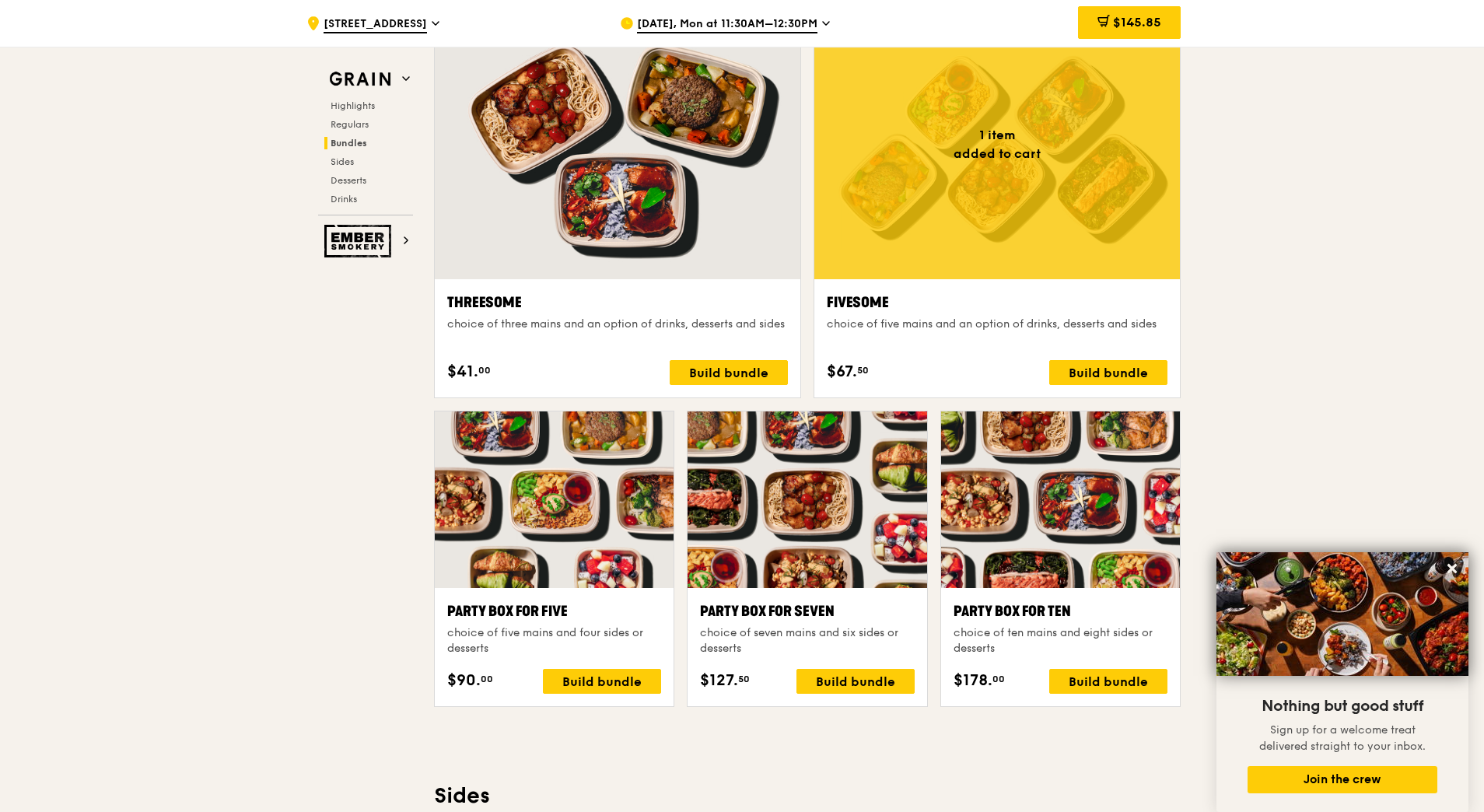
click at [1072, 595] on div "Party Box for Ten choice of ten mains and eight sides or desserts $178. 00 Buil…" at bounding box center [1061, 647] width 239 height 118
click at [1087, 690] on div "Build bundle" at bounding box center [1108, 681] width 118 height 25
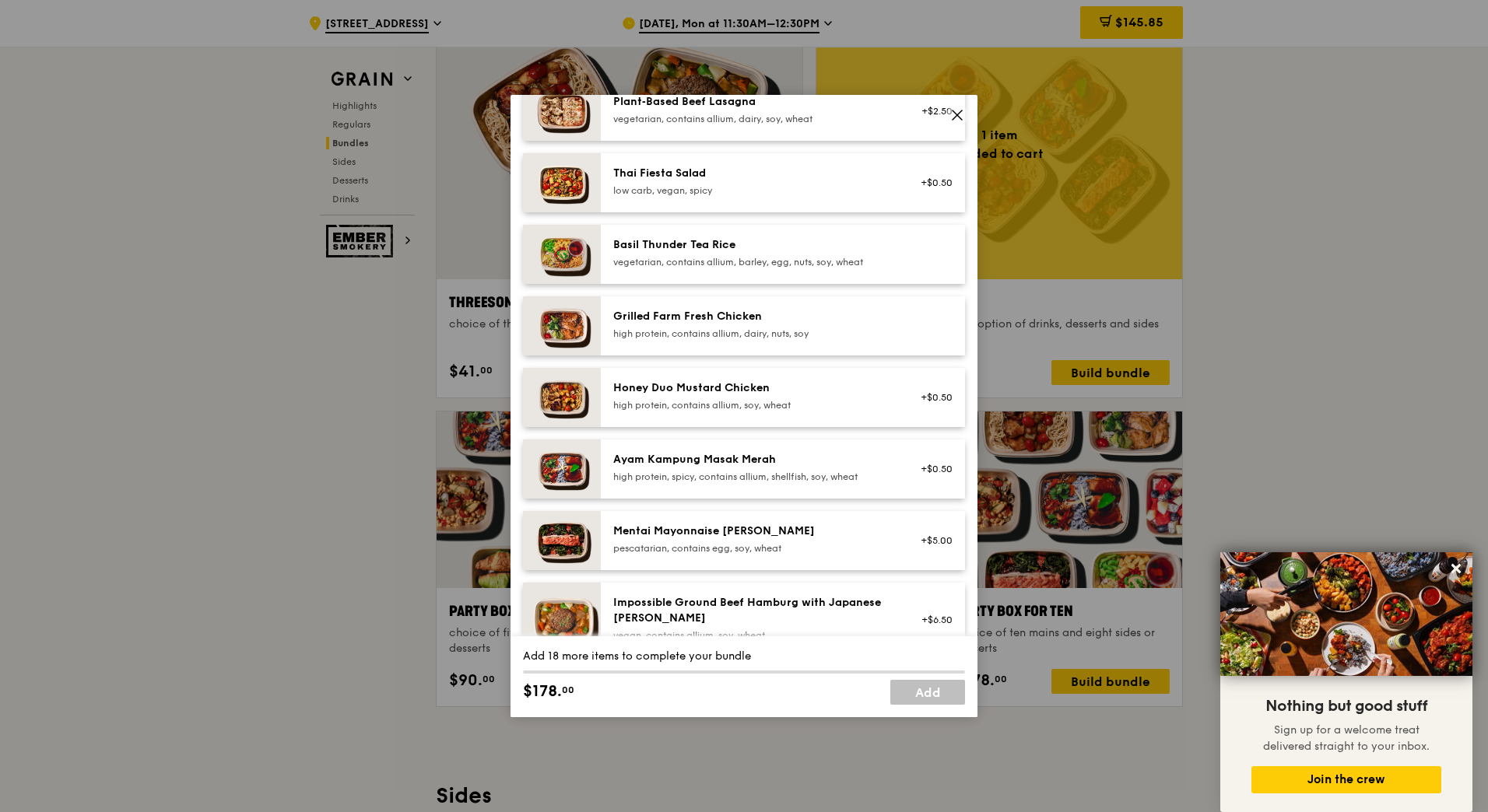
scroll to position [249, 0]
click at [777, 318] on div "Grilled Farm Fresh Chicken" at bounding box center [753, 315] width 280 height 16
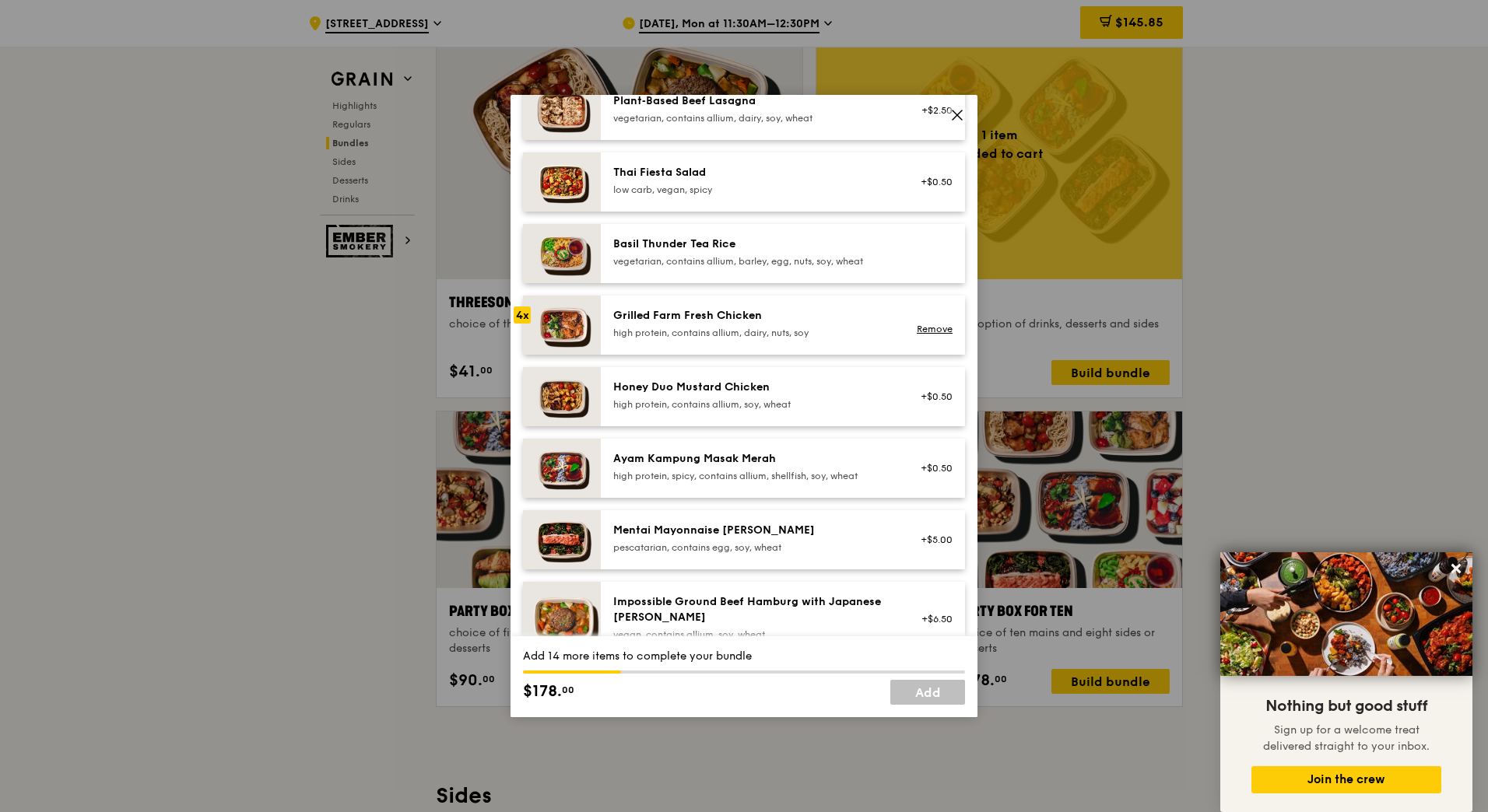
click at [757, 379] on div "Honey Duo Mustard Chicken" at bounding box center [753, 387] width 280 height 16
click at [771, 410] on div "high protein, contains allium, soy, wheat" at bounding box center [753, 405] width 280 height 13
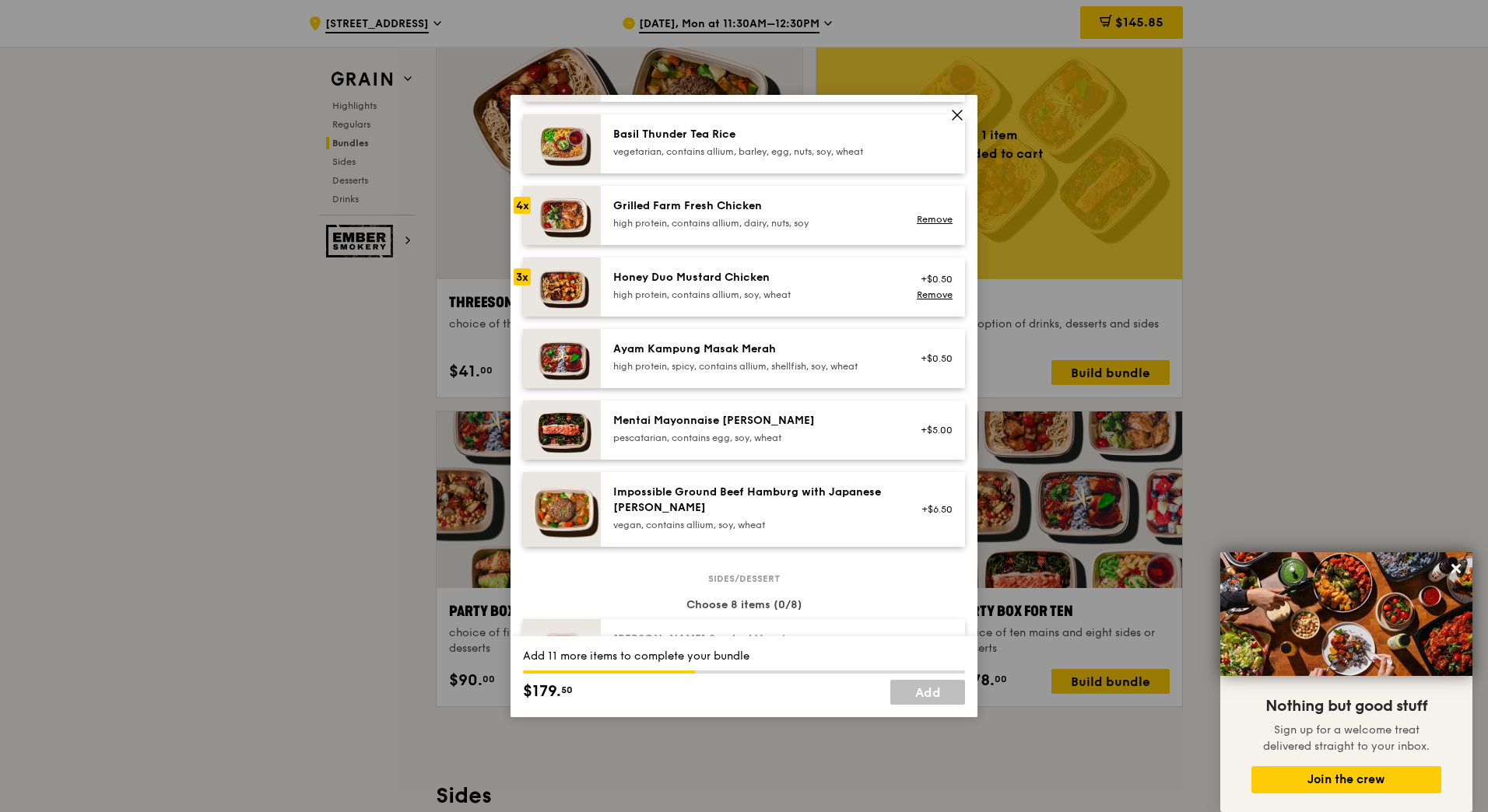
scroll to position [360, 0]
click at [738, 356] on div "Ayam Kampung Masak Merah" at bounding box center [753, 348] width 280 height 16
click at [720, 499] on div "Impossible Ground Beef Hamburg with Japanese [PERSON_NAME]" at bounding box center [753, 499] width 280 height 31
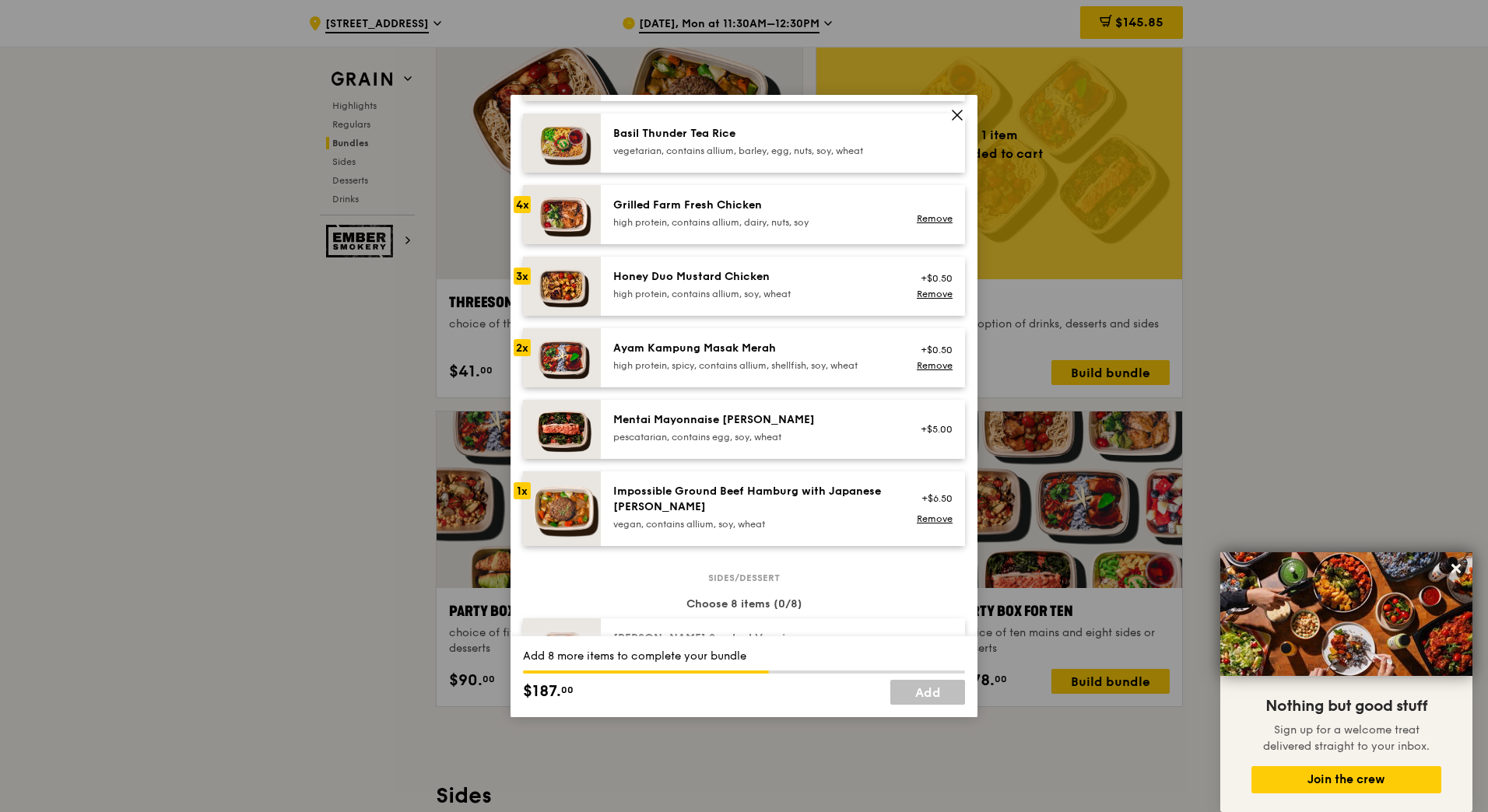
click at [720, 499] on div "Impossible Ground Beef Hamburg with Japanese [PERSON_NAME]" at bounding box center [753, 499] width 280 height 31
click at [748, 469] on div "Mains Choose 10 items (10/10) Assam Spiced Fish [PERSON_NAME] pescatarian, spic…" at bounding box center [744, 211] width 442 height 732
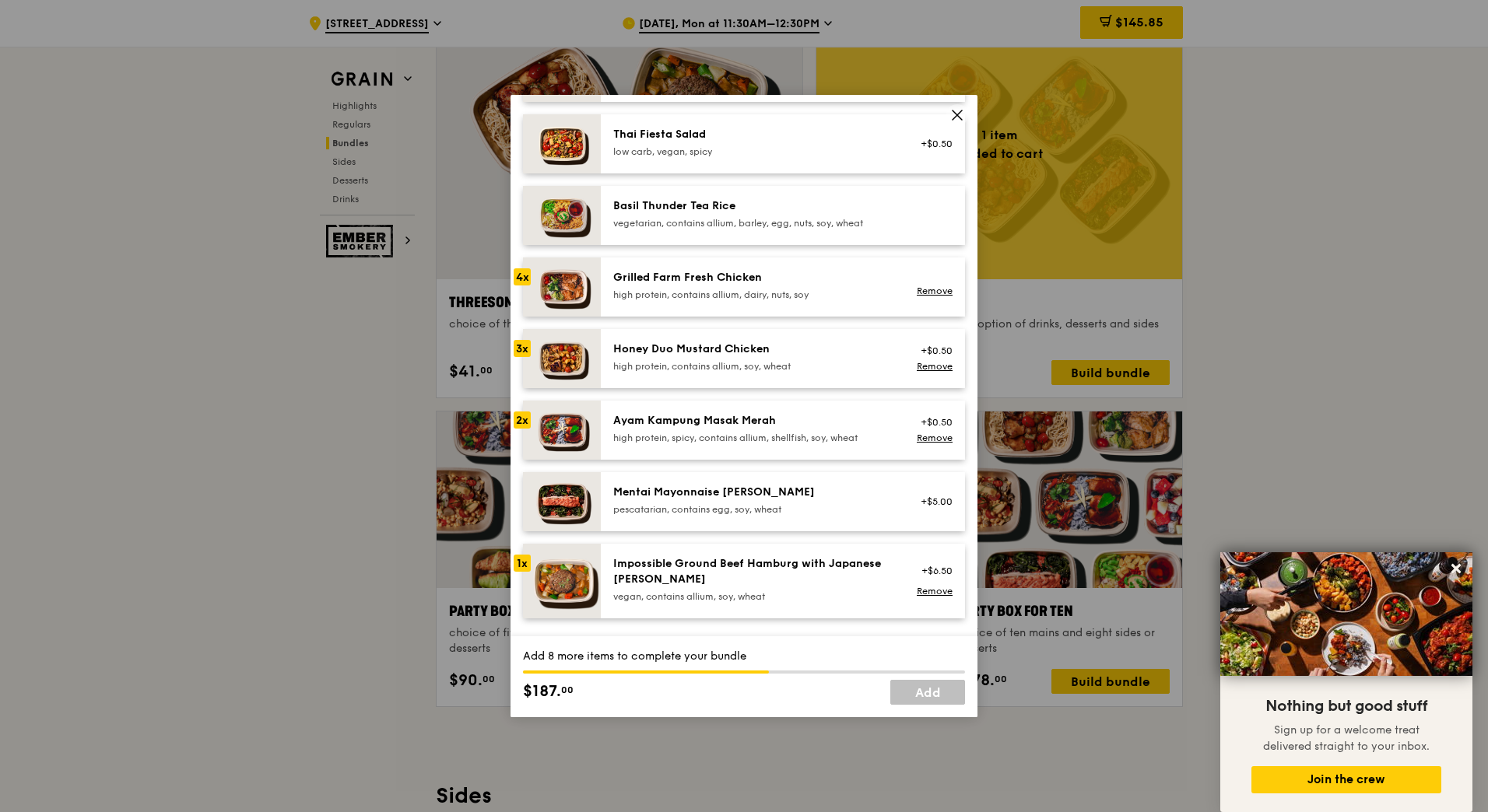
scroll to position [288, 0]
click at [928, 285] on div "Remove" at bounding box center [931, 291] width 41 height 13
click at [923, 291] on link "Remove" at bounding box center [934, 291] width 36 height 11
click at [720, 275] on div "Grilled Farm Fresh Chicken" at bounding box center [753, 278] width 280 height 16
click at [721, 278] on div "Grilled Farm Fresh Chicken" at bounding box center [753, 278] width 280 height 16
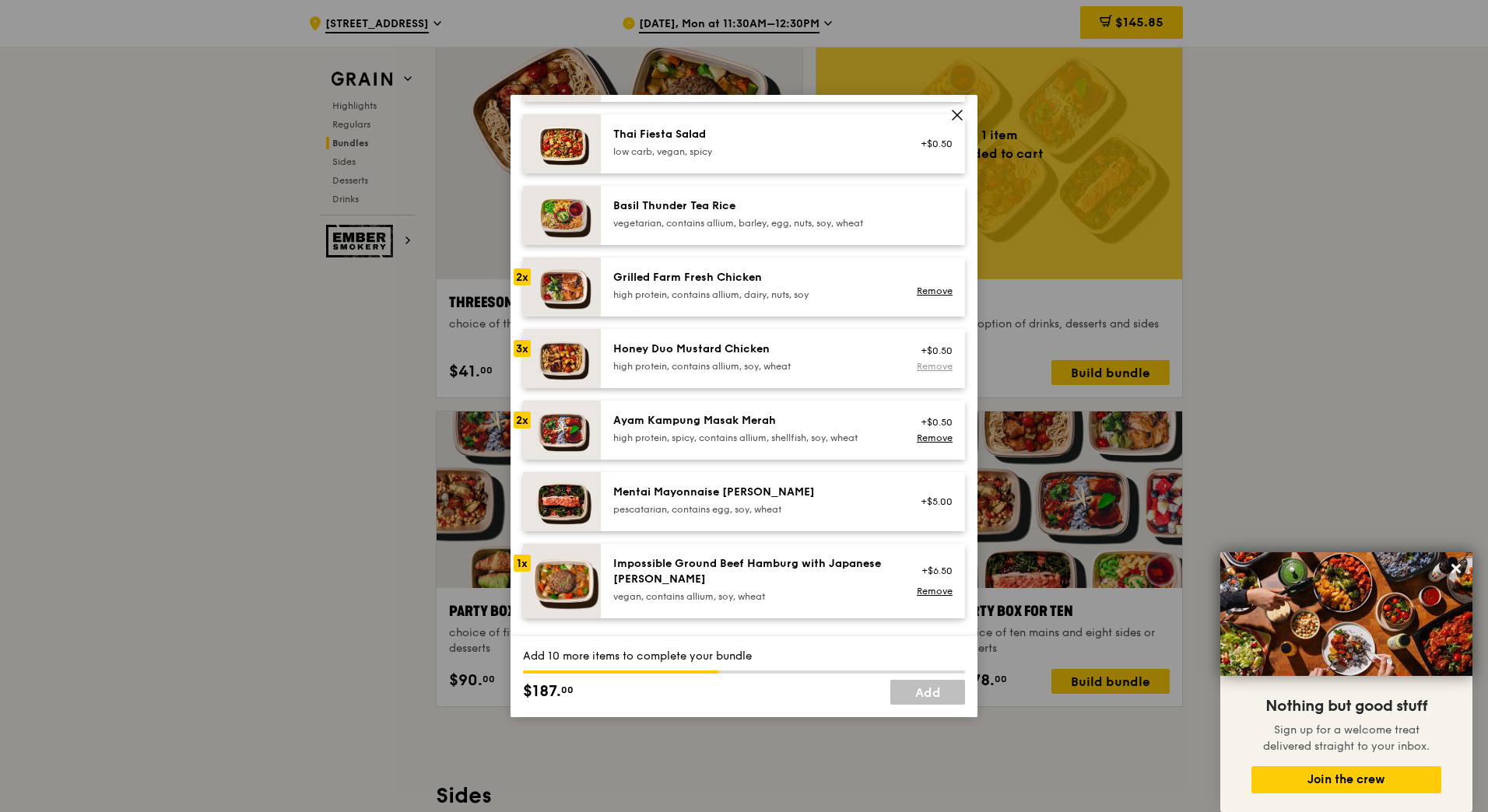
click at [919, 361] on link "Remove" at bounding box center [934, 367] width 36 height 11
click at [680, 346] on div "Honey Duo Mustard Chicken" at bounding box center [753, 349] width 280 height 16
click at [649, 580] on div "Impossible Ground Beef Hamburg with Japanese [PERSON_NAME]" at bounding box center [753, 572] width 280 height 31
click at [574, 492] on img at bounding box center [561, 501] width 78 height 60
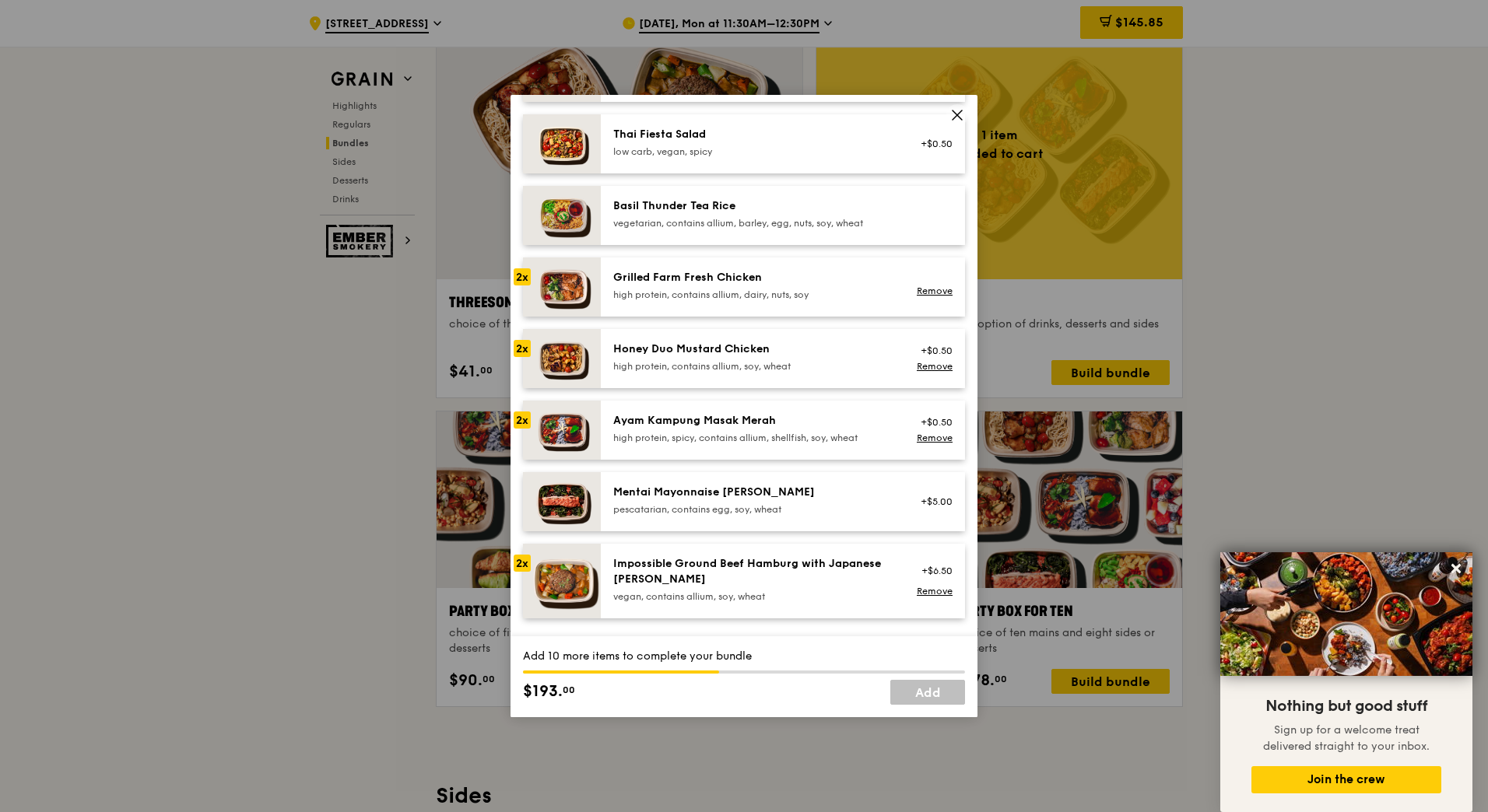
click at [574, 492] on img at bounding box center [561, 501] width 78 height 60
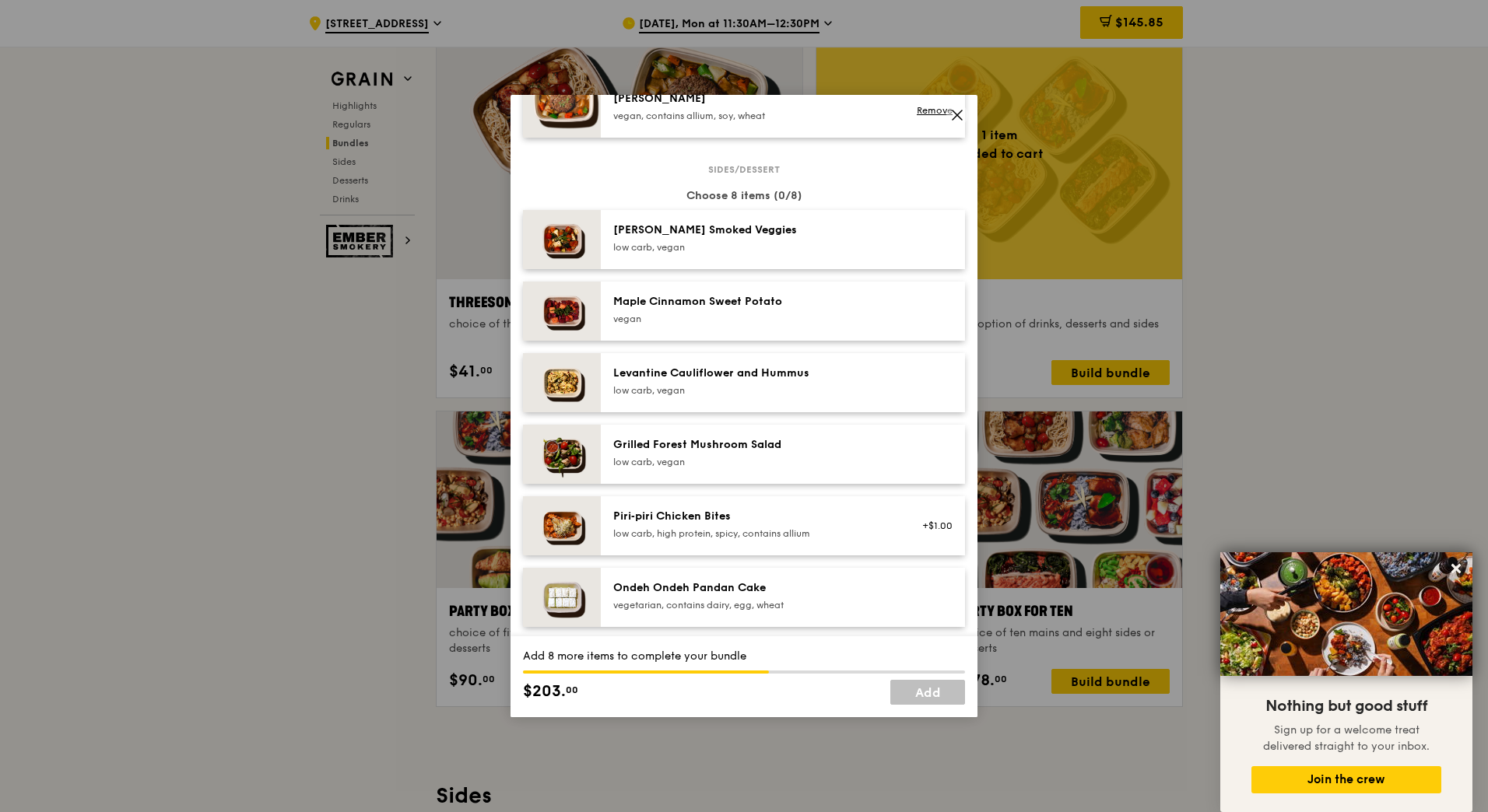
scroll to position [772, 0]
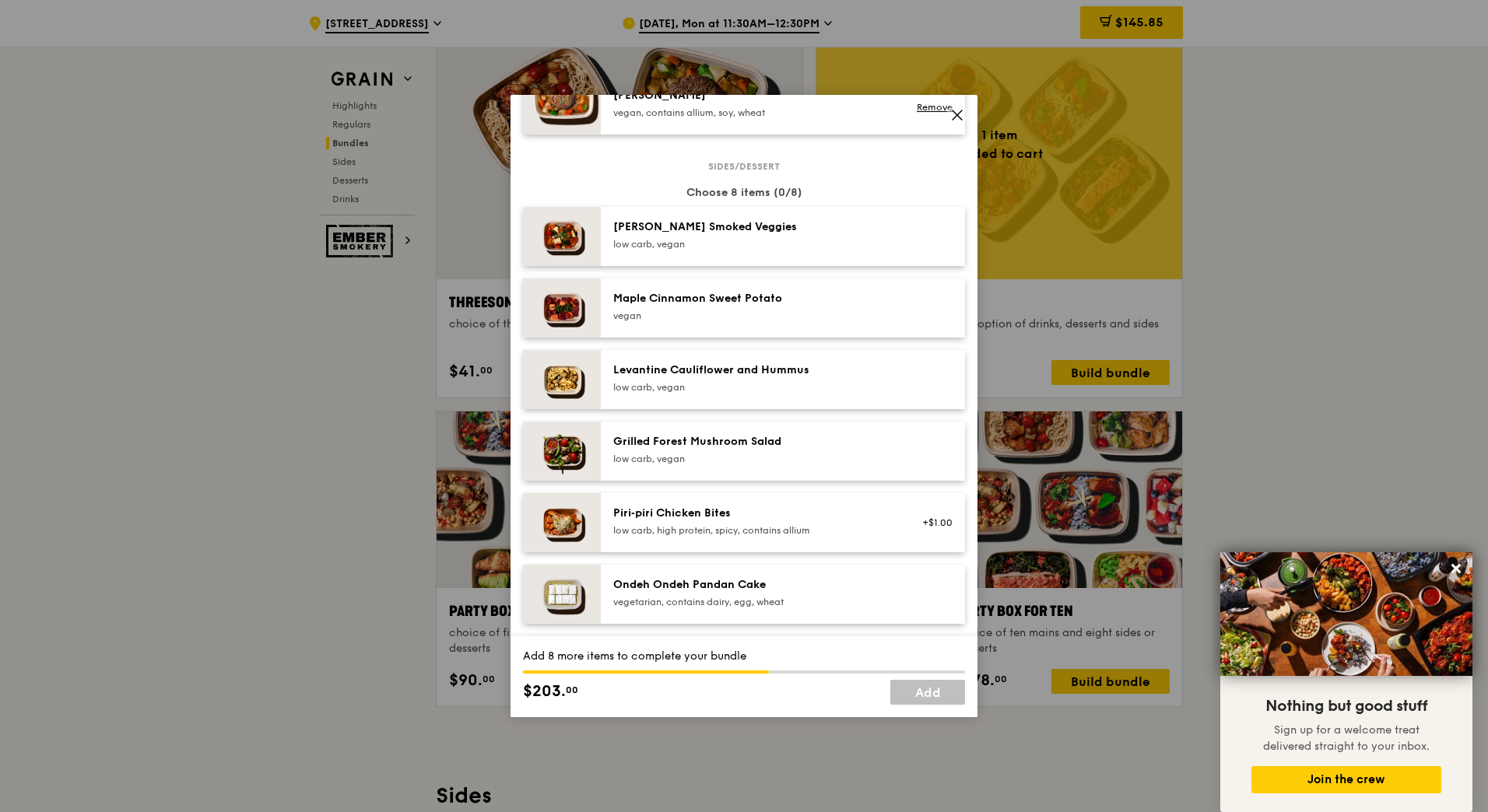
click at [566, 236] on img at bounding box center [561, 236] width 78 height 60
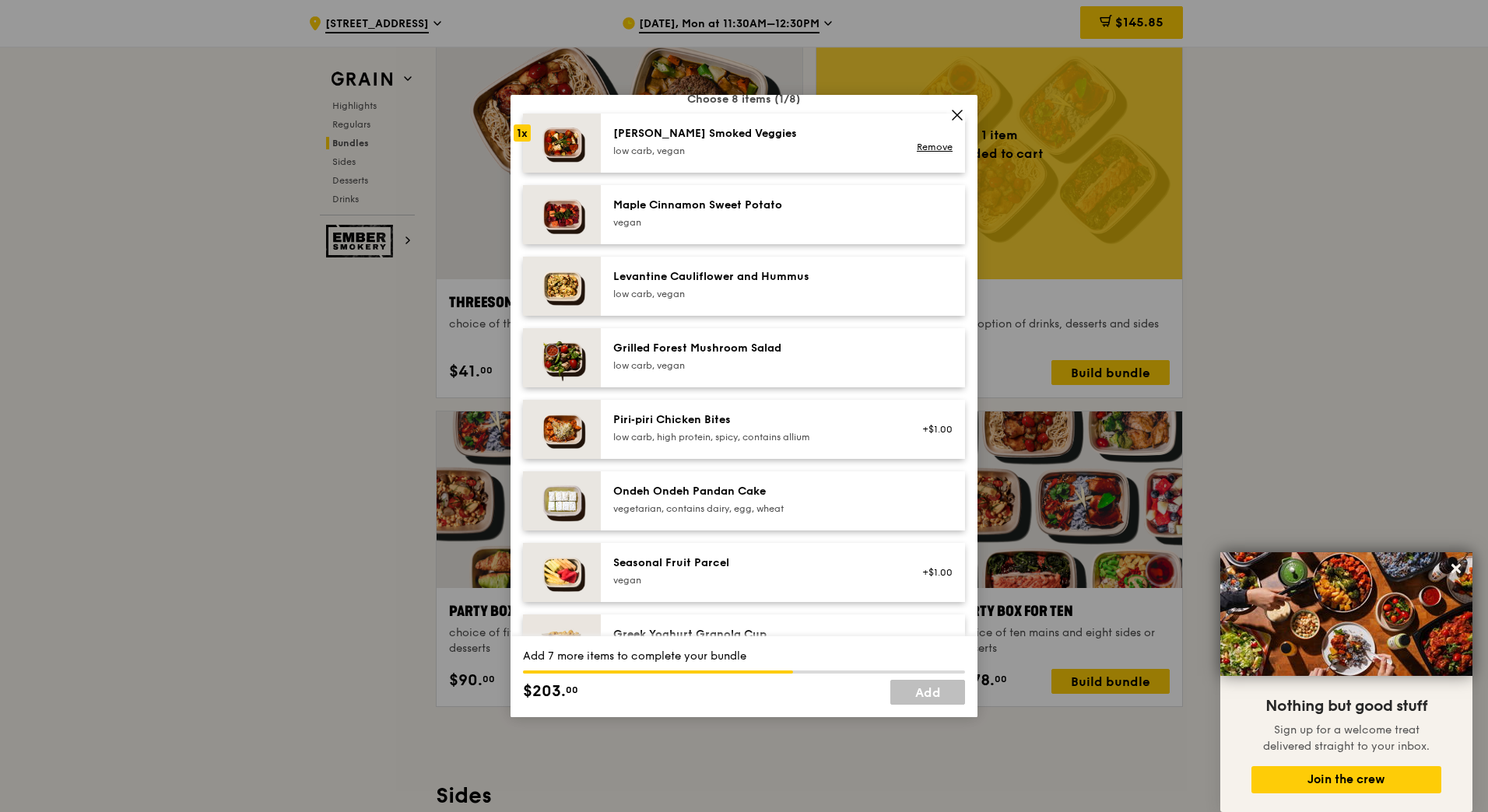
scroll to position [873, 0]
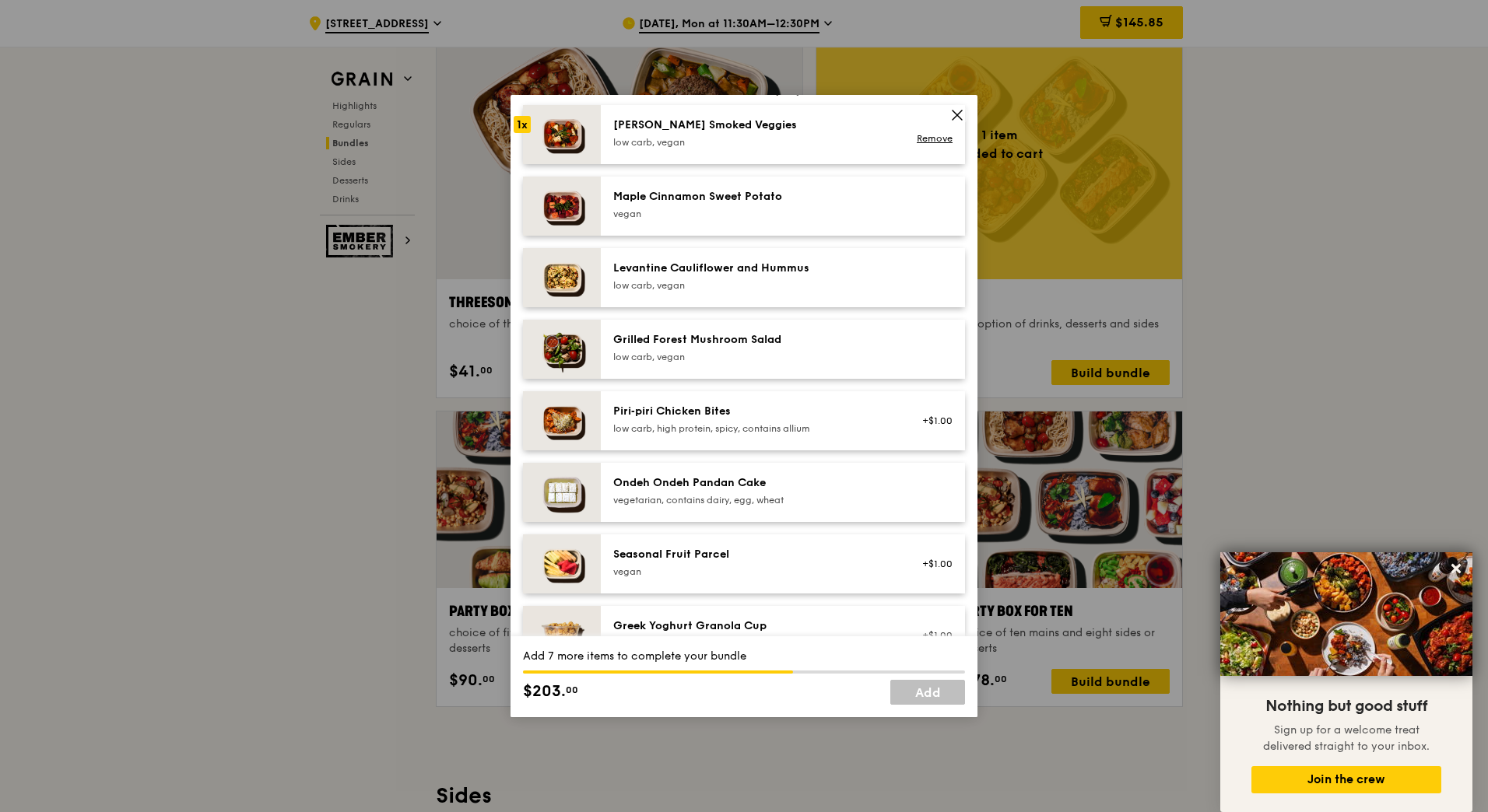
click at [560, 351] on img at bounding box center [561, 349] width 78 height 60
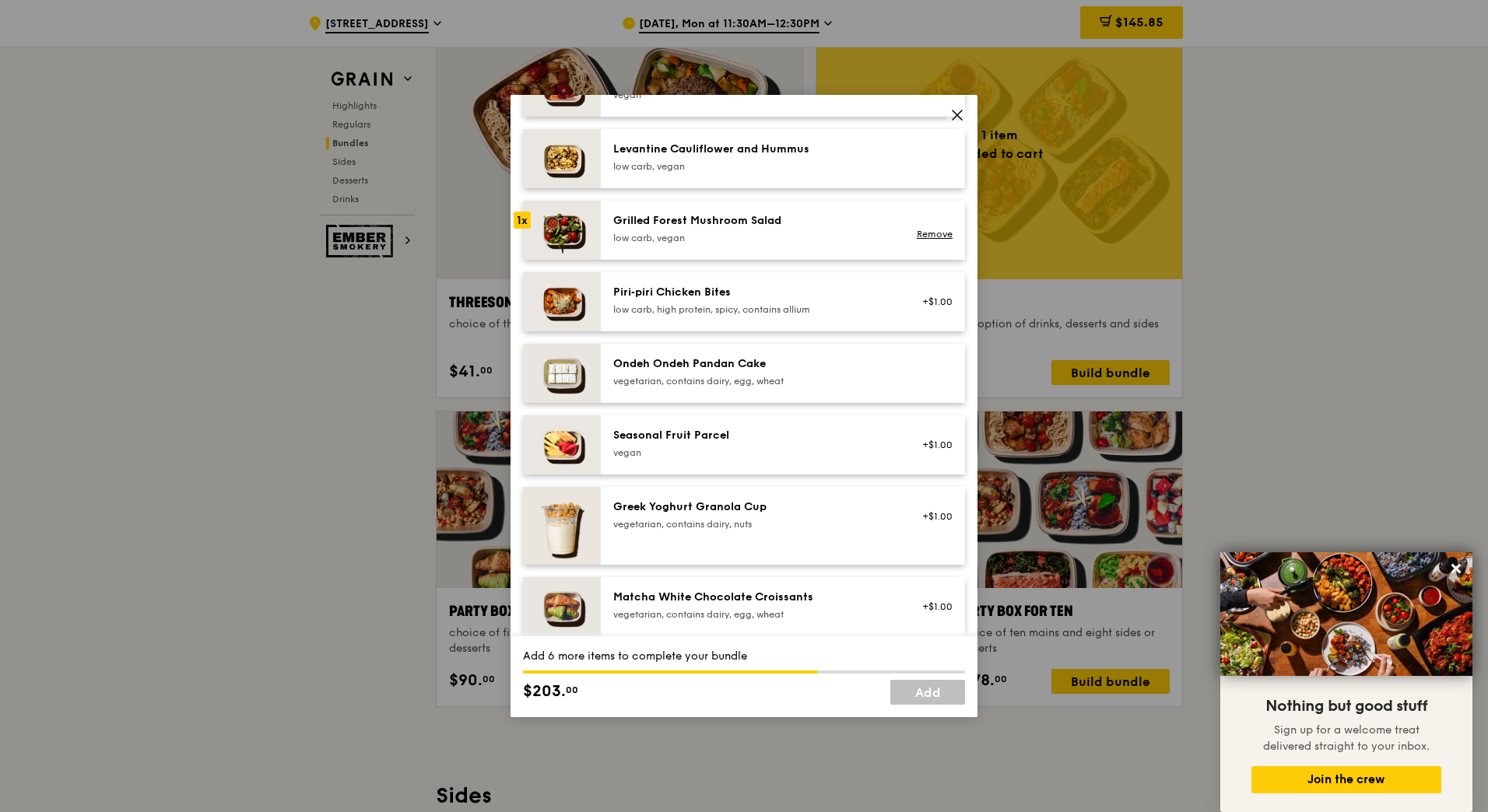
scroll to position [993, 0]
click at [568, 368] on img at bounding box center [561, 372] width 78 height 60
click at [562, 432] on img at bounding box center [561, 444] width 78 height 60
click at [573, 390] on img at bounding box center [561, 372] width 78 height 60
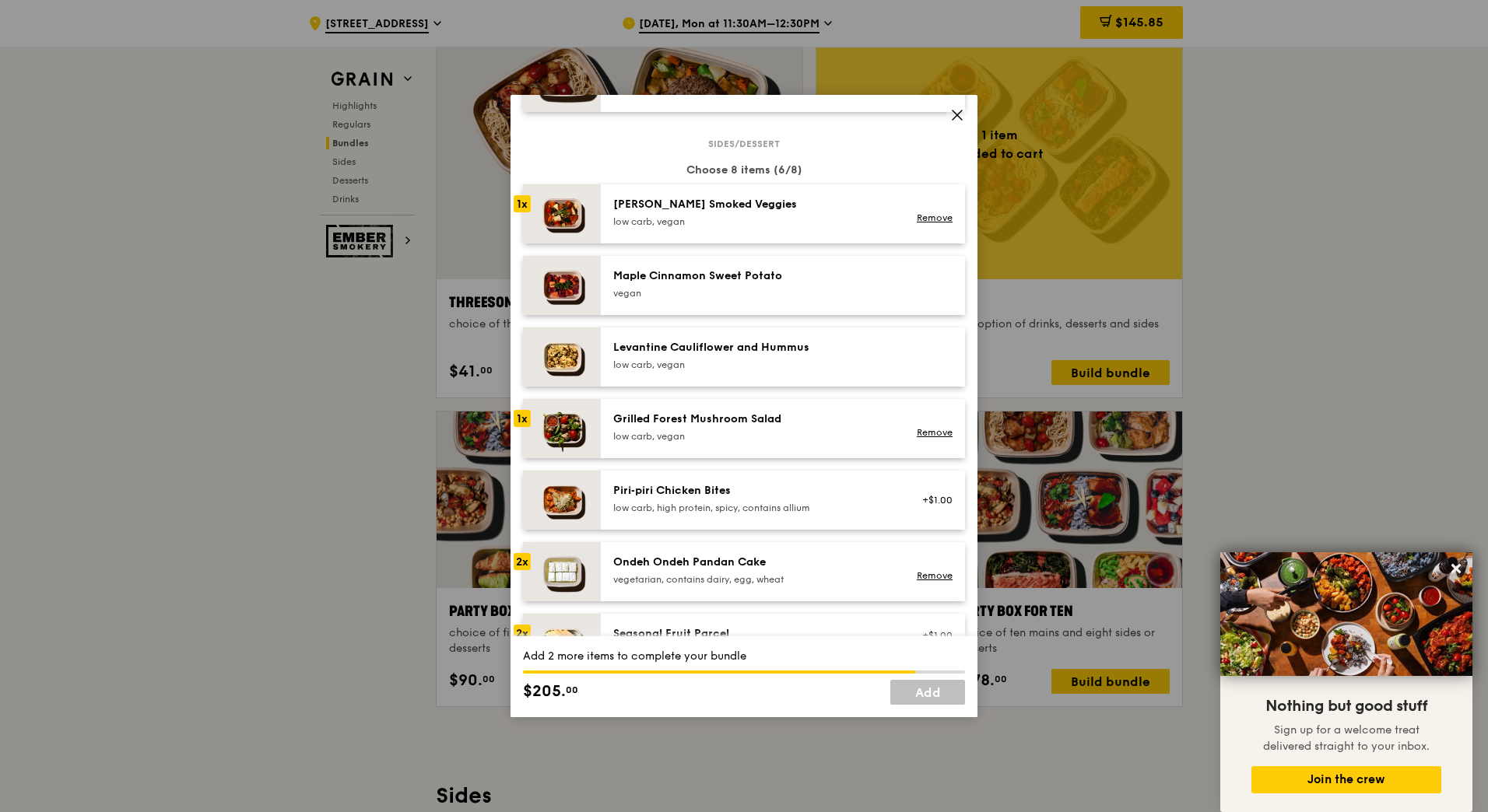
scroll to position [792, 0]
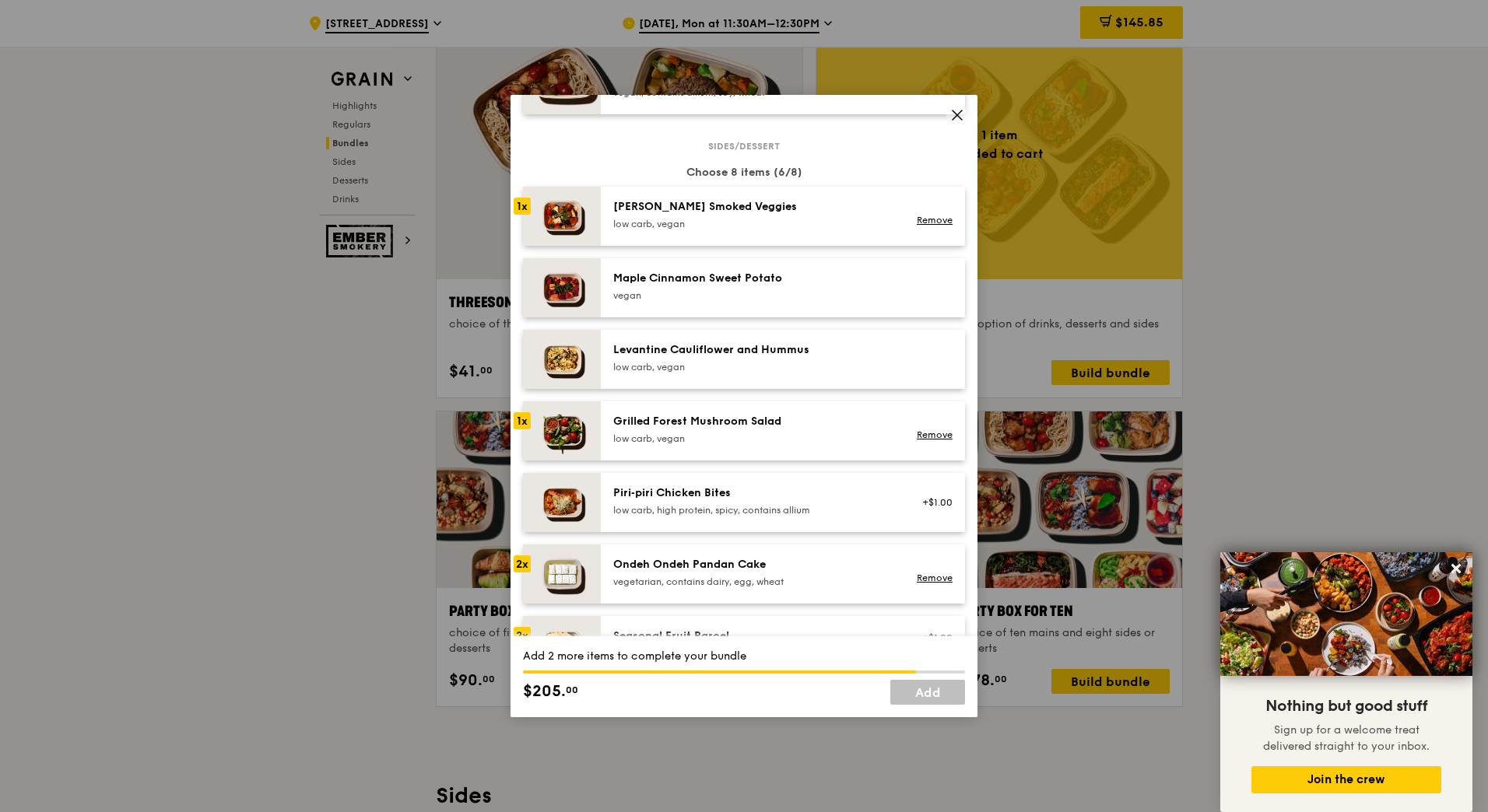
click at [566, 412] on img at bounding box center [561, 431] width 78 height 60
click at [575, 206] on img at bounding box center [561, 216] width 78 height 60
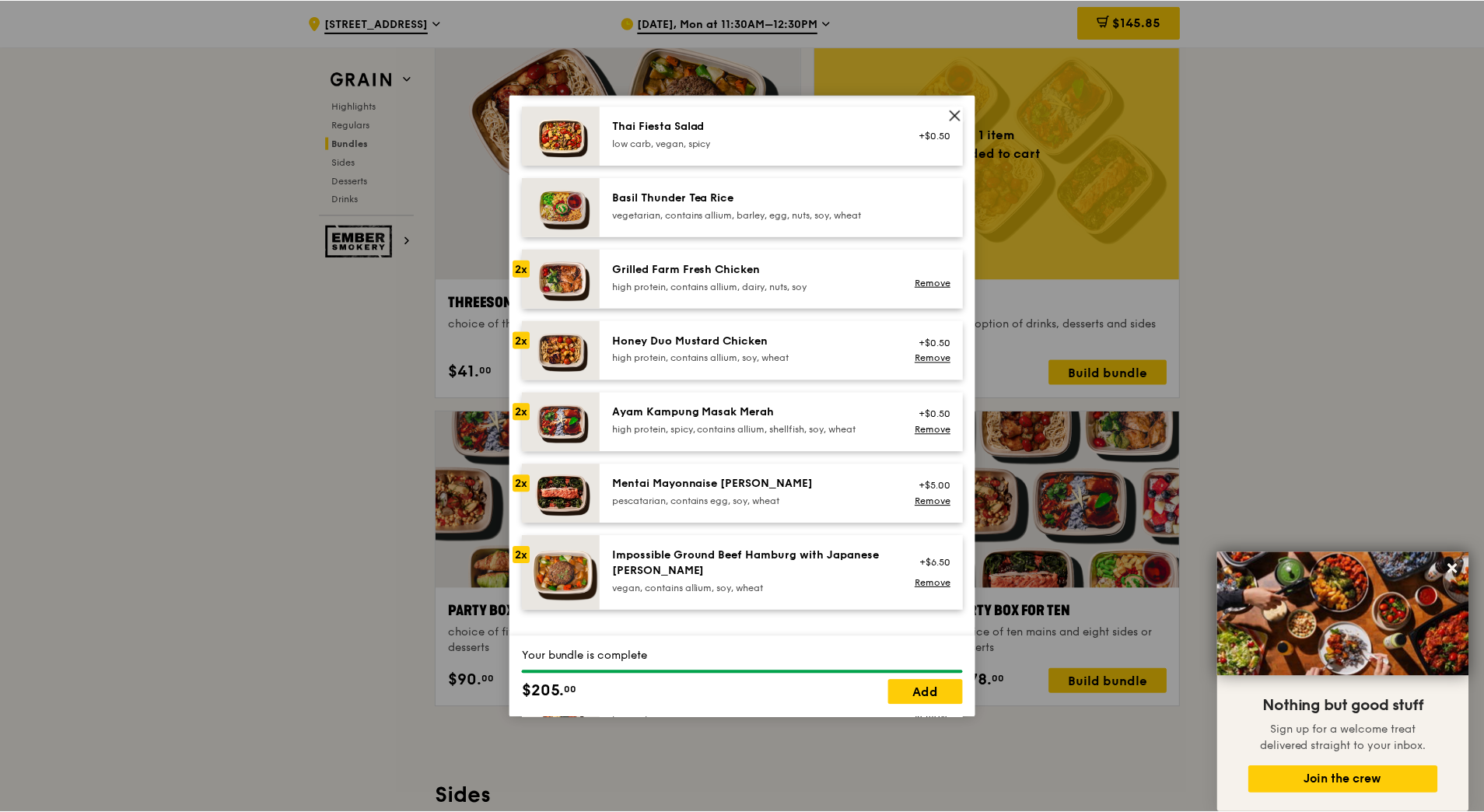
scroll to position [297, 0]
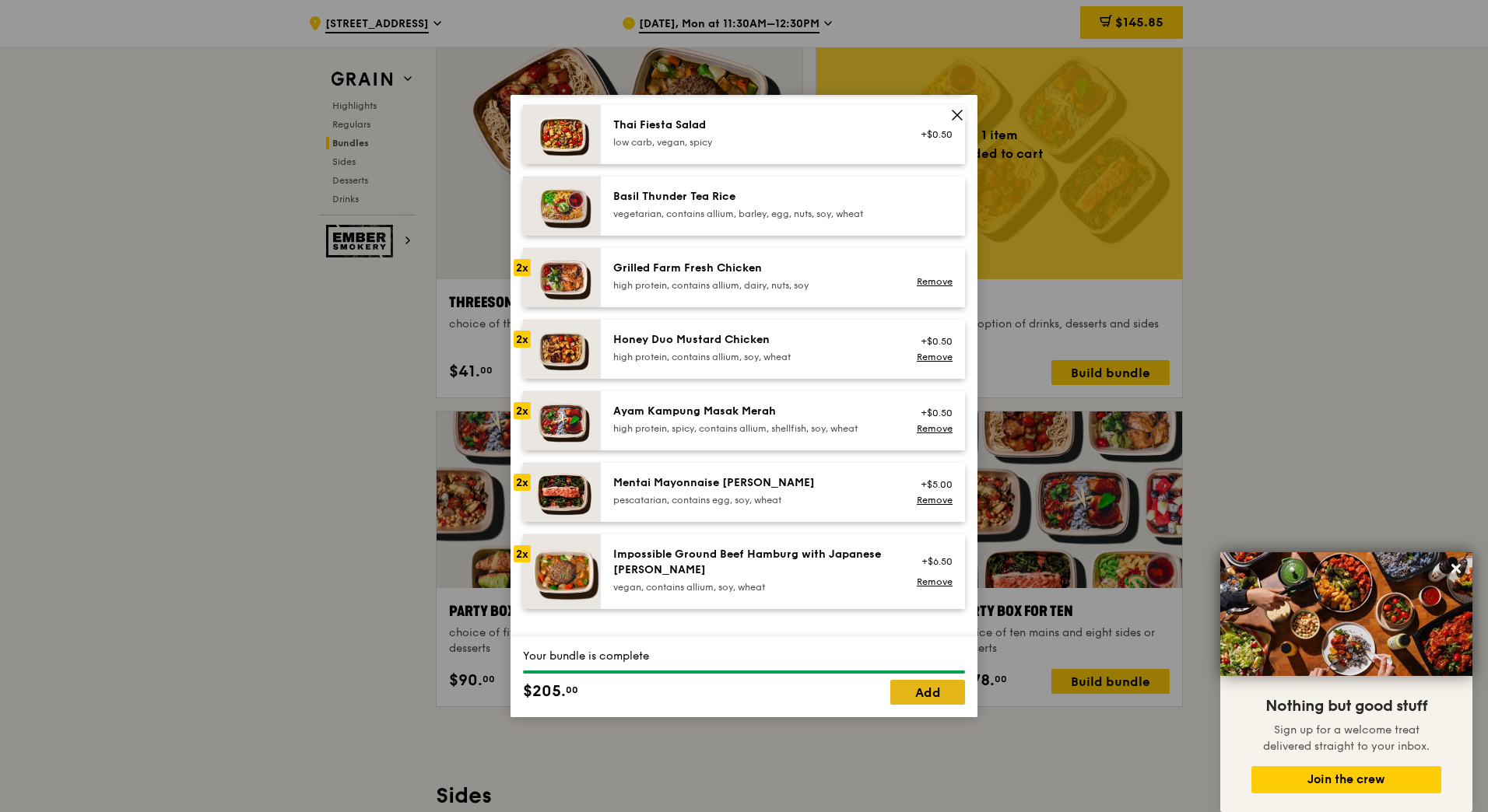
click at [924, 691] on link "Add" at bounding box center [927, 692] width 74 height 25
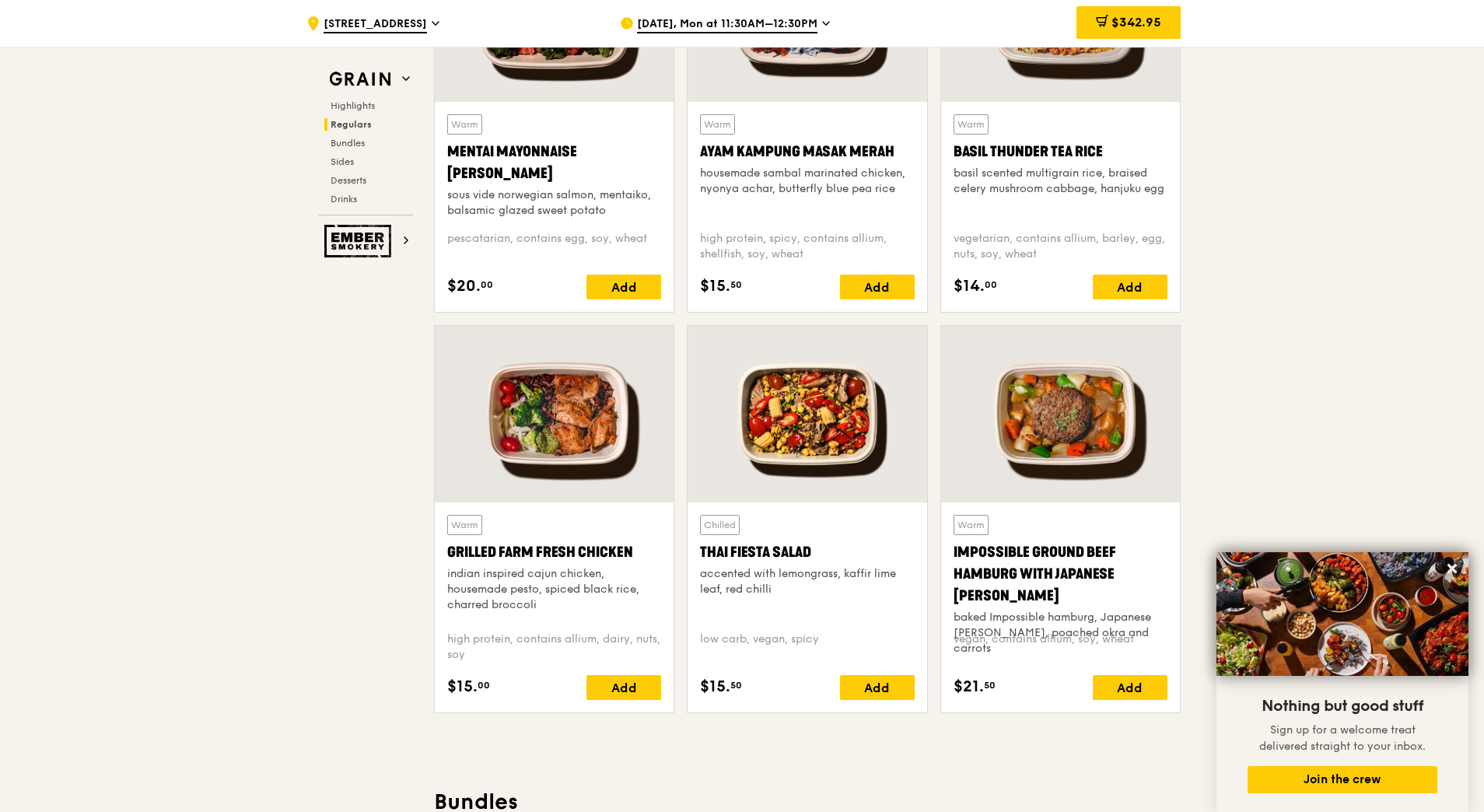
scroll to position [1528, 0]
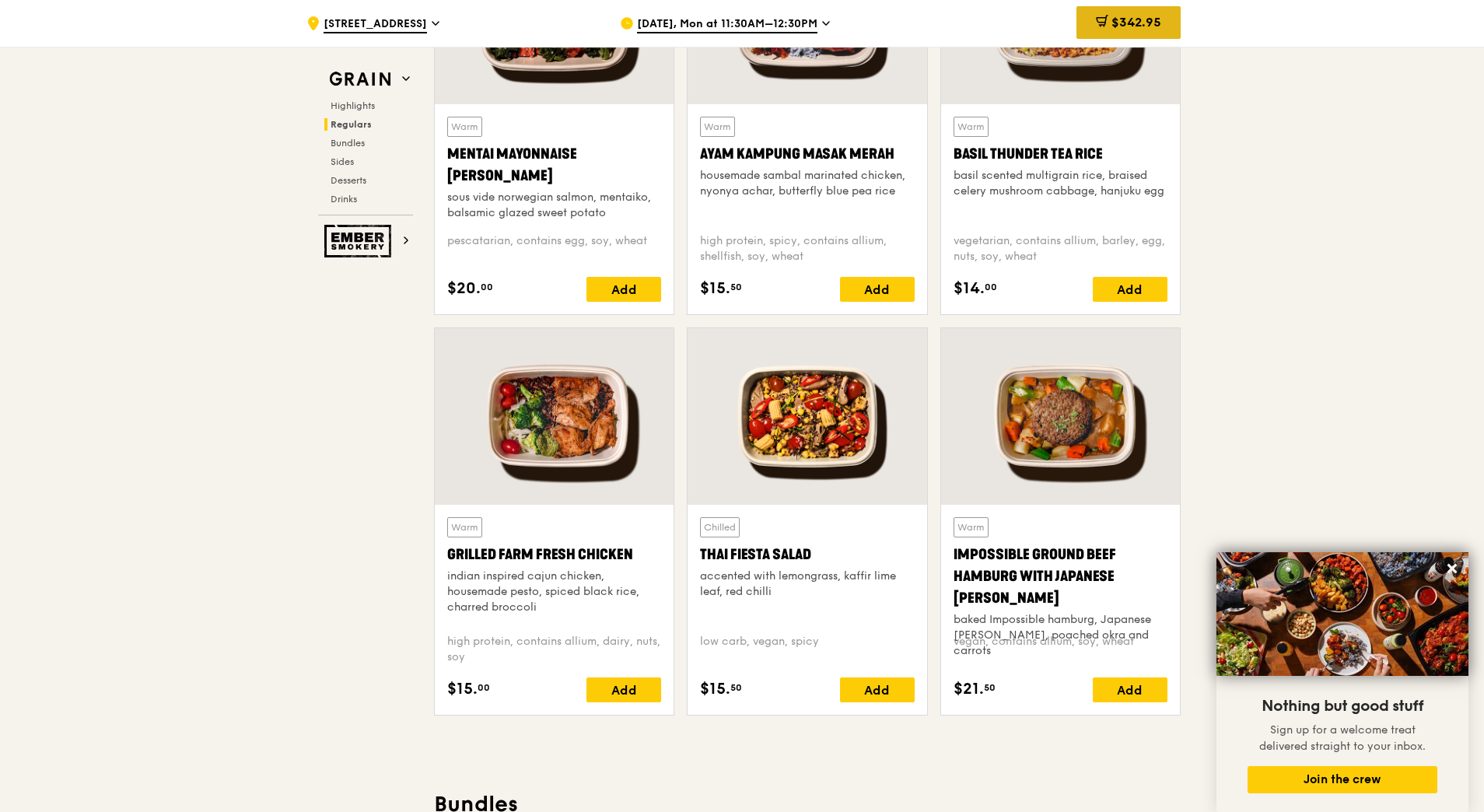
click at [1112, 28] on span "$342.95" at bounding box center [1137, 22] width 49 height 15
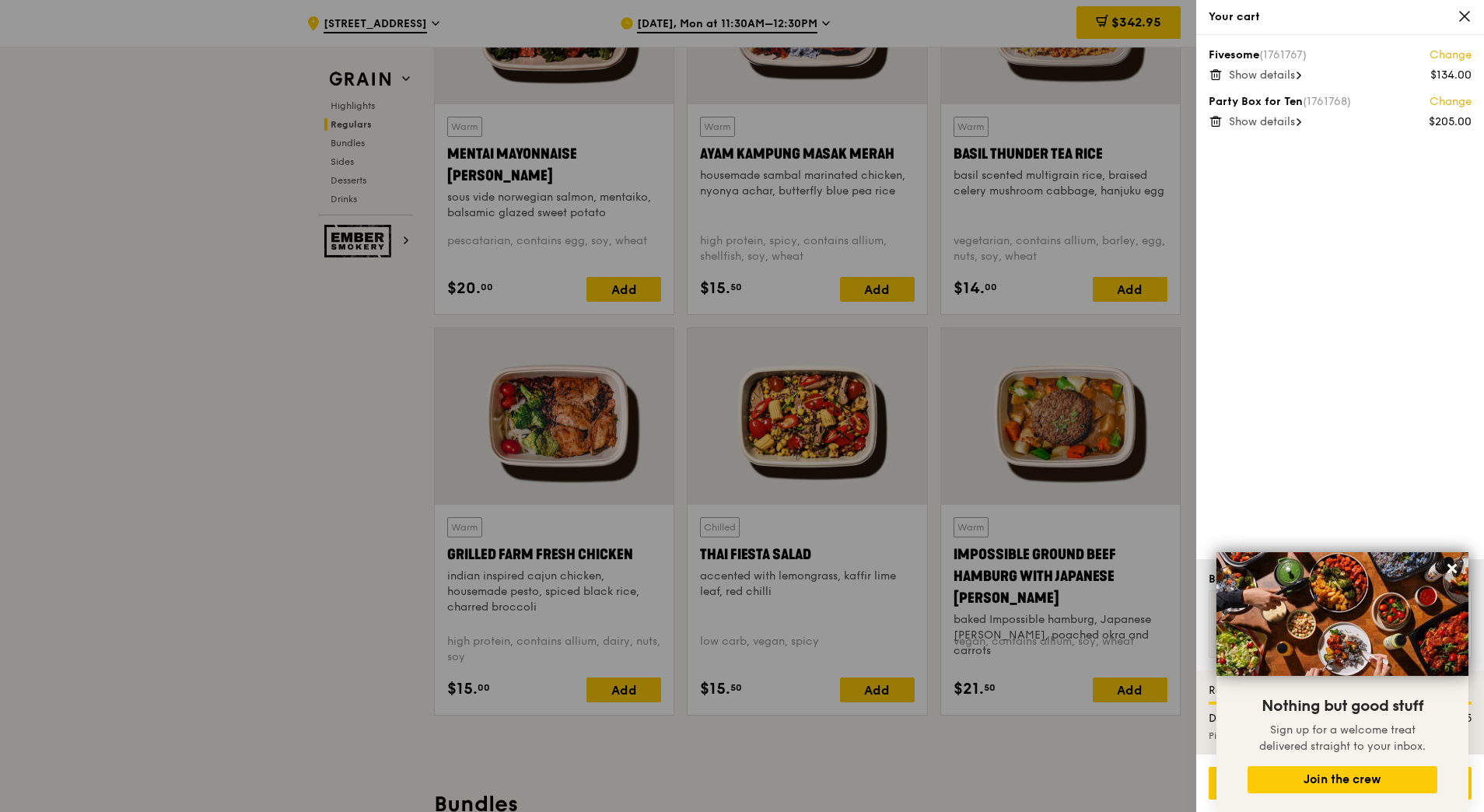
click at [1193, 326] on div at bounding box center [742, 406] width 1484 height 812
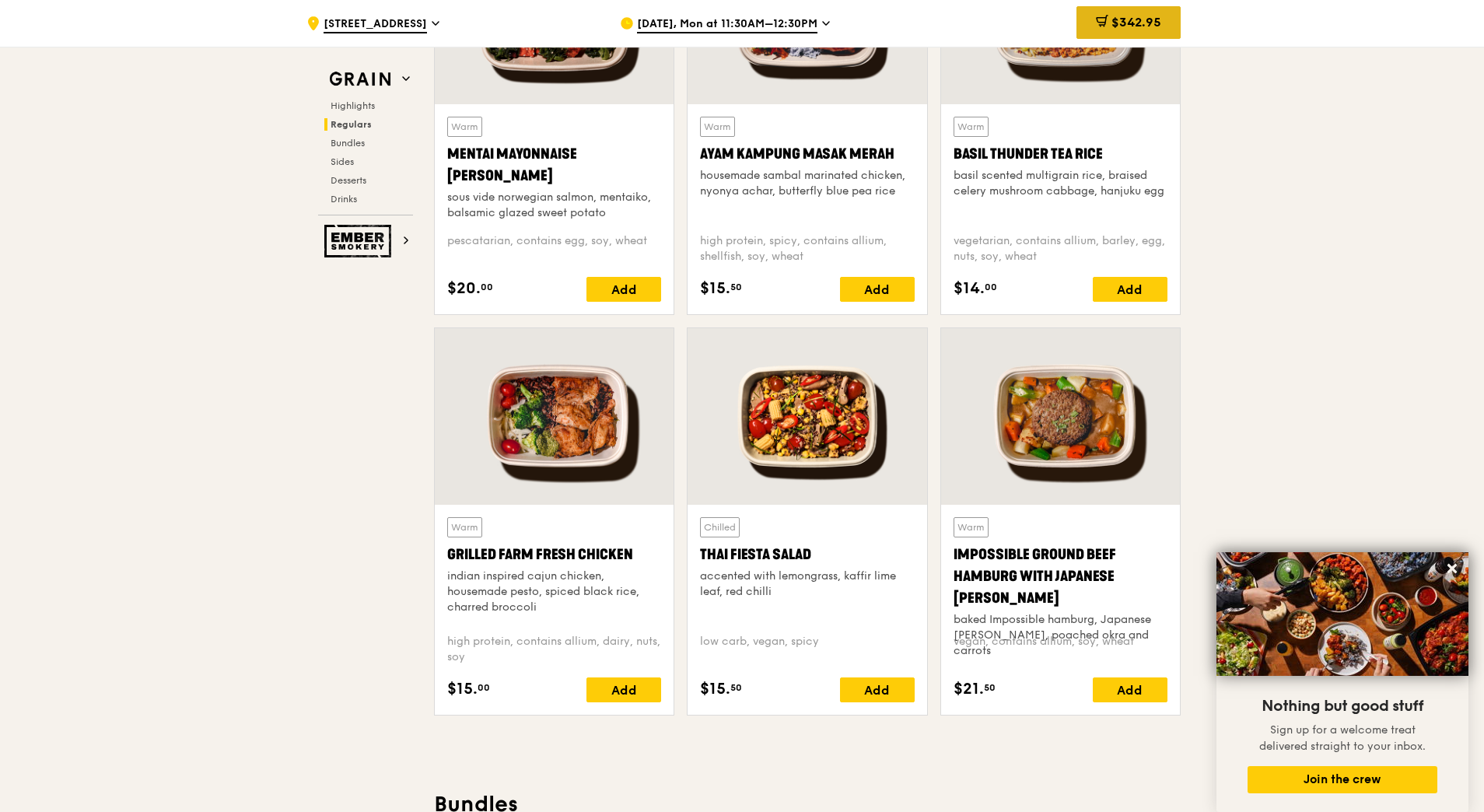
click at [1117, 34] on div "$342.95" at bounding box center [1129, 23] width 104 height 33
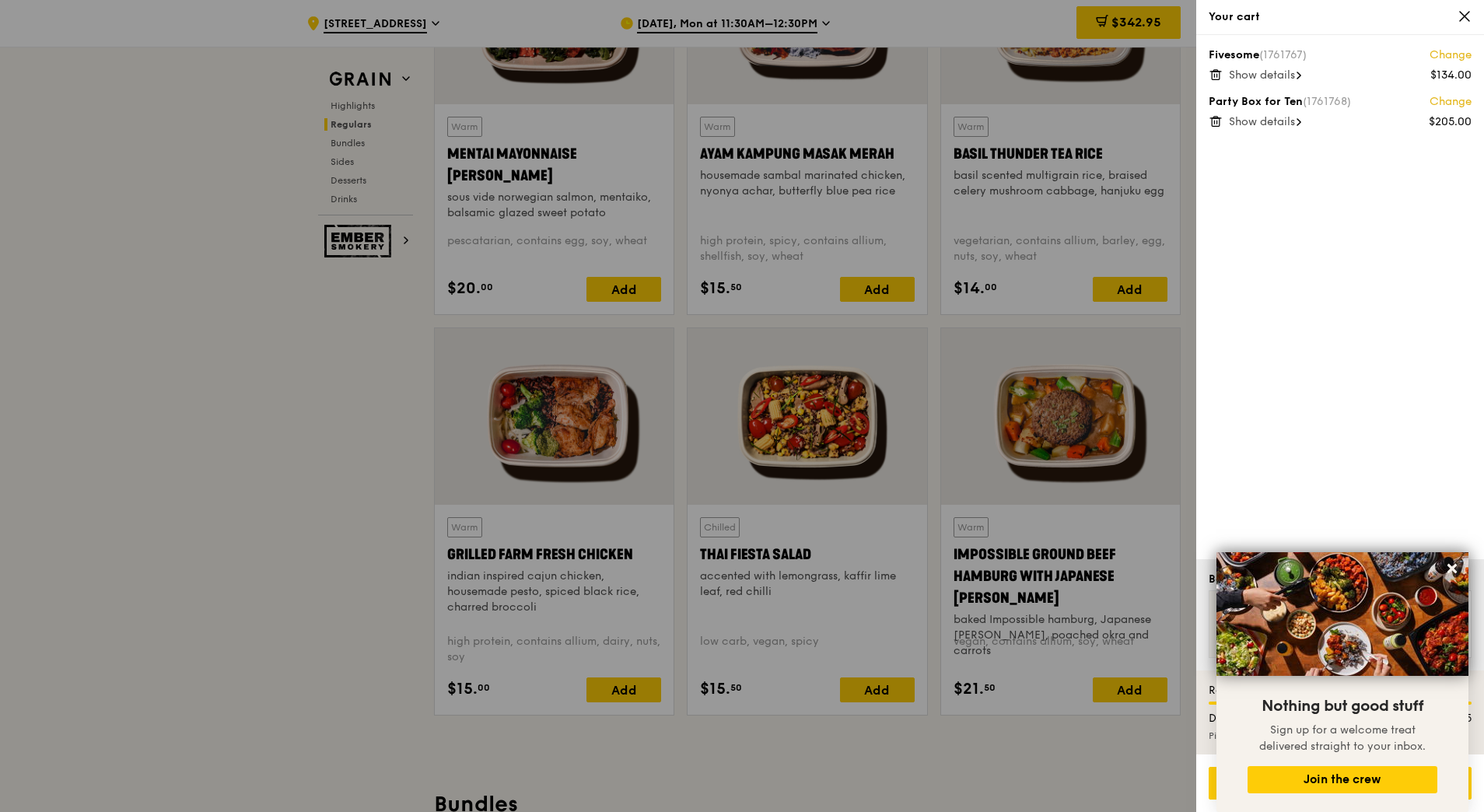
click at [1259, 74] on span "Show details" at bounding box center [1262, 75] width 66 height 13
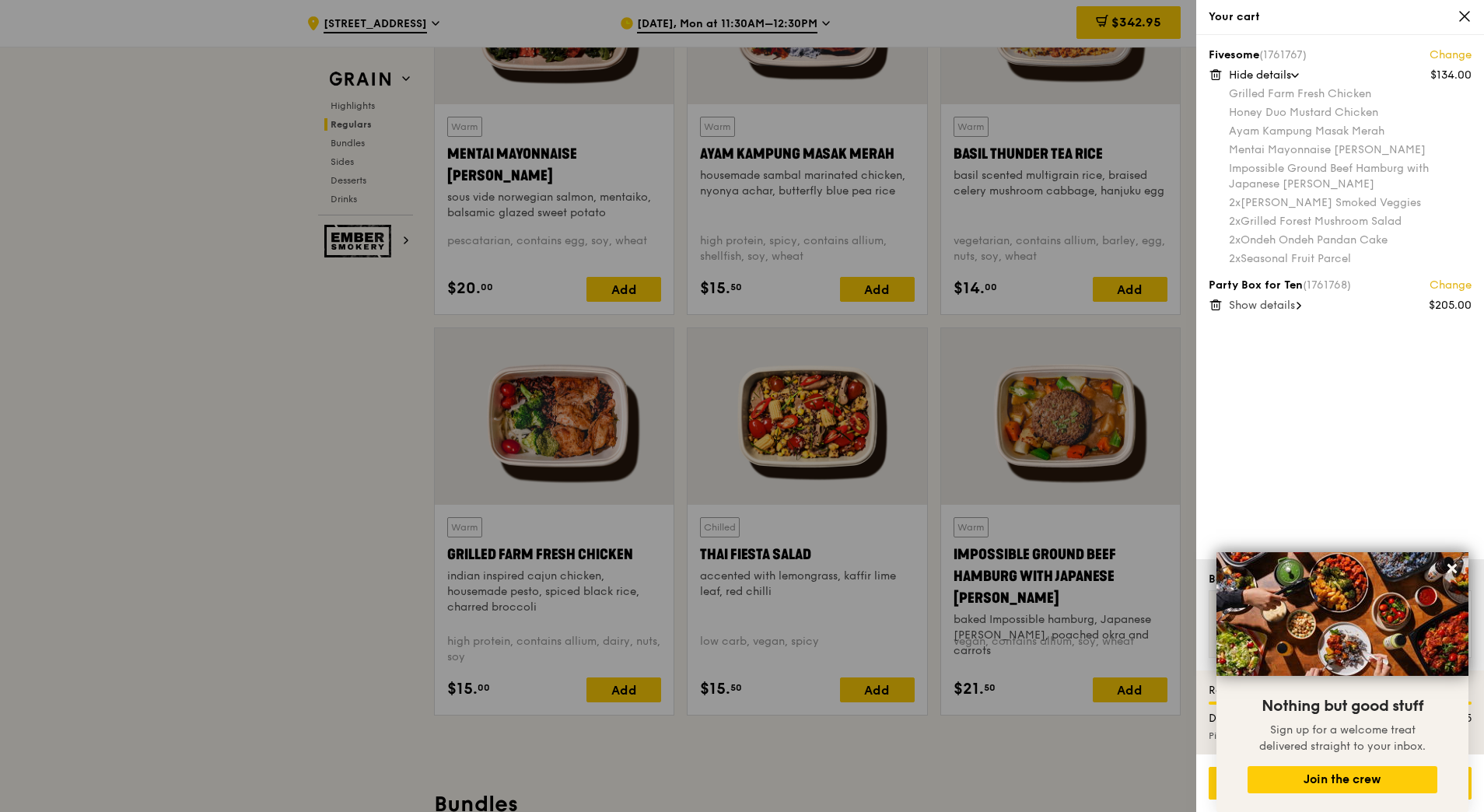
click at [1266, 301] on span "Show details" at bounding box center [1262, 305] width 66 height 13
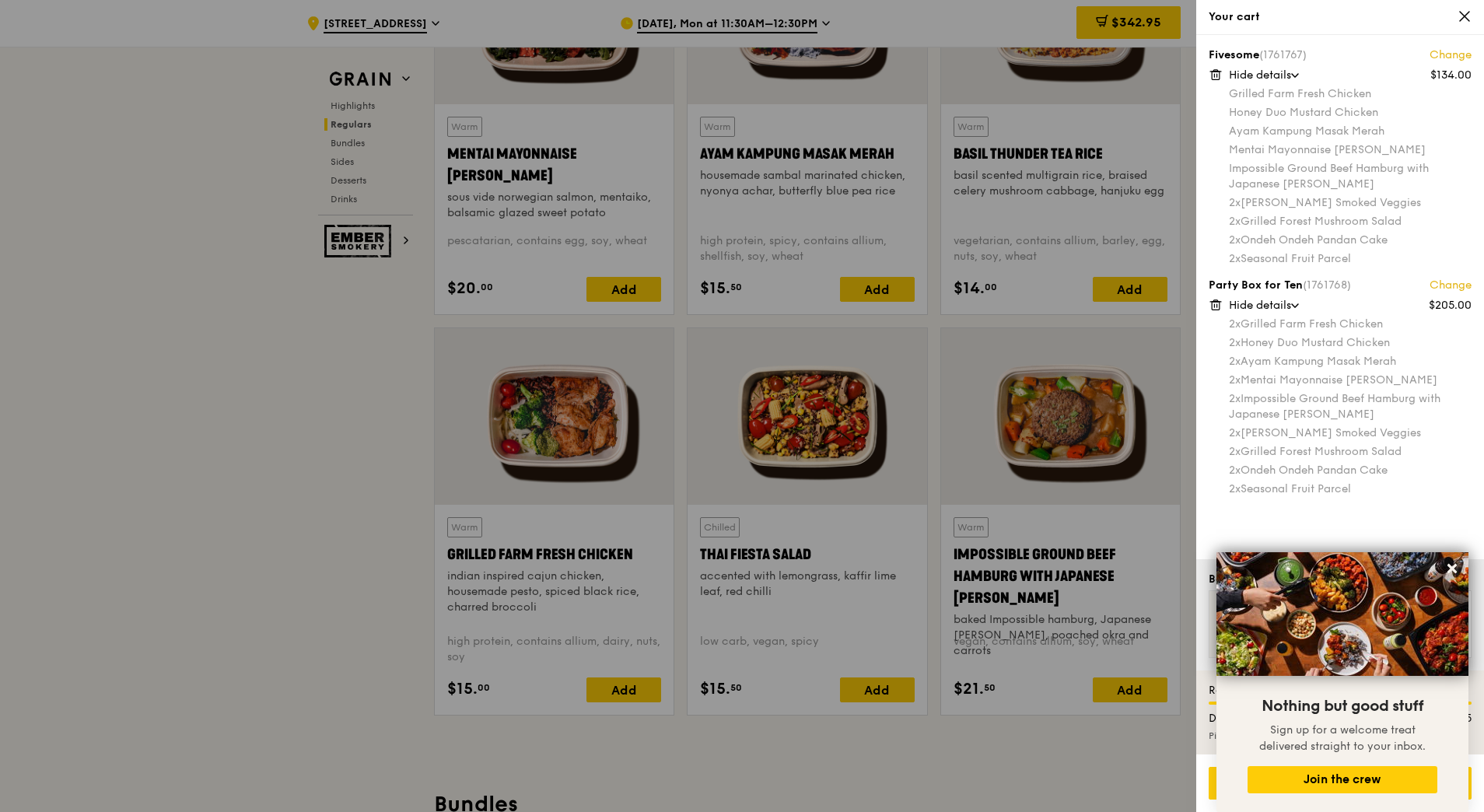
click at [1215, 73] on icon at bounding box center [1215, 74] width 14 height 14
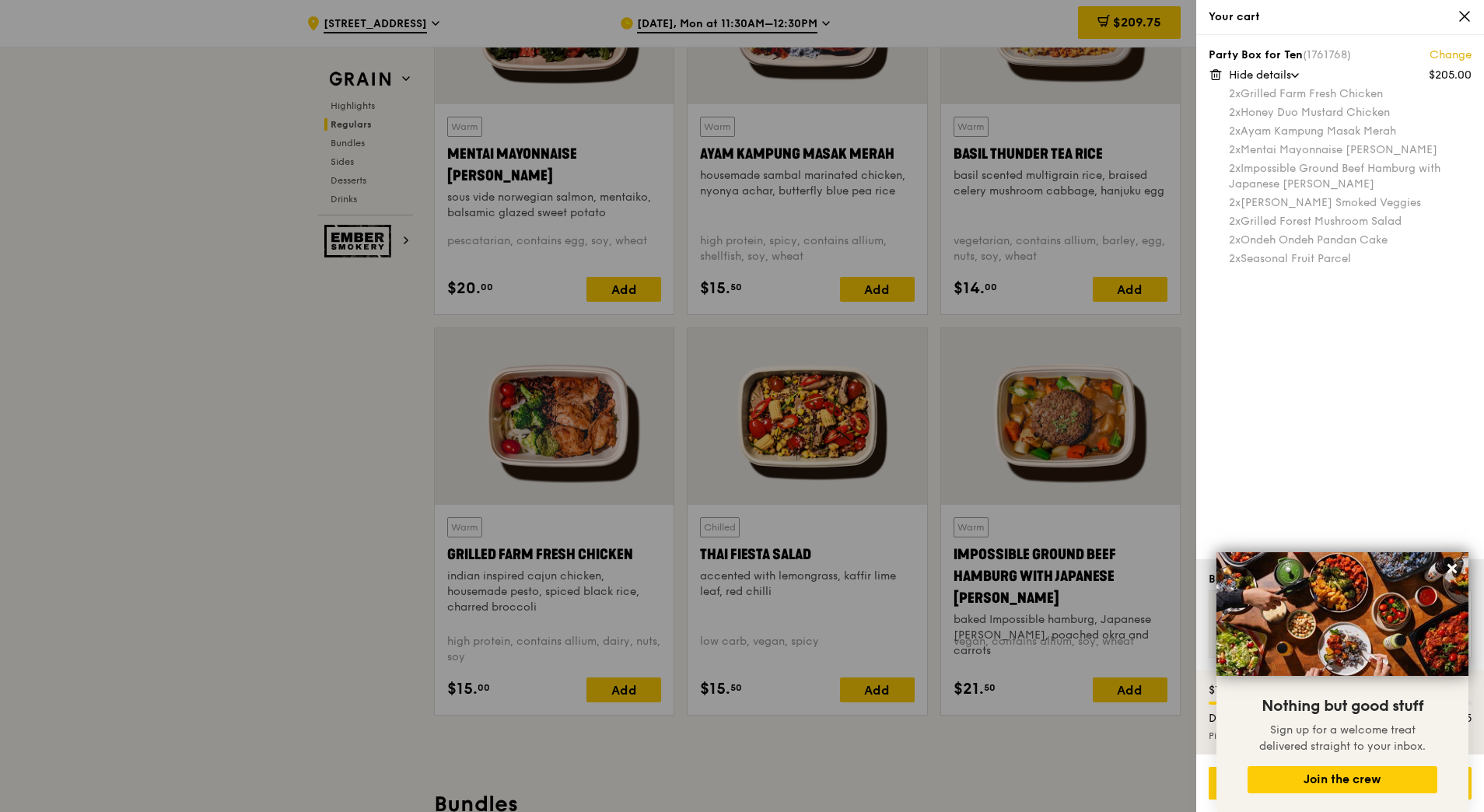
click at [1188, 317] on div at bounding box center [742, 406] width 1484 height 812
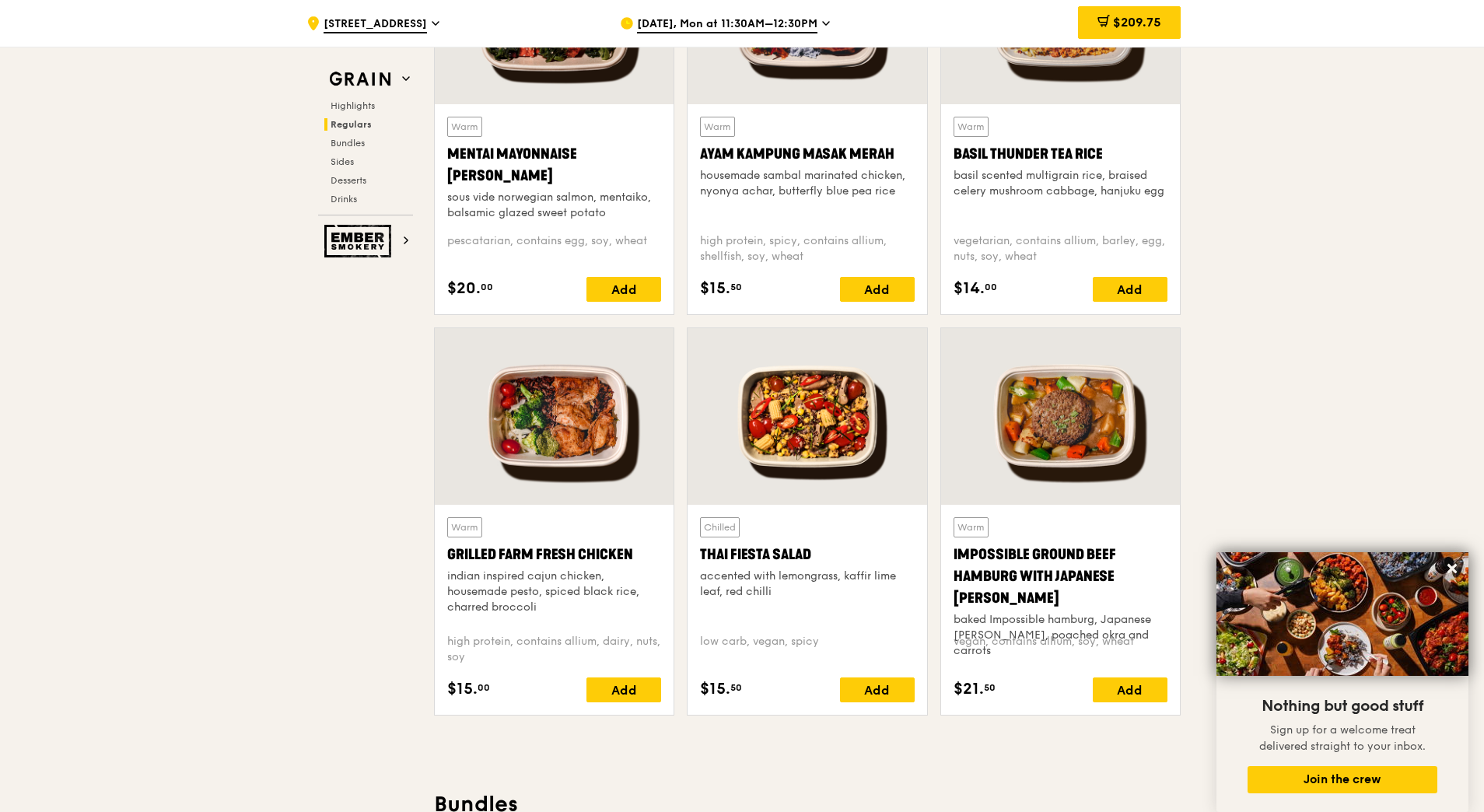
click at [722, 274] on div "Warm Ayam [GEOGRAPHIC_DATA] housemade sambal marinated chicken, nyonya achar, b…" at bounding box center [807, 209] width 214 height 185
